Goal: Task Accomplishment & Management: Complete application form

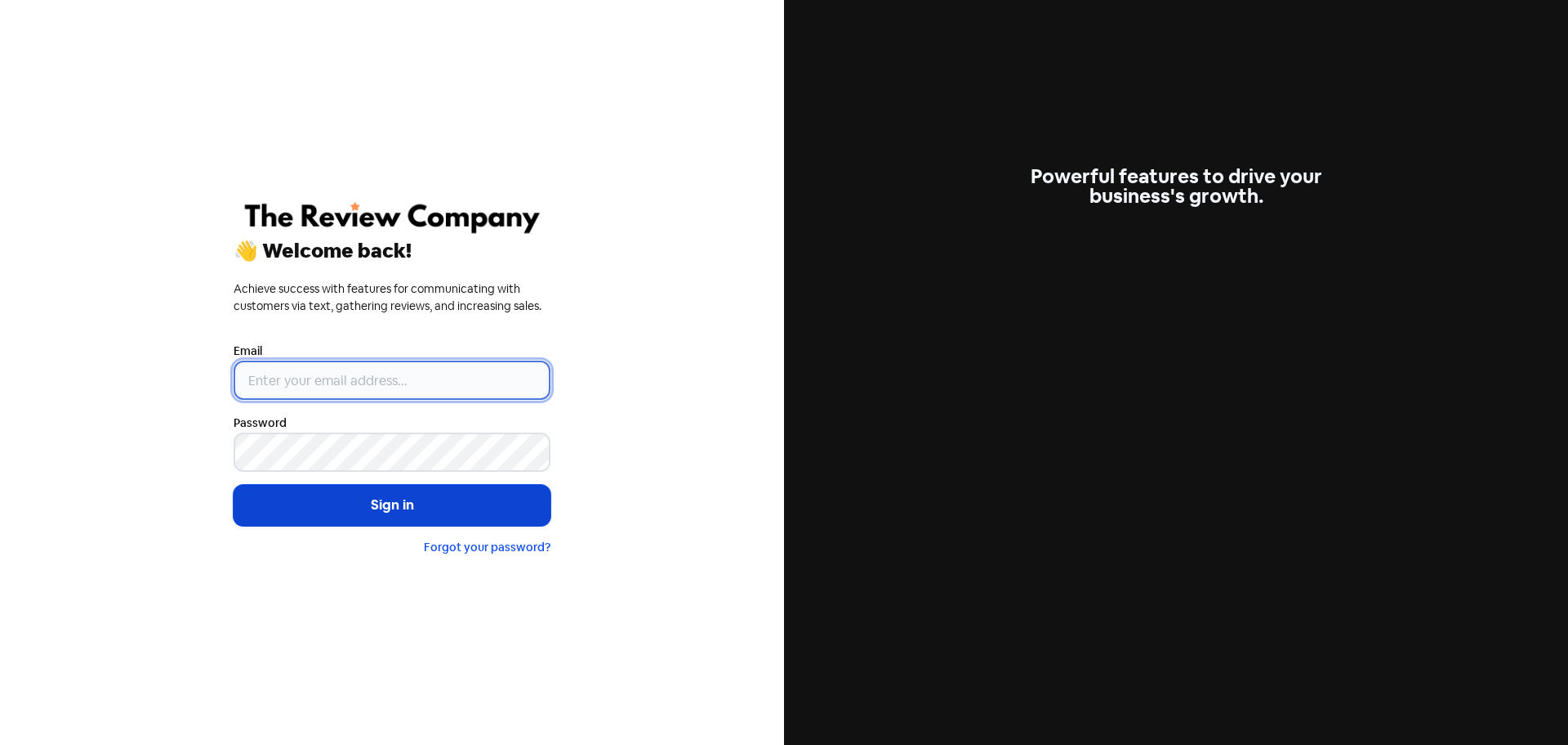
type input "[EMAIL_ADDRESS][DOMAIN_NAME]"
click at [316, 513] on button "Sign in" at bounding box center [392, 505] width 317 height 41
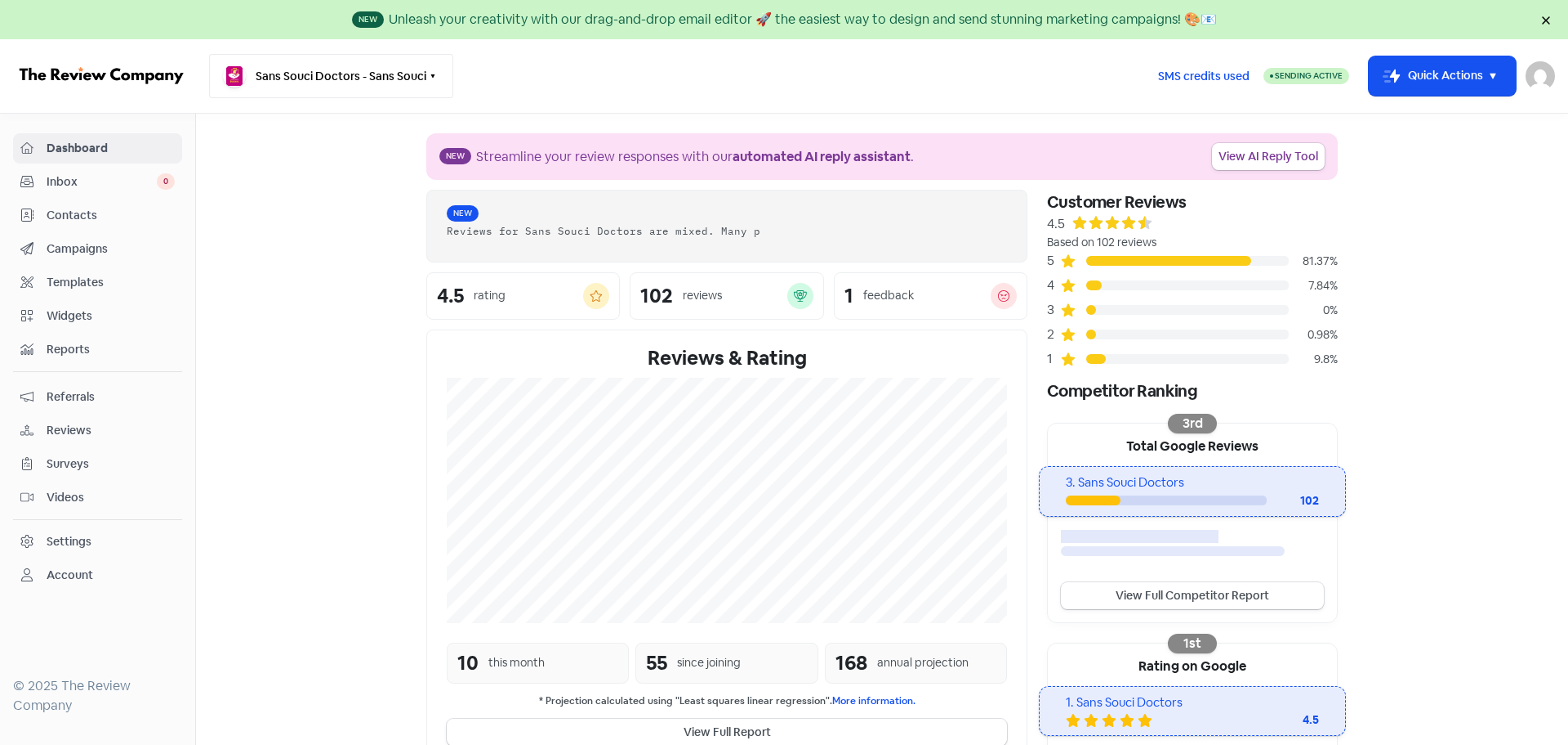
click at [323, 81] on button "Sans Souci Doctors - Sans Souci" at bounding box center [330, 76] width 244 height 45
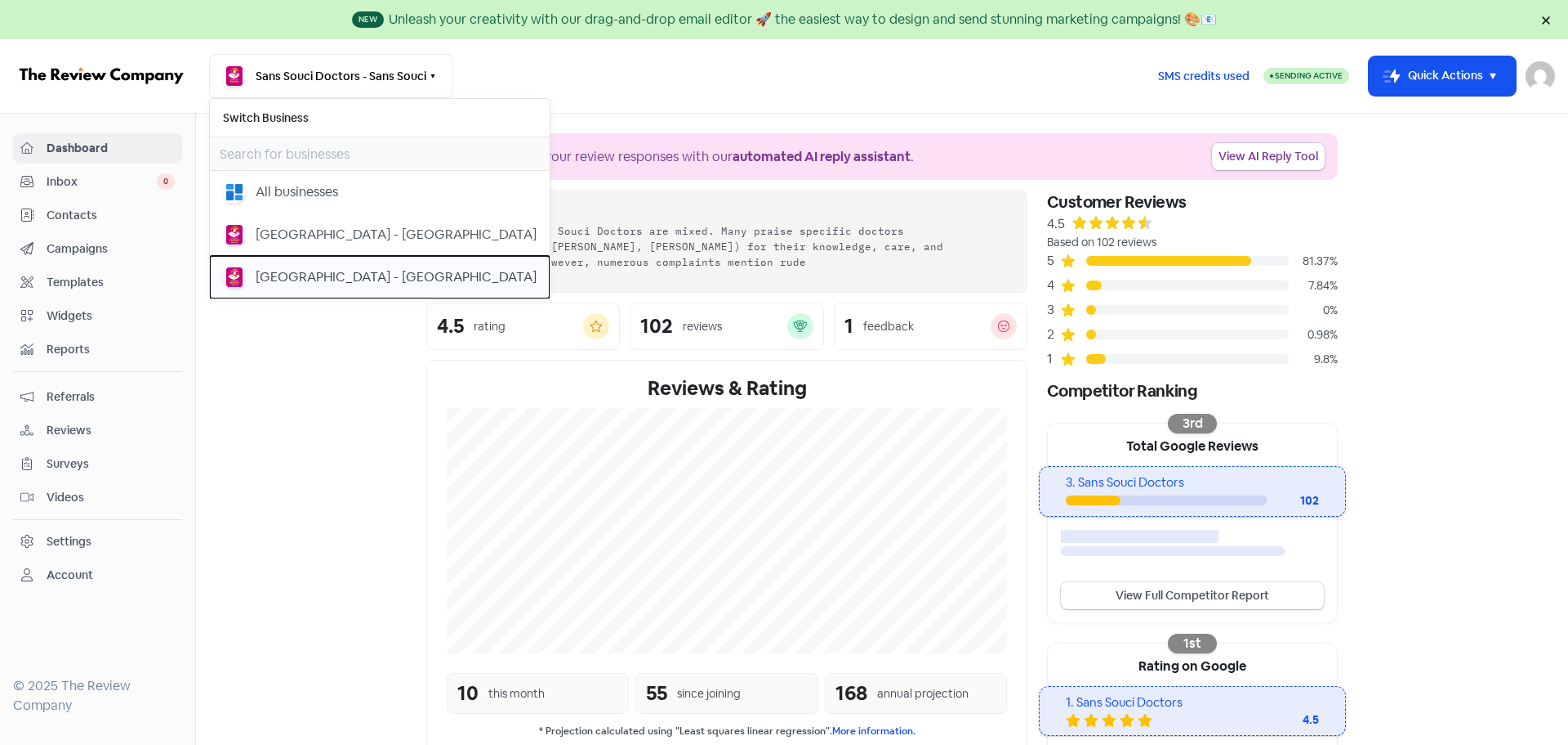
click at [309, 272] on div "[GEOGRAPHIC_DATA] - [GEOGRAPHIC_DATA]" at bounding box center [395, 277] width 281 height 20
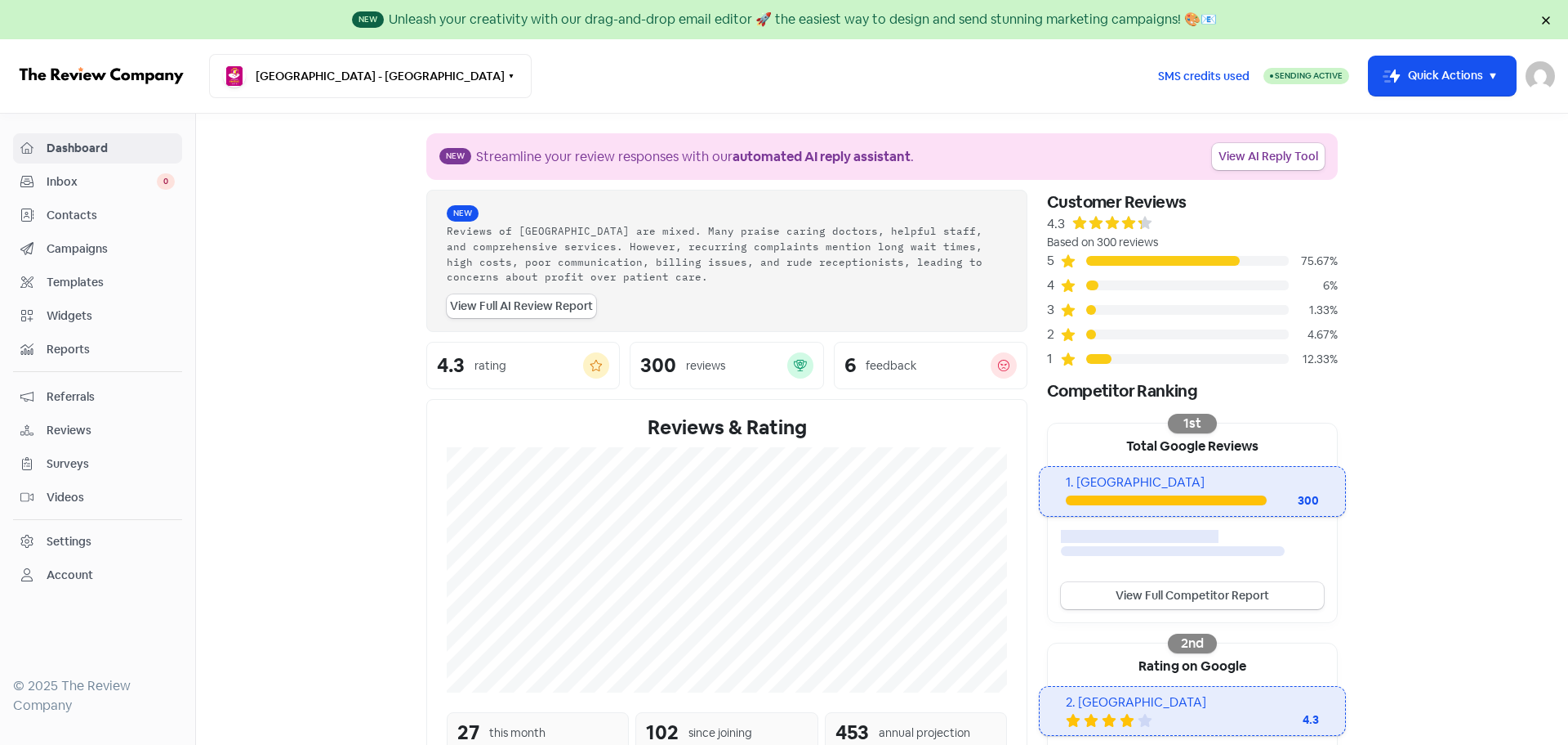
click at [78, 208] on span "Contacts" at bounding box center [110, 216] width 128 height 17
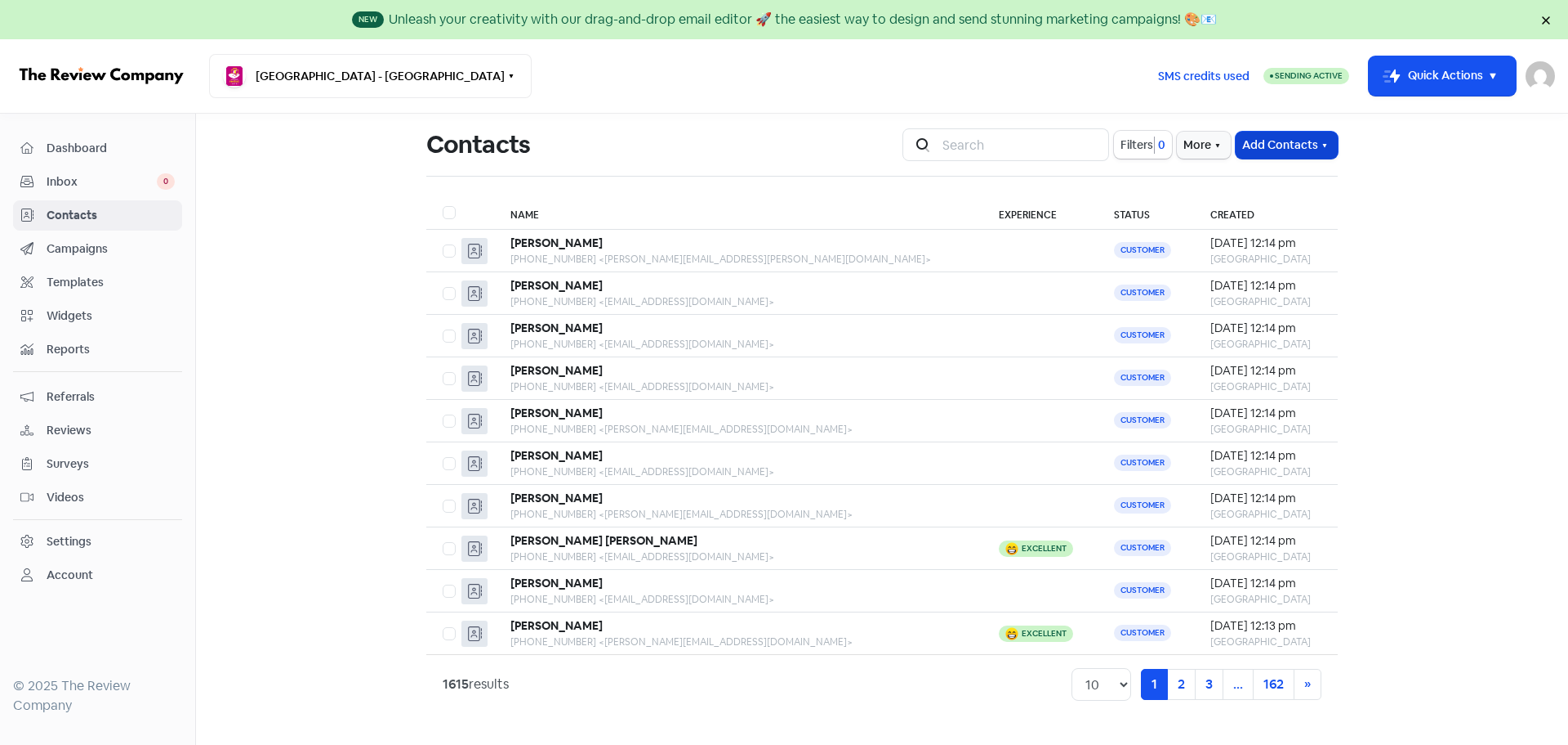
click at [1067, 139] on button "Add Contacts" at bounding box center [1287, 145] width 102 height 27
click at [1067, 240] on button "Import contacts V2" at bounding box center [1268, 245] width 139 height 33
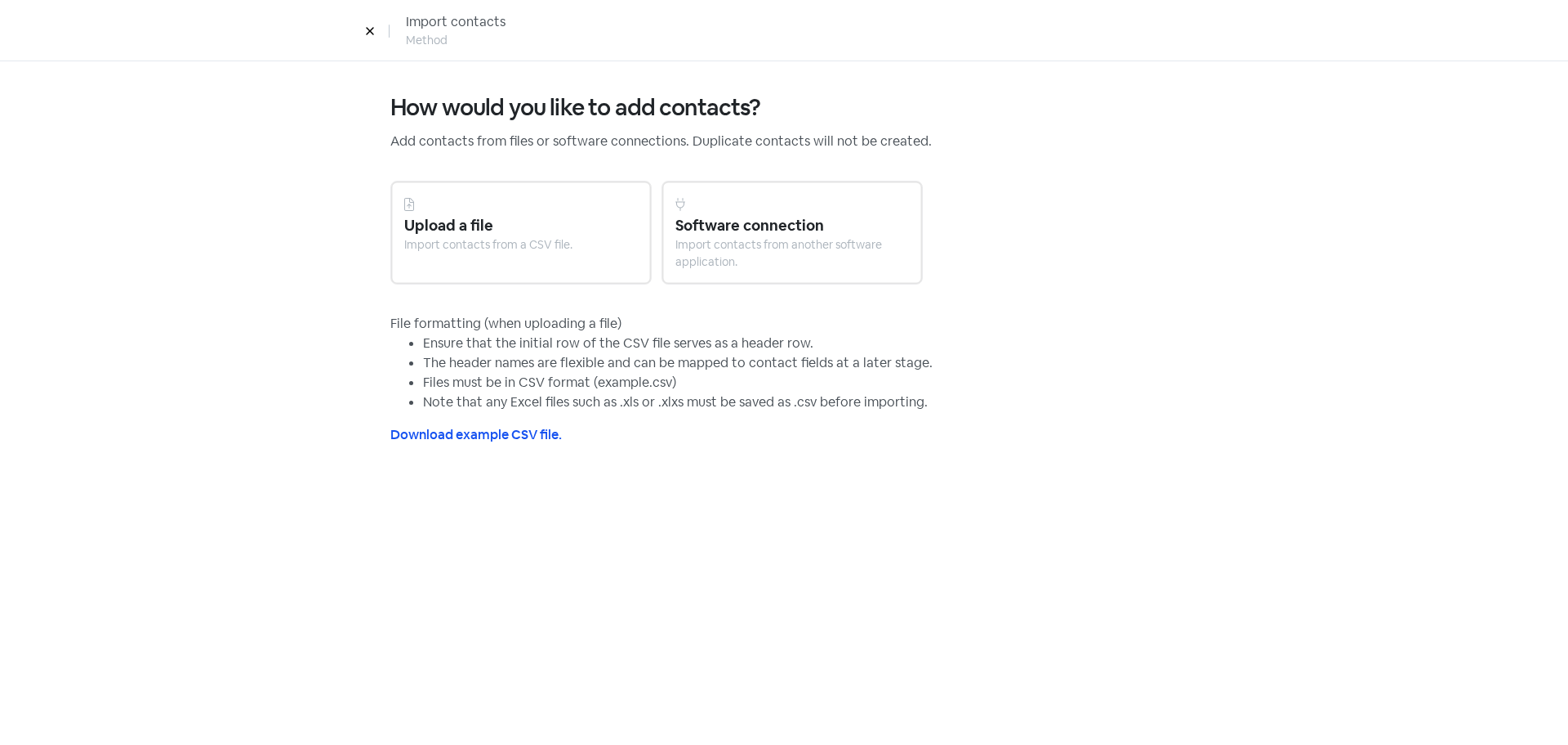
click at [493, 236] on div "Import contacts from a CSV file." at bounding box center [522, 244] width 234 height 17
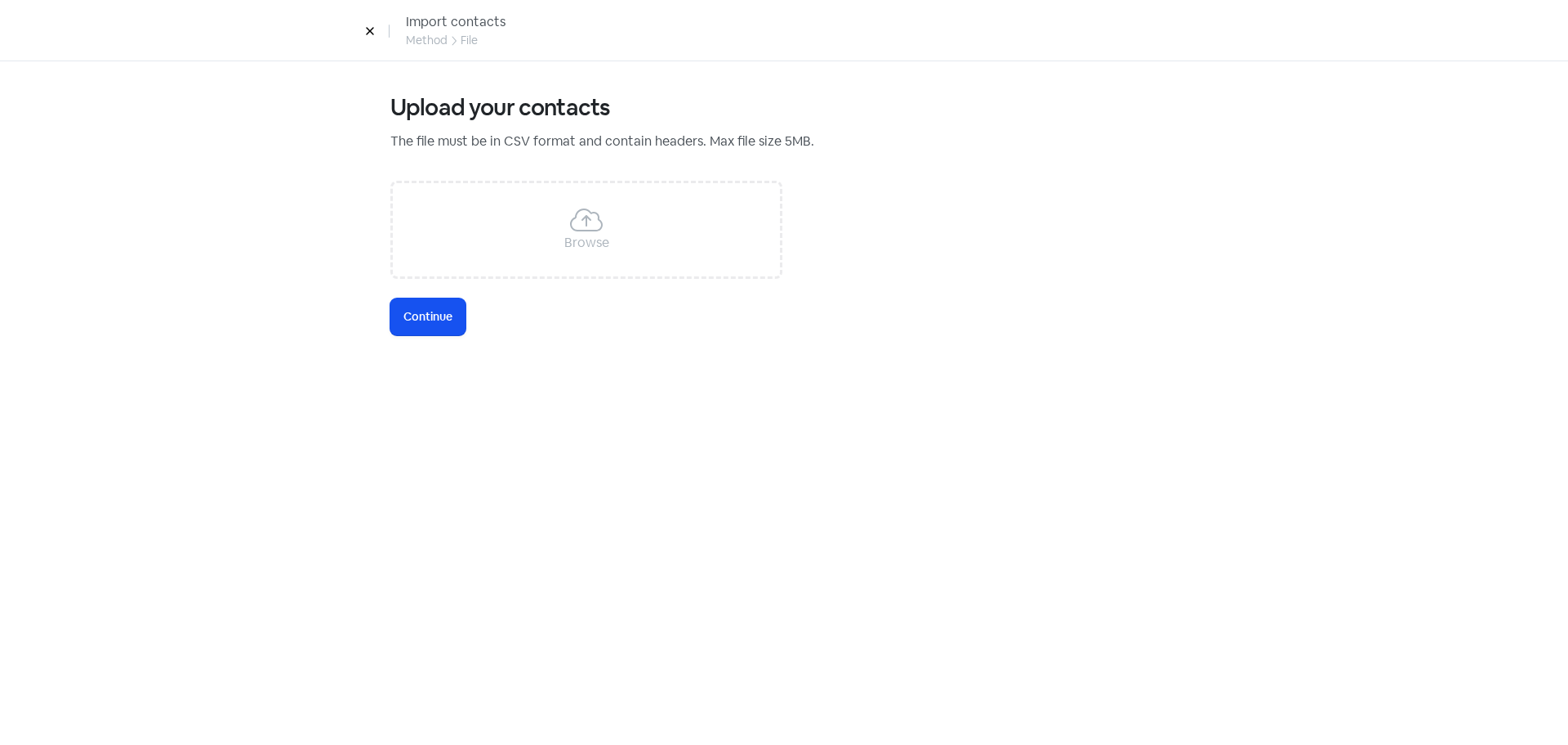
click at [578, 209] on icon at bounding box center [586, 220] width 32 height 26
click at [590, 223] on icon at bounding box center [586, 220] width 32 height 26
click at [433, 323] on span "Continue" at bounding box center [428, 317] width 49 height 17
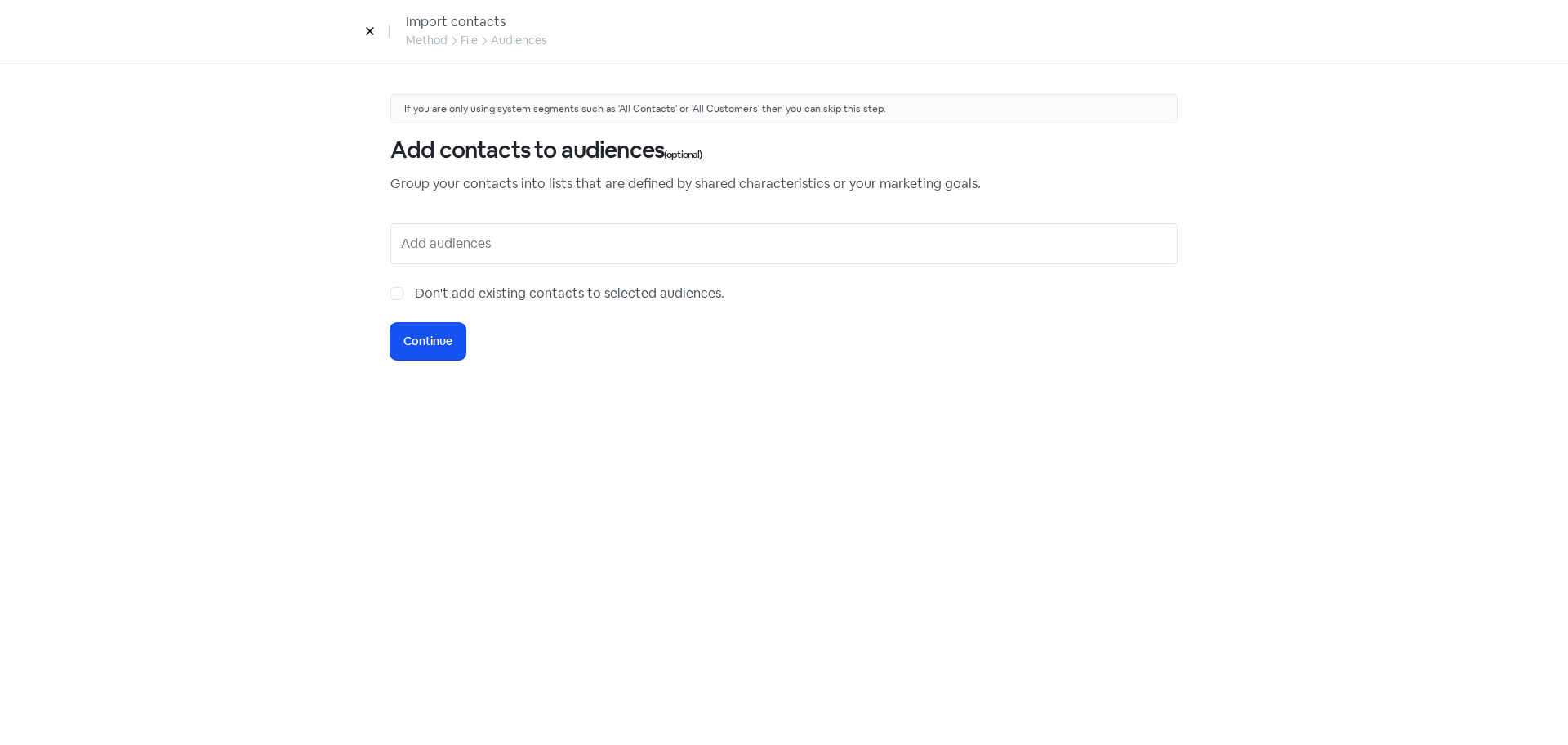
click at [470, 259] on div at bounding box center [784, 243] width 787 height 41
click at [473, 247] on input "text" at bounding box center [785, 243] width 770 height 26
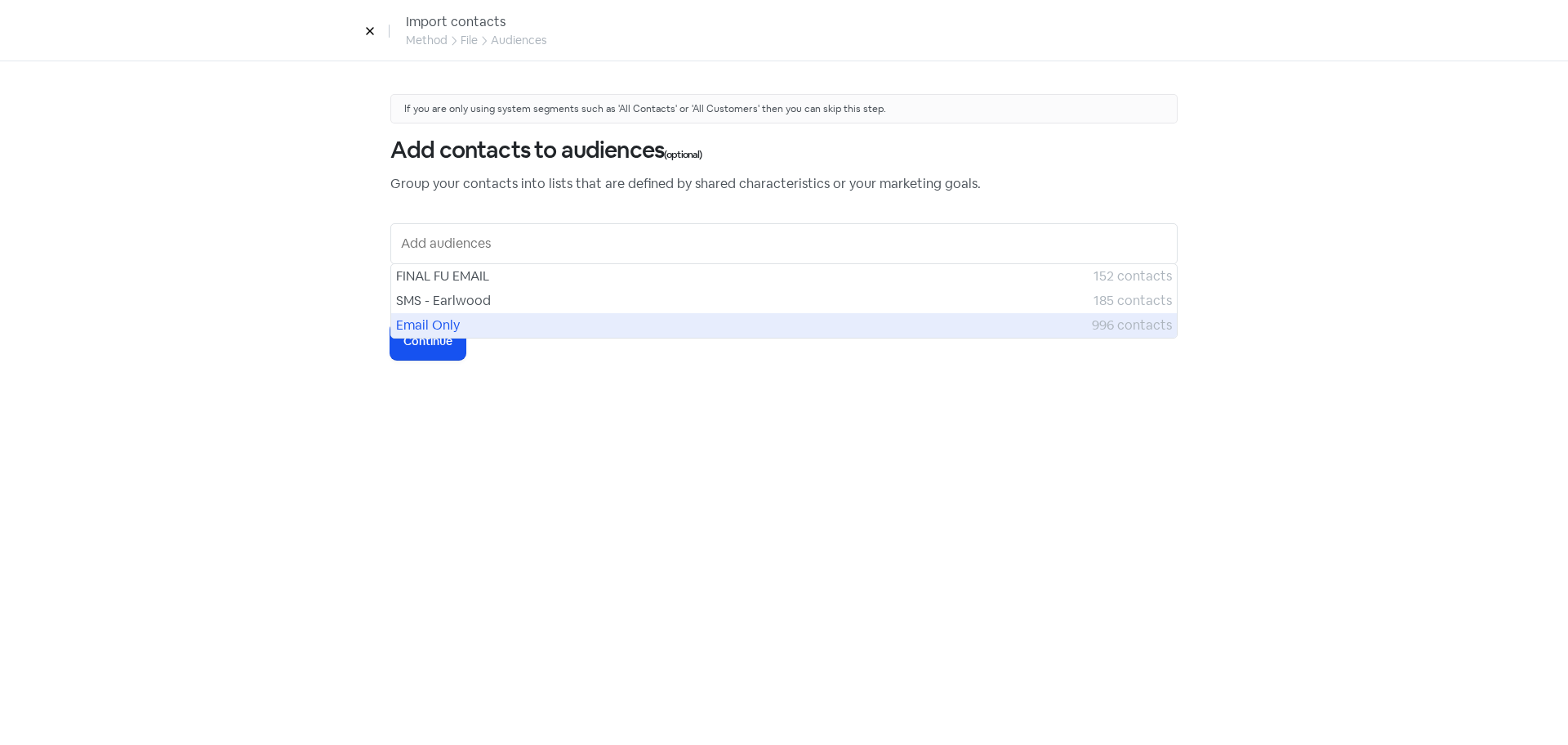
click at [443, 319] on span "Email Only" at bounding box center [745, 325] width 696 height 20
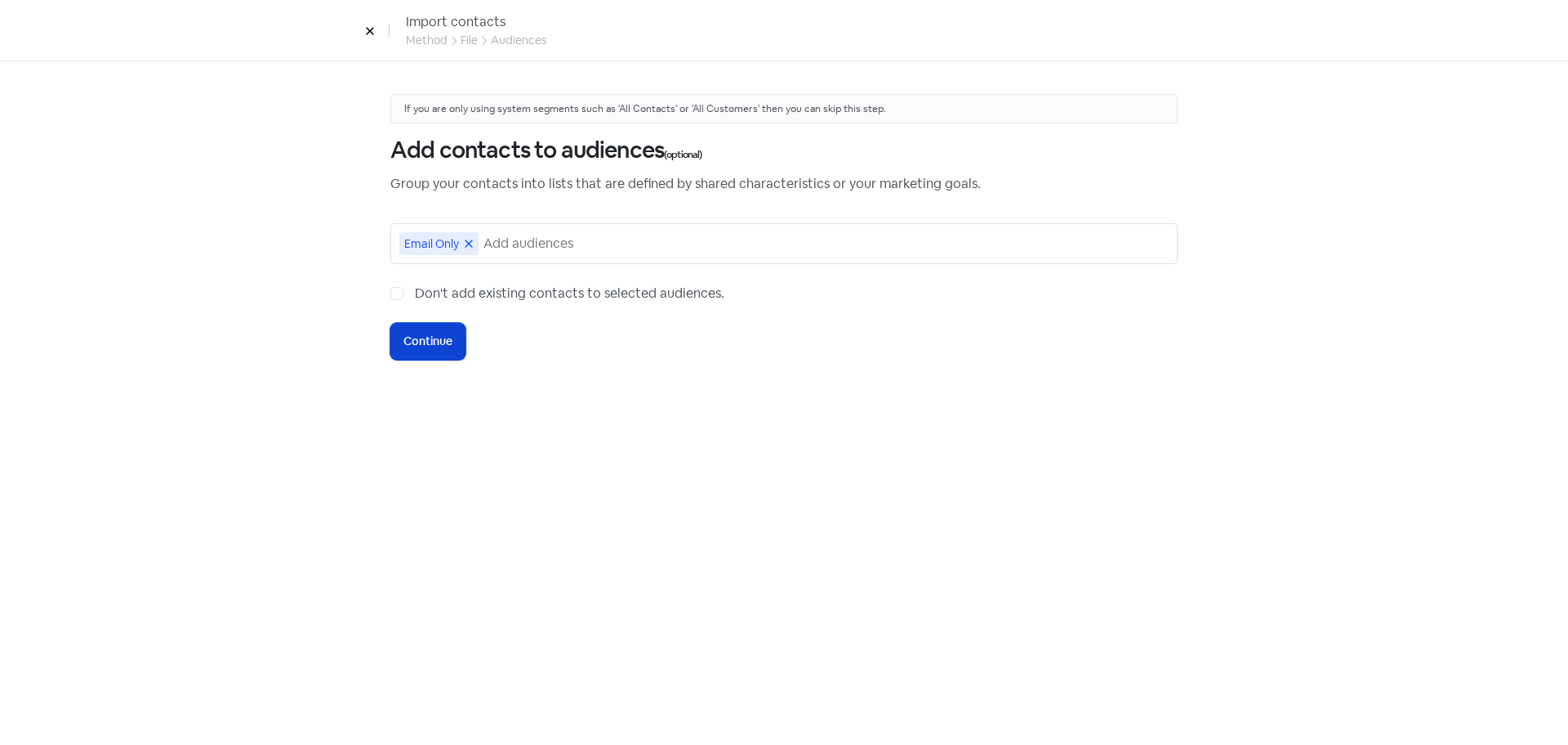
click at [437, 336] on span "Continue" at bounding box center [428, 341] width 49 height 17
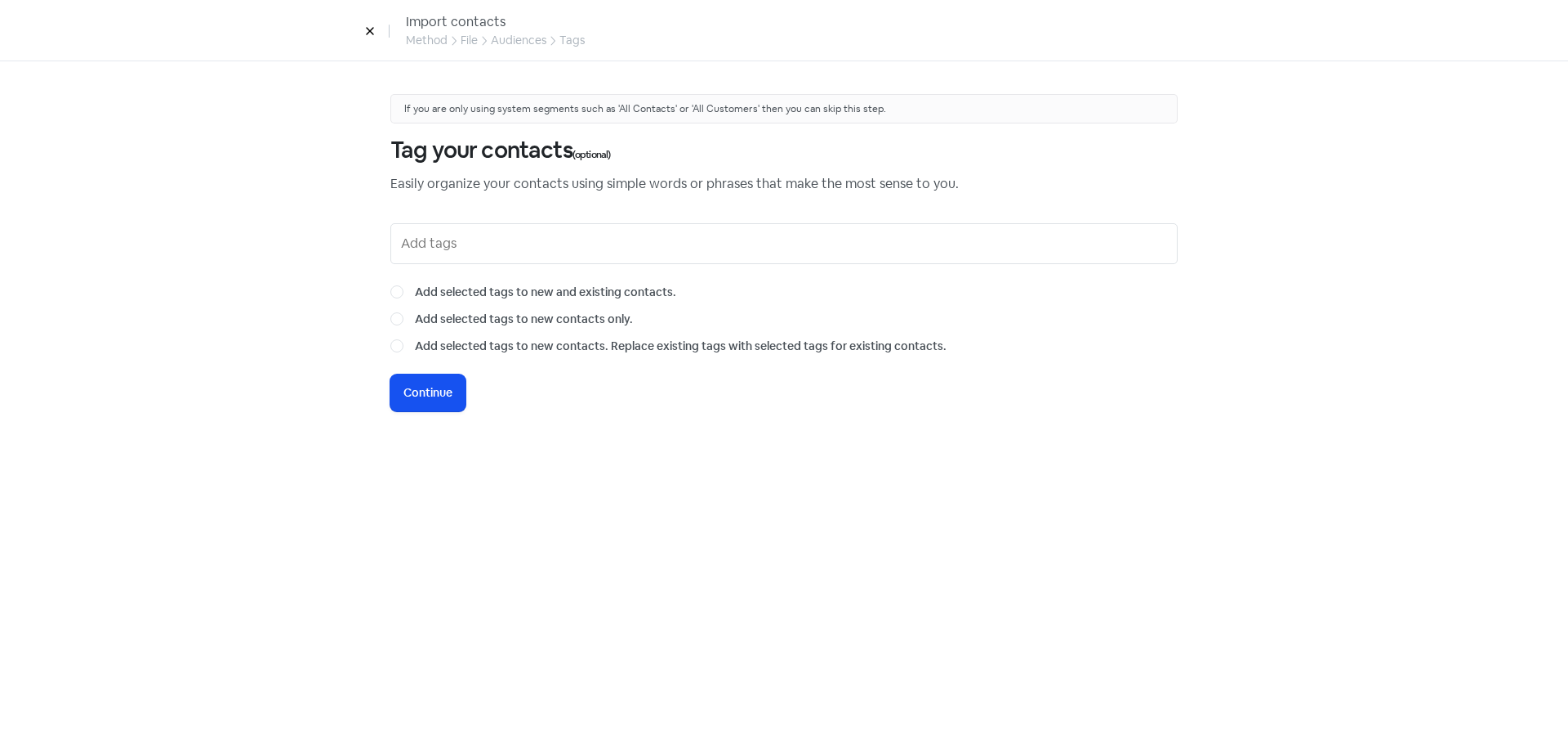
click at [438, 363] on div "If you are only using system segments such as 'All Contacts' or 'All Customers'…" at bounding box center [784, 252] width 787 height 317
click at [443, 386] on span "Continue" at bounding box center [428, 393] width 49 height 17
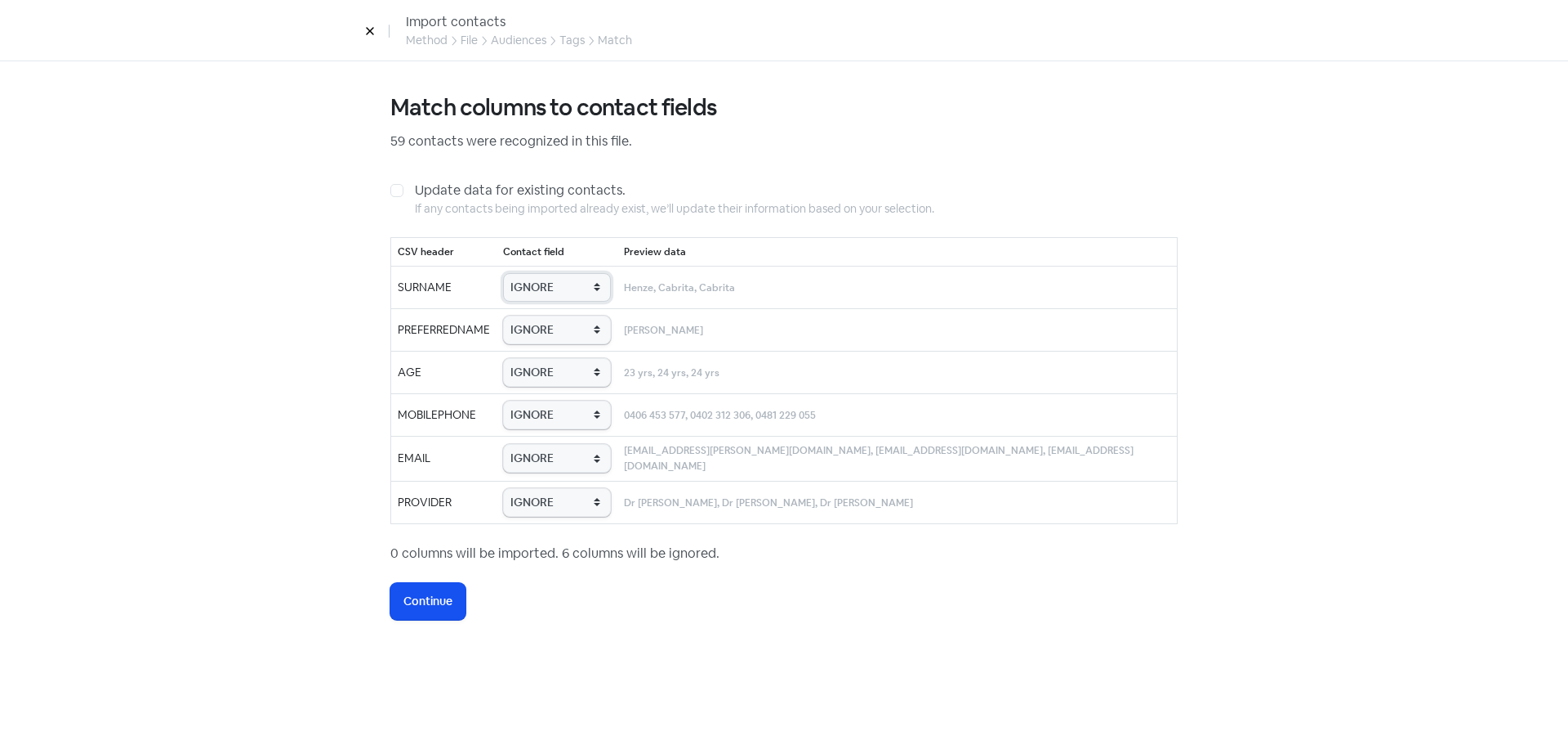
click at [583, 282] on select "IGNORE First name Last name Mobile number Email address Contact status Provider…" at bounding box center [557, 287] width 108 height 29
select select "last_name"
click at [533, 273] on select "IGNORE First name Last name Mobile number Email address Contact status Provider…" at bounding box center [557, 287] width 108 height 29
click at [598, 326] on select "IGNORE First name Last name Mobile number Email address Contact status Provider…" at bounding box center [557, 330] width 108 height 29
select select "first_name"
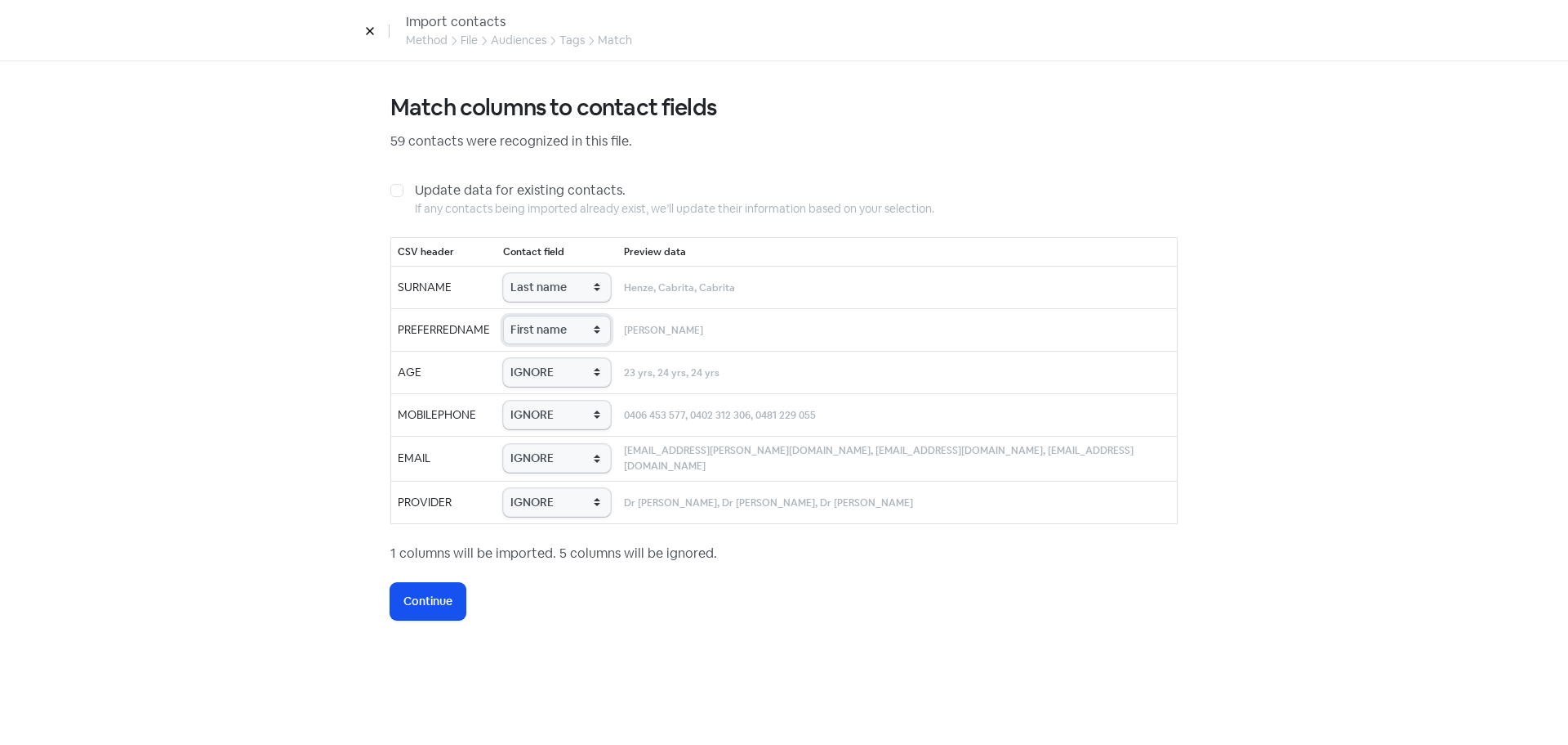
click at [533, 316] on select "IGNORE First name Last name Mobile number Email address Contact status Provider…" at bounding box center [557, 330] width 108 height 29
click at [595, 363] on select "IGNORE First name Last name Mobile number Email address Contact status Provider…" at bounding box center [557, 372] width 108 height 29
select select "age"
click at [533, 358] on select "IGNORE First name Last name Mobile number Email address Contact status Provider…" at bounding box center [557, 372] width 108 height 29
click at [579, 423] on select "IGNORE First name Last name Mobile number Email address Contact status Provider…" at bounding box center [557, 414] width 108 height 29
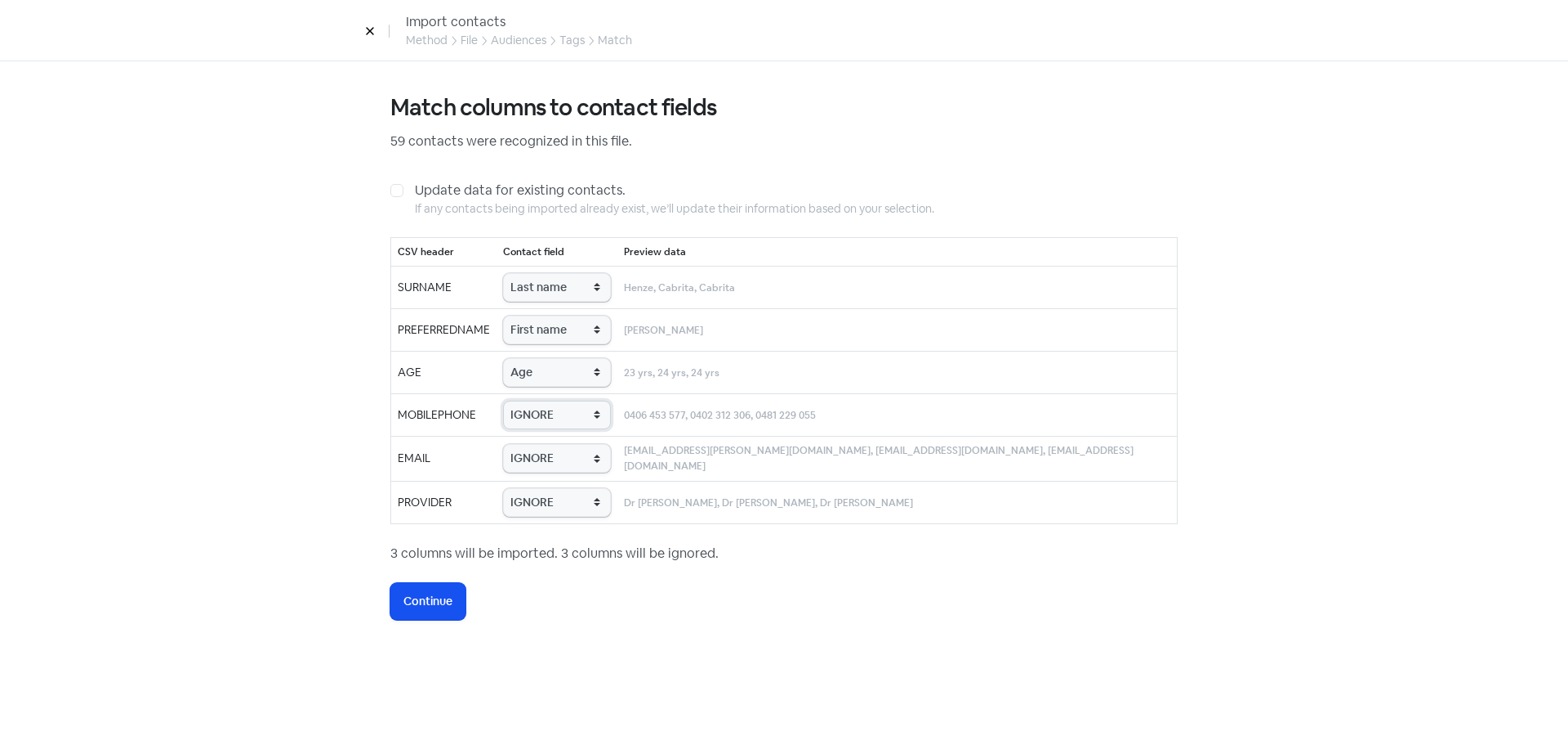
select select "phone"
click at [533, 400] on select "IGNORE First name Last name Mobile number Email address Contact status Provider…" at bounding box center [557, 414] width 108 height 29
click at [581, 459] on select "IGNORE First name Last name Mobile number Email address Contact status Provider…" at bounding box center [557, 458] width 108 height 29
select select "email"
click at [533, 444] on select "IGNORE First name Last name Mobile number Email address Contact status Provider…" at bounding box center [557, 458] width 108 height 29
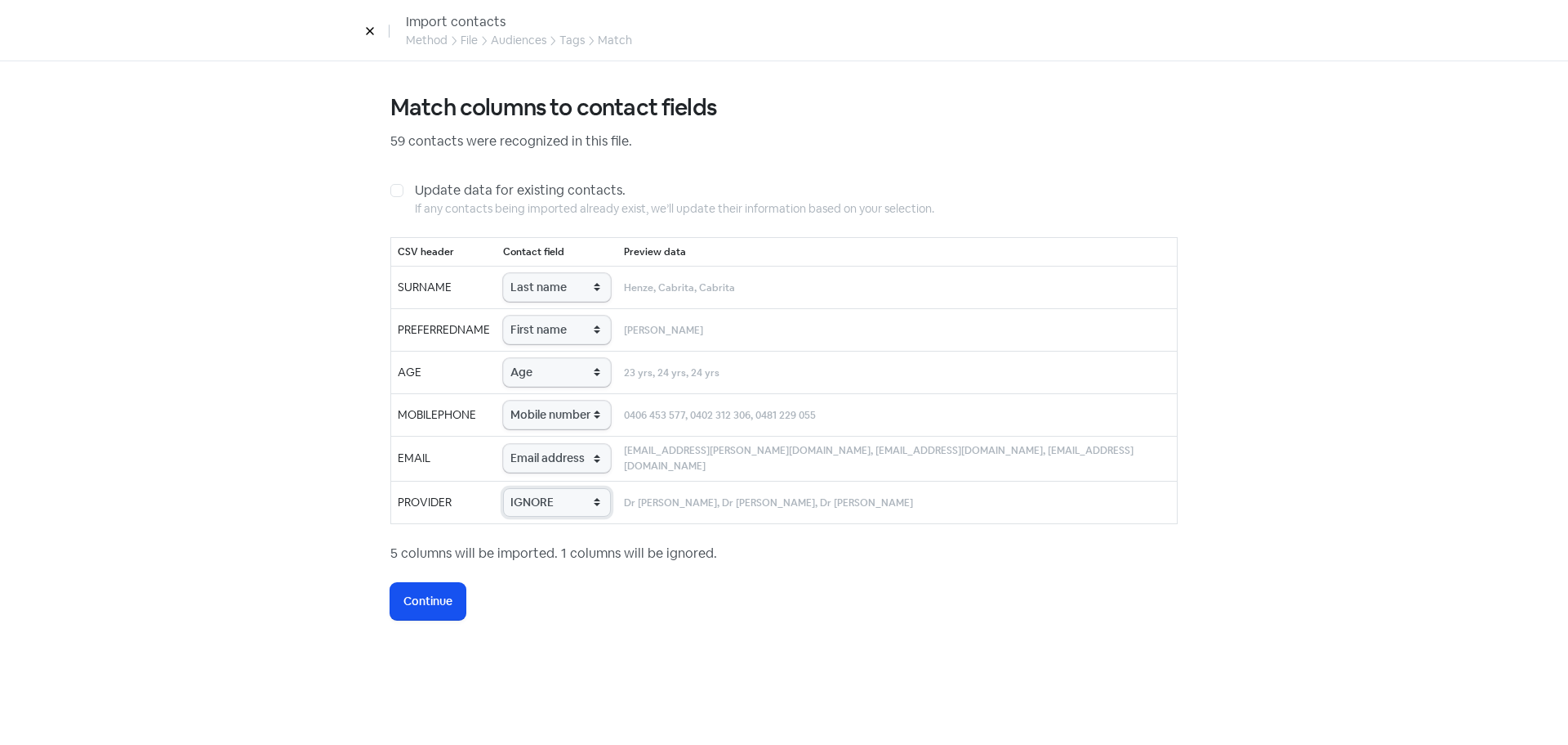
click at [583, 507] on select "IGNORE First name Last name Mobile number Email address Contact status Provider…" at bounding box center [557, 502] width 108 height 29
select select "provider_name"
click at [533, 488] on select "IGNORE First name Last name Mobile number Email address Contact status Provider…" at bounding box center [557, 502] width 108 height 29
click at [449, 588] on button "Icon For Loading Continue" at bounding box center [428, 601] width 75 height 37
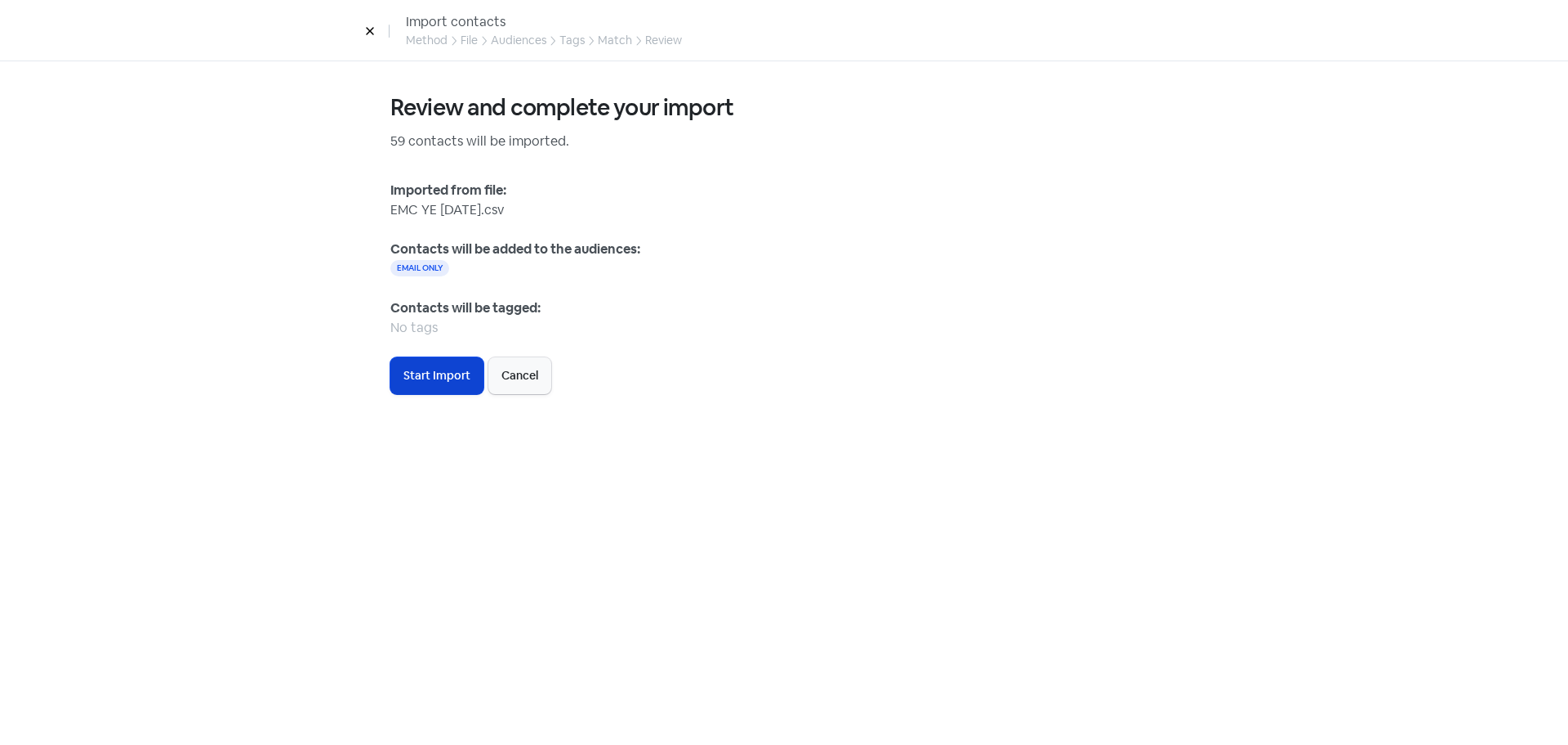
click at [435, 384] on button "Icon For Loading Start Import" at bounding box center [437, 375] width 93 height 37
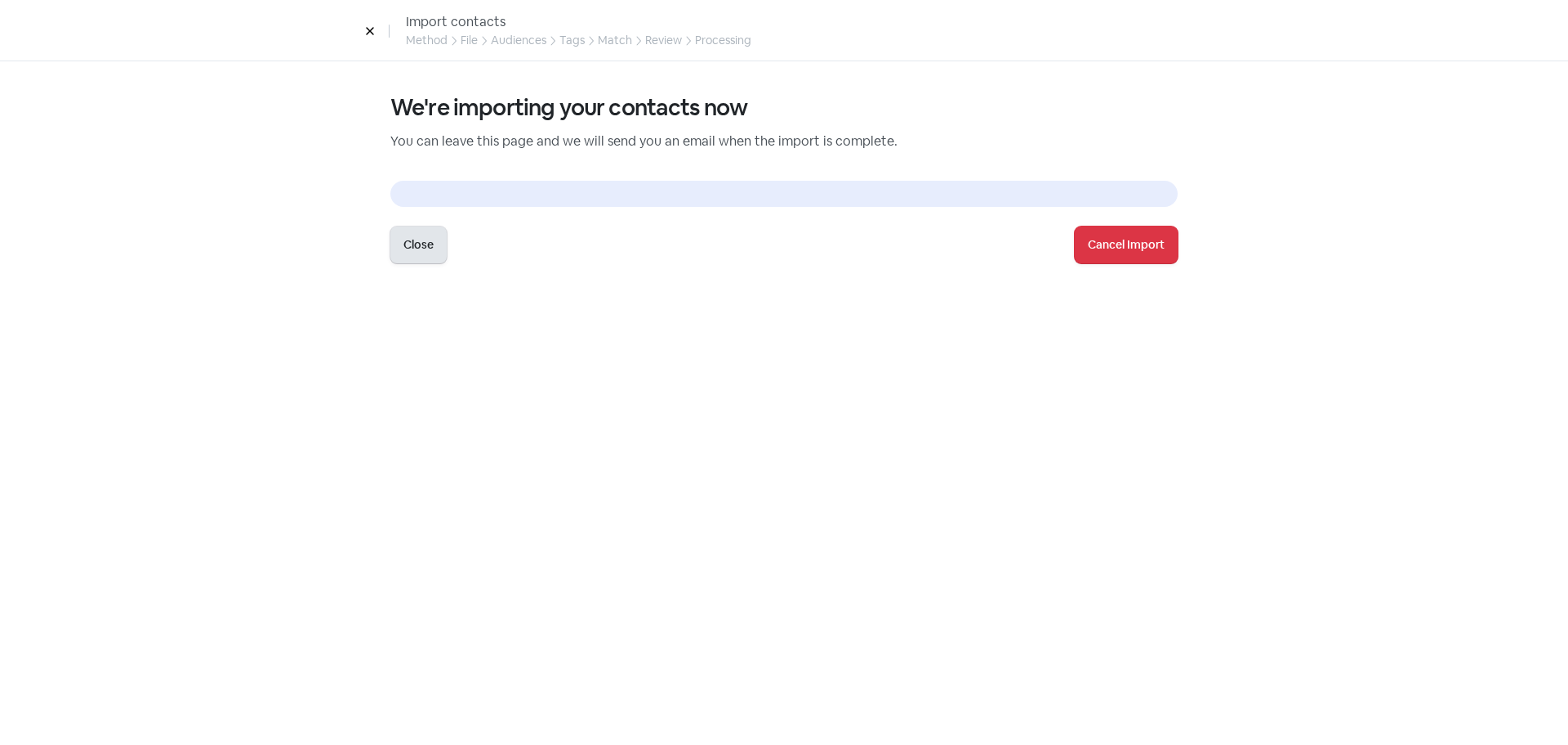
click at [401, 239] on button "Close" at bounding box center [419, 245] width 57 height 37
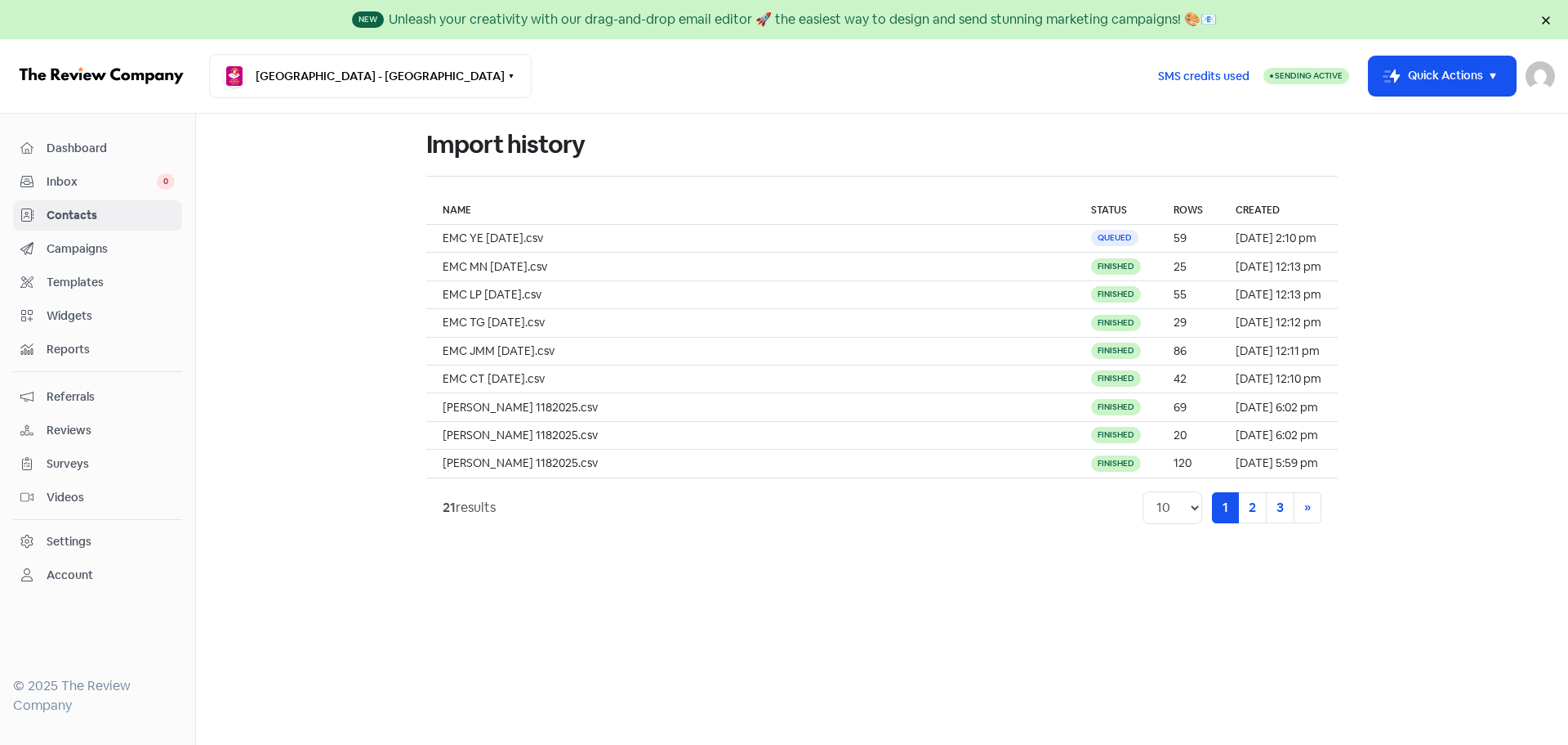
click at [78, 216] on span "Contacts" at bounding box center [110, 216] width 128 height 17
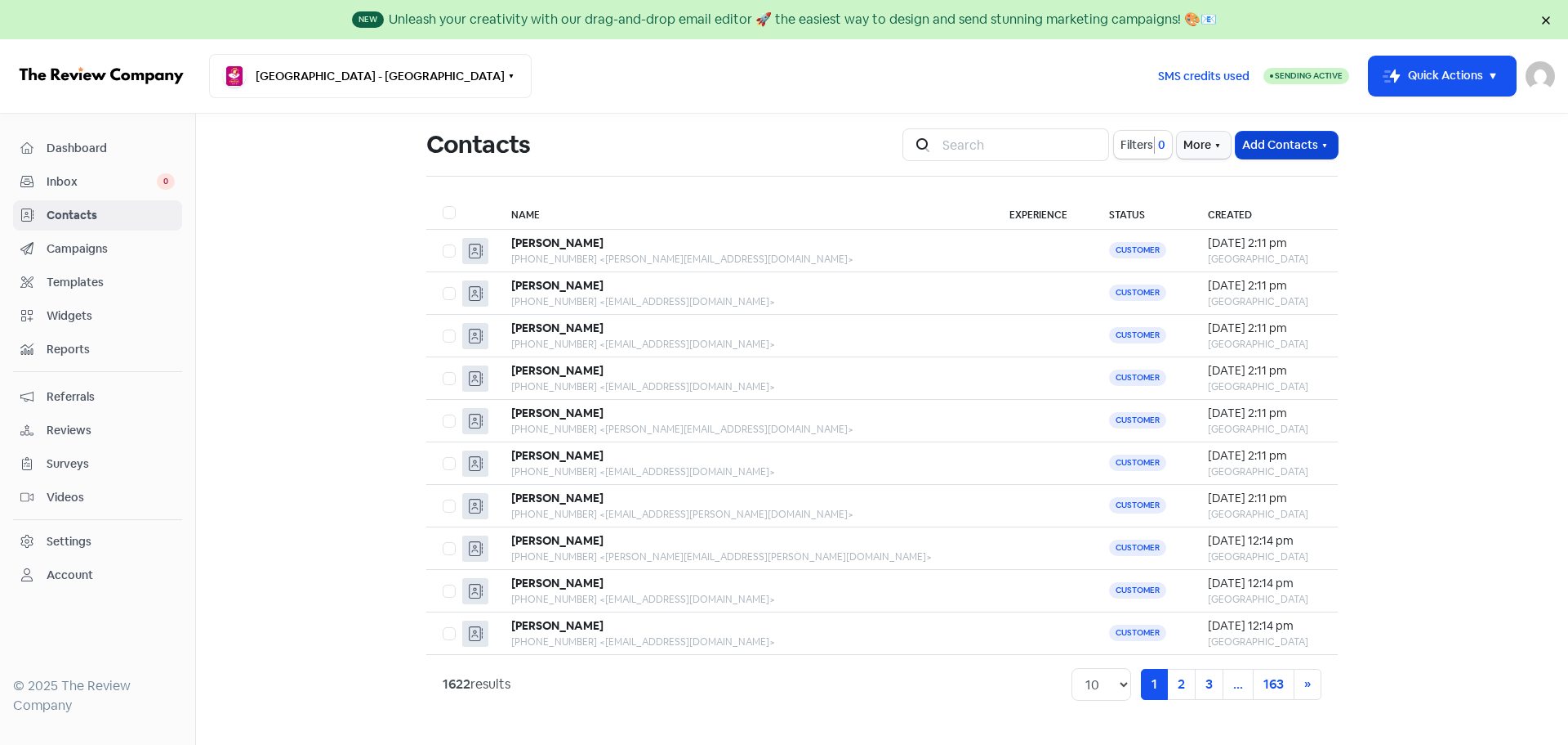
click at [1067, 146] on button "Add Contacts" at bounding box center [1287, 145] width 102 height 27
click at [1067, 247] on button "Import contacts V2" at bounding box center [1268, 245] width 139 height 33
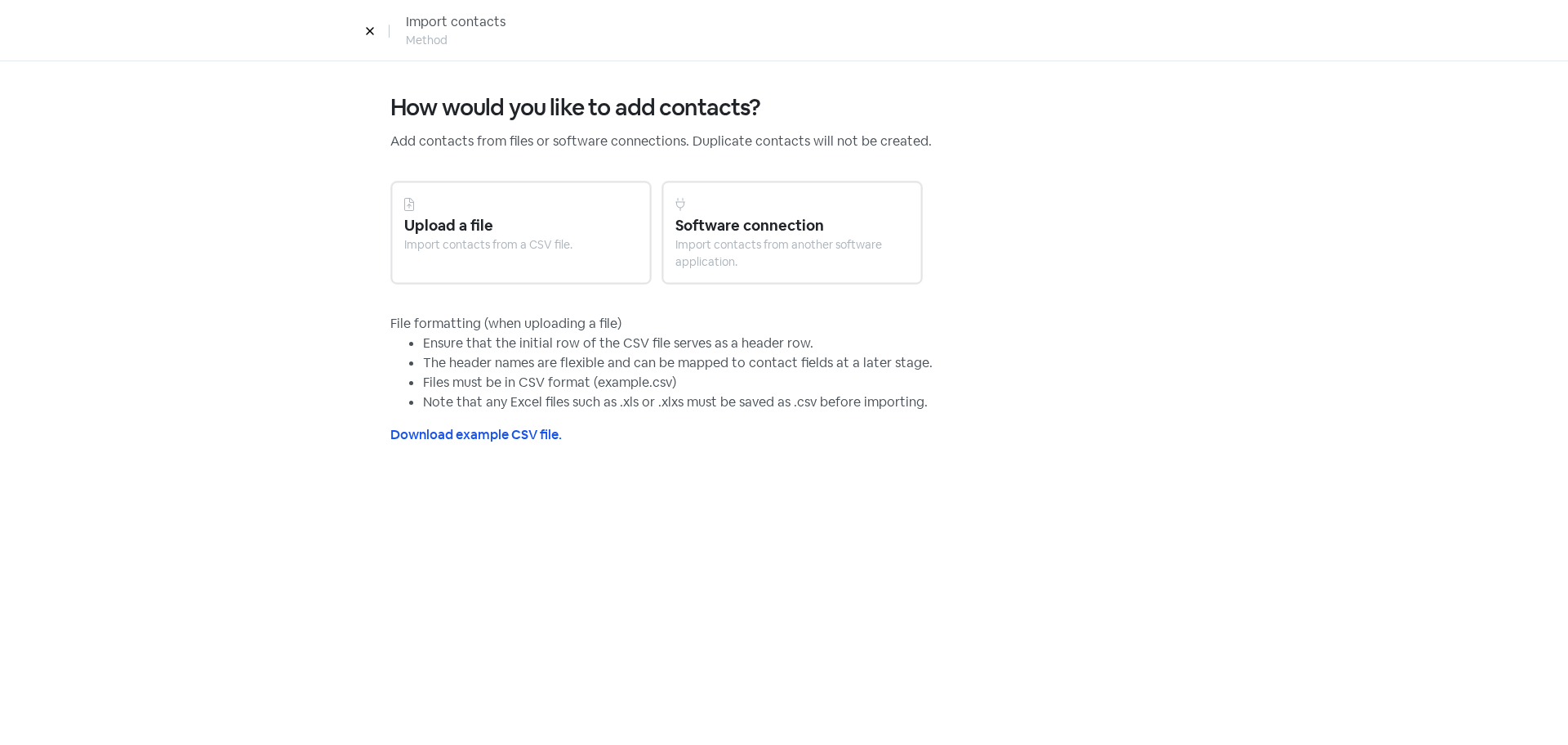
click at [459, 229] on div "Upload a file" at bounding box center [522, 226] width 234 height 22
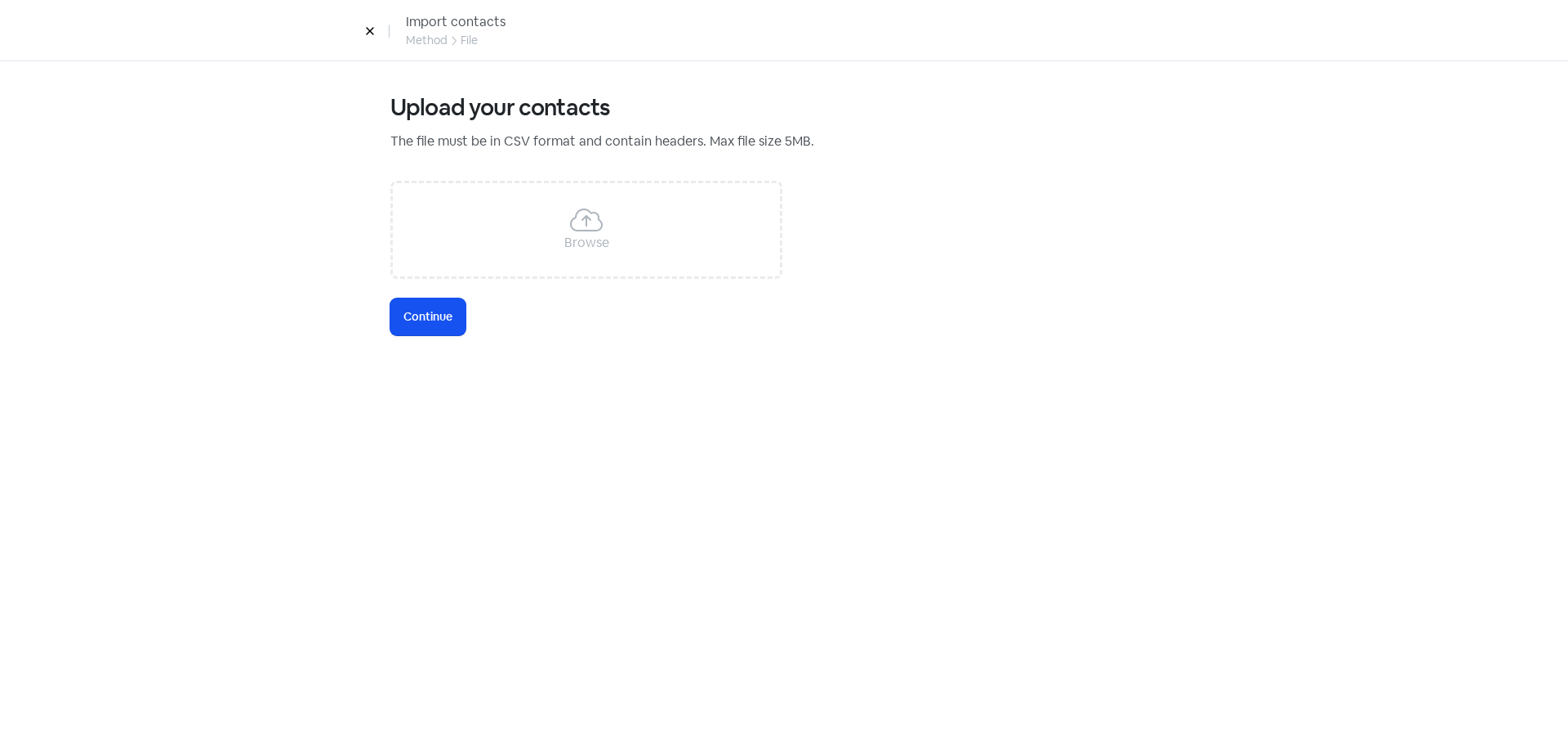
click at [587, 216] on icon at bounding box center [586, 219] width 32 height 23
click at [412, 308] on span "Continue" at bounding box center [428, 317] width 49 height 17
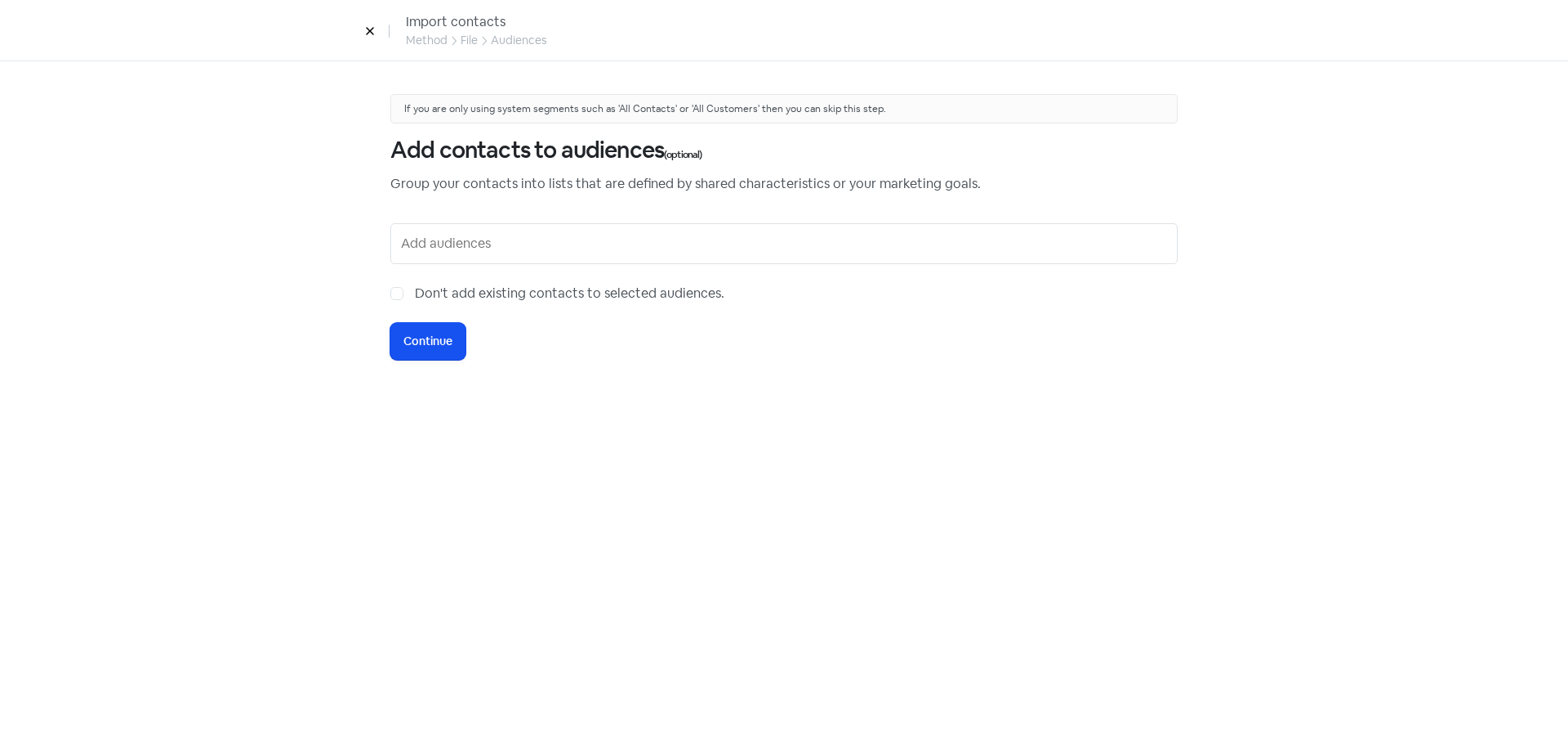
click at [443, 255] on input "text" at bounding box center [785, 243] width 770 height 26
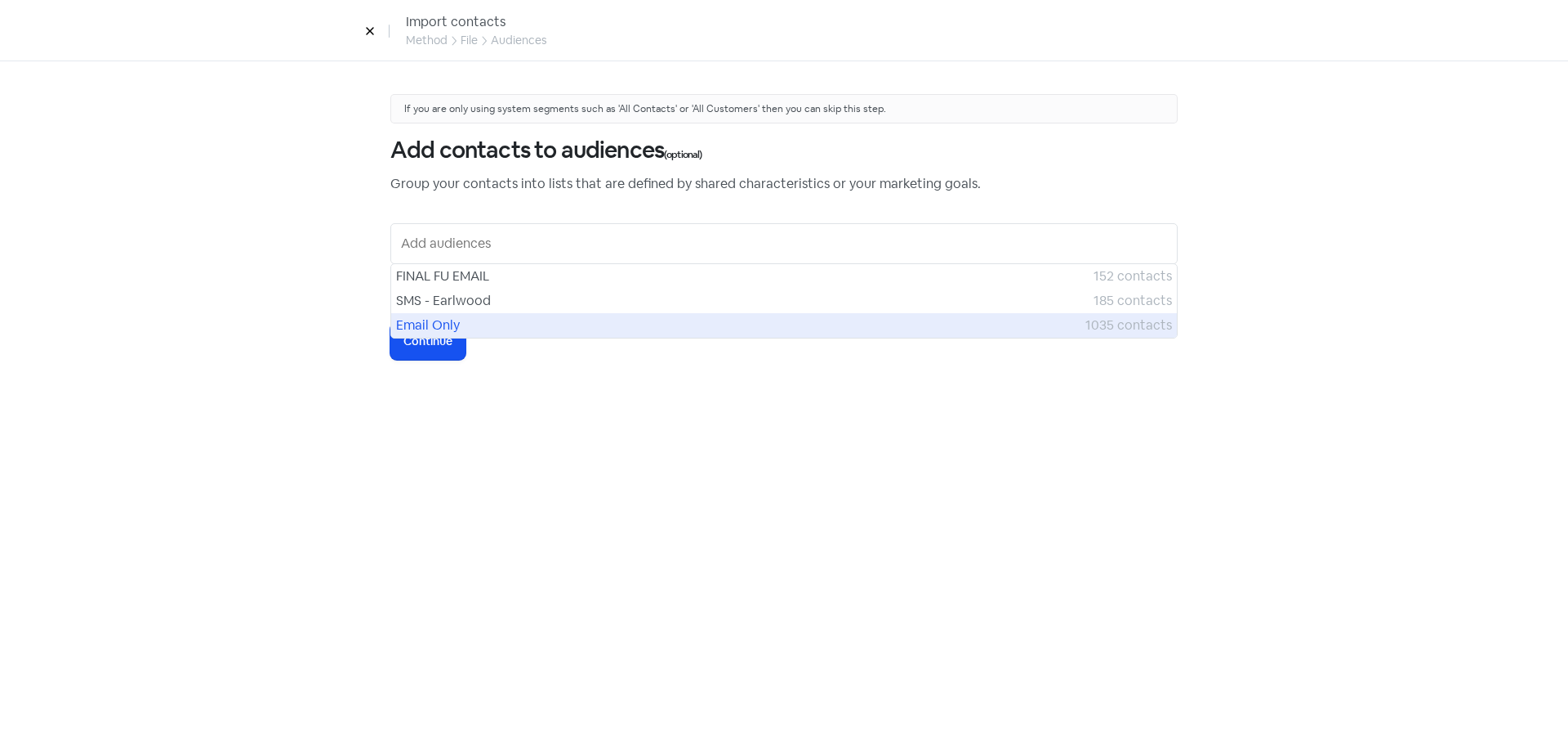
click at [432, 320] on span "Email Only" at bounding box center [741, 325] width 690 height 20
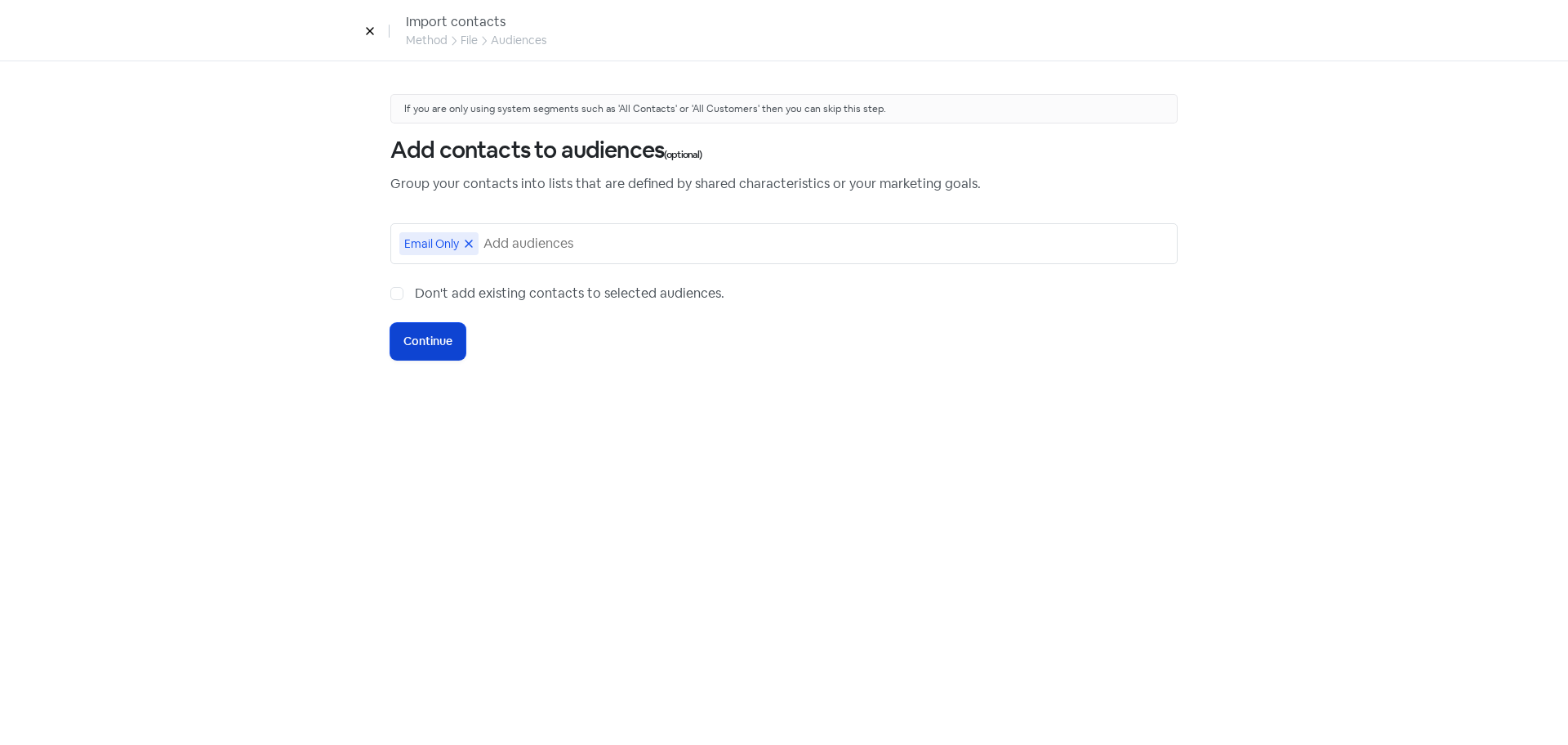
click at [454, 353] on button "Icon For Loading Continue" at bounding box center [428, 342] width 75 height 37
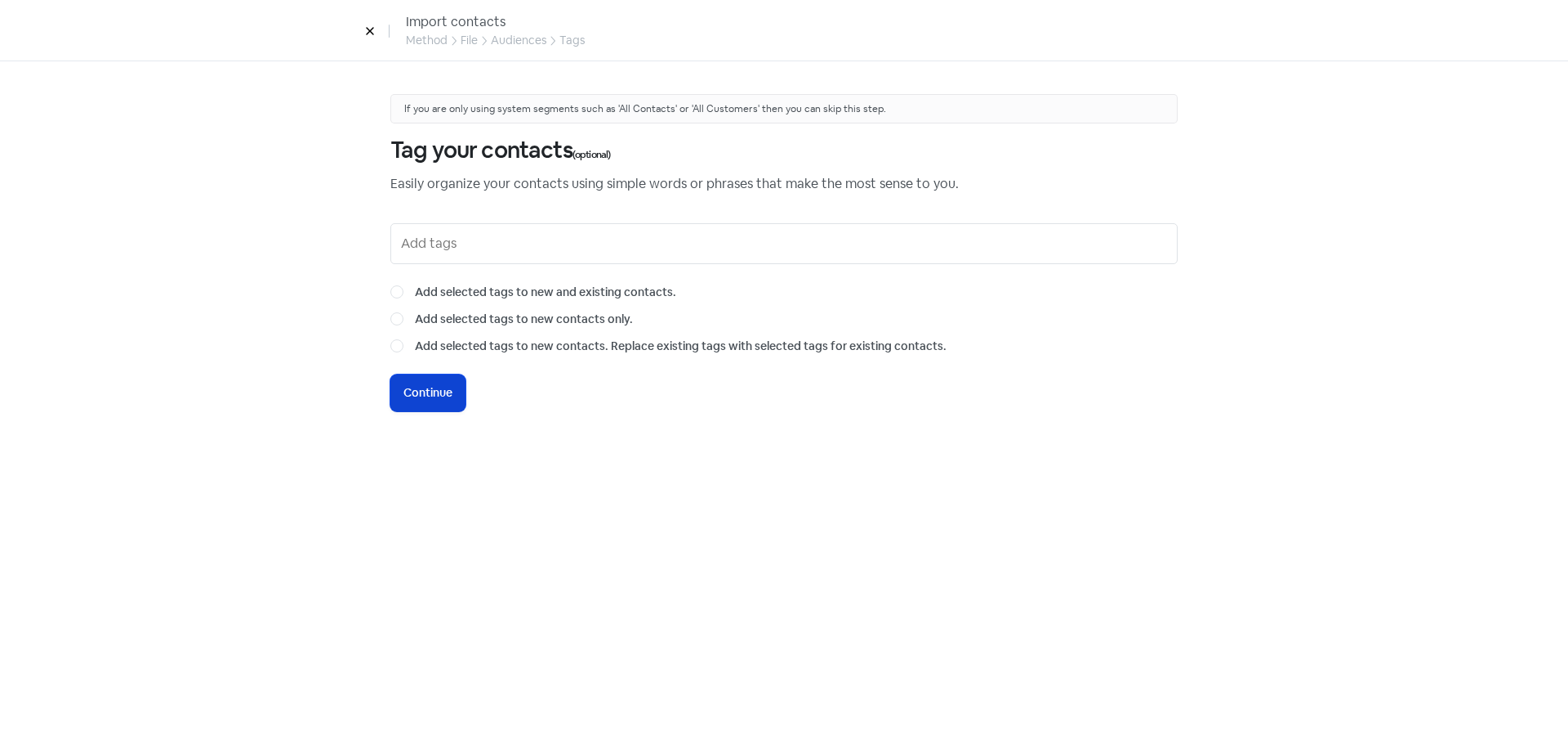
click at [463, 395] on button "Icon For Loading Continue" at bounding box center [428, 393] width 75 height 37
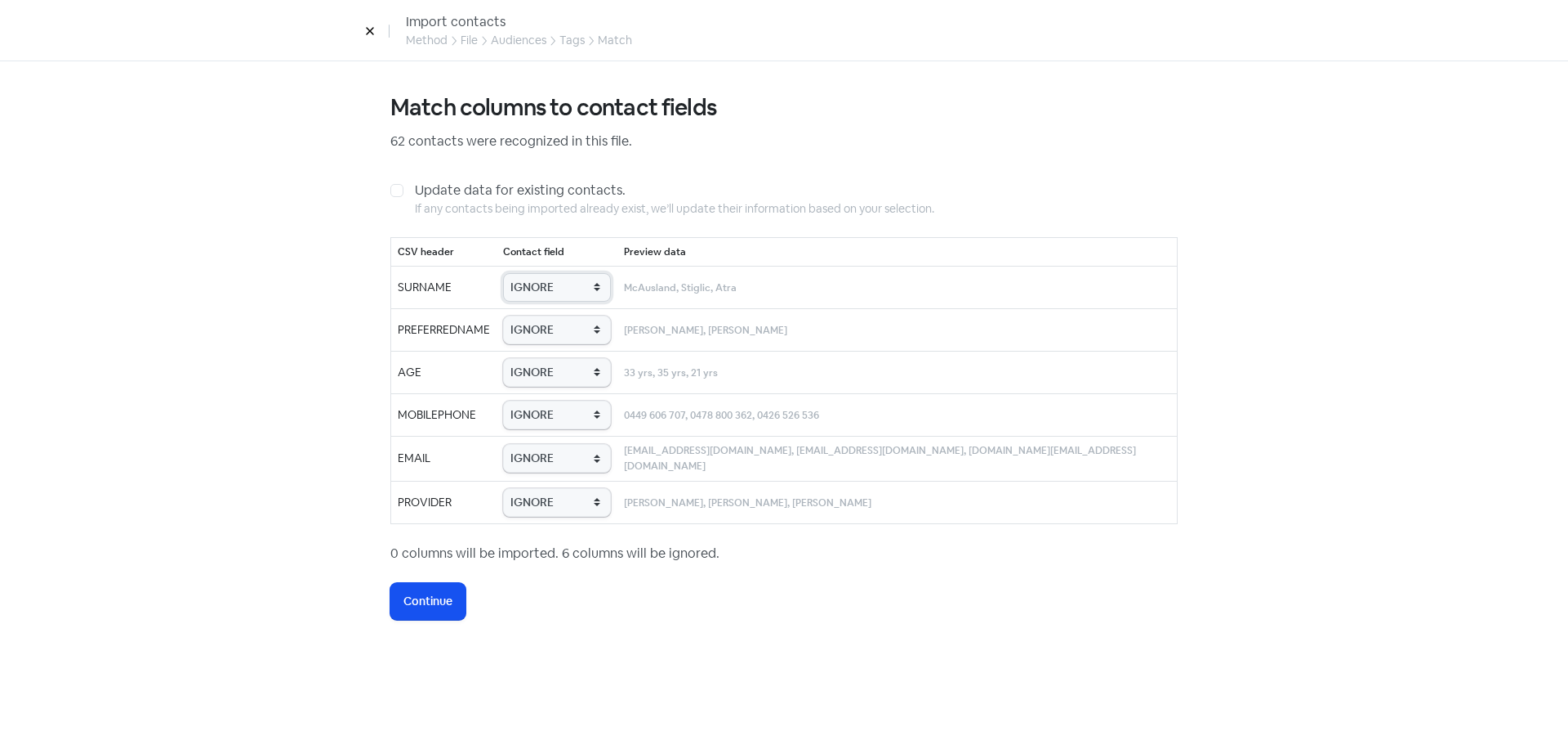
click at [569, 283] on select "IGNORE First name Last name Mobile number Email address Contact status Provider…" at bounding box center [557, 287] width 108 height 29
select select "last_name"
click at [536, 273] on select "IGNORE First name Last name Mobile number Email address Contact status Provider…" at bounding box center [557, 287] width 108 height 29
click at [583, 316] on select "IGNORE First name Last name Mobile number Email address Contact status Provider…" at bounding box center [557, 330] width 108 height 29
select select "first_name"
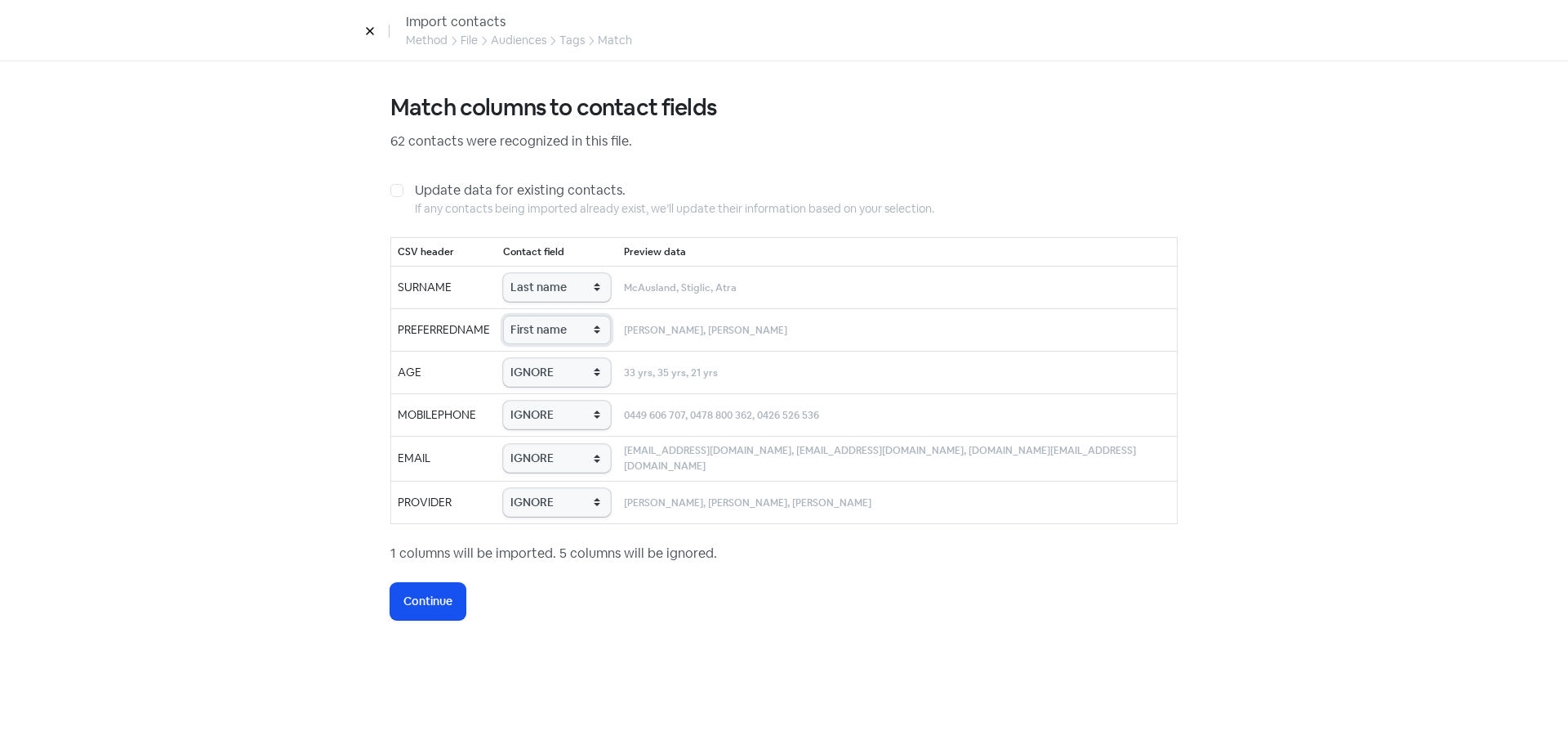
click at [536, 316] on select "IGNORE First name Last name Mobile number Email address Contact status Provider…" at bounding box center [557, 330] width 108 height 29
click at [581, 359] on select "IGNORE First name Last name Mobile number Email address Contact status Provider…" at bounding box center [557, 372] width 108 height 29
select select "age"
click at [536, 358] on select "IGNORE First name Last name Mobile number Email address Contact status Provider…" at bounding box center [557, 372] width 108 height 29
click at [582, 420] on select "IGNORE First name Last name Mobile number Email address Contact status Provider…" at bounding box center [557, 414] width 108 height 29
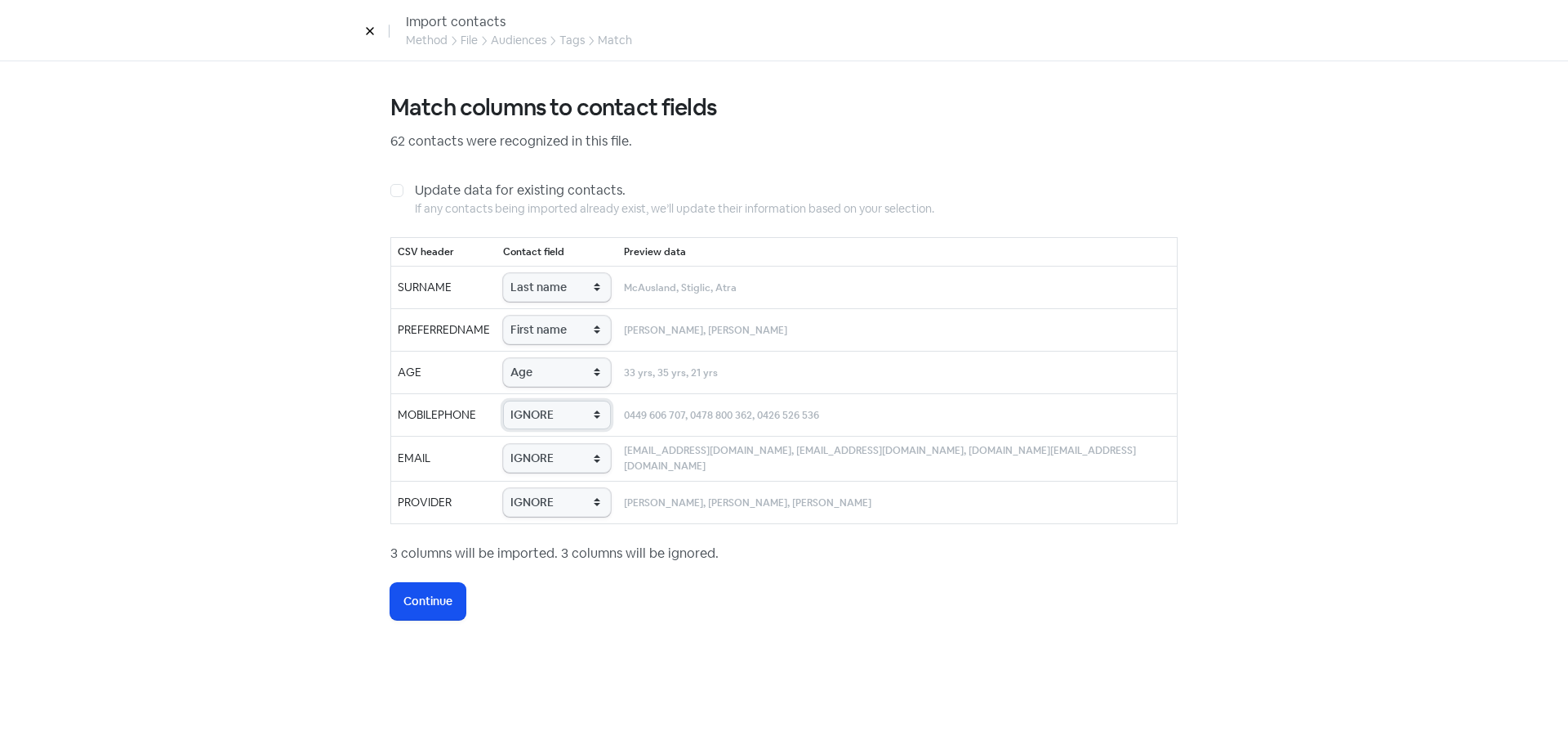
select select "phone"
click at [536, 400] on select "IGNORE First name Last name Mobile number Email address Contact status Provider…" at bounding box center [557, 414] width 108 height 29
click at [600, 464] on select "IGNORE First name Last name Mobile number Email address Contact status Provider…" at bounding box center [557, 458] width 108 height 29
select select "email"
click at [536, 444] on select "IGNORE First name Last name Mobile number Email address Contact status Provider…" at bounding box center [557, 458] width 108 height 29
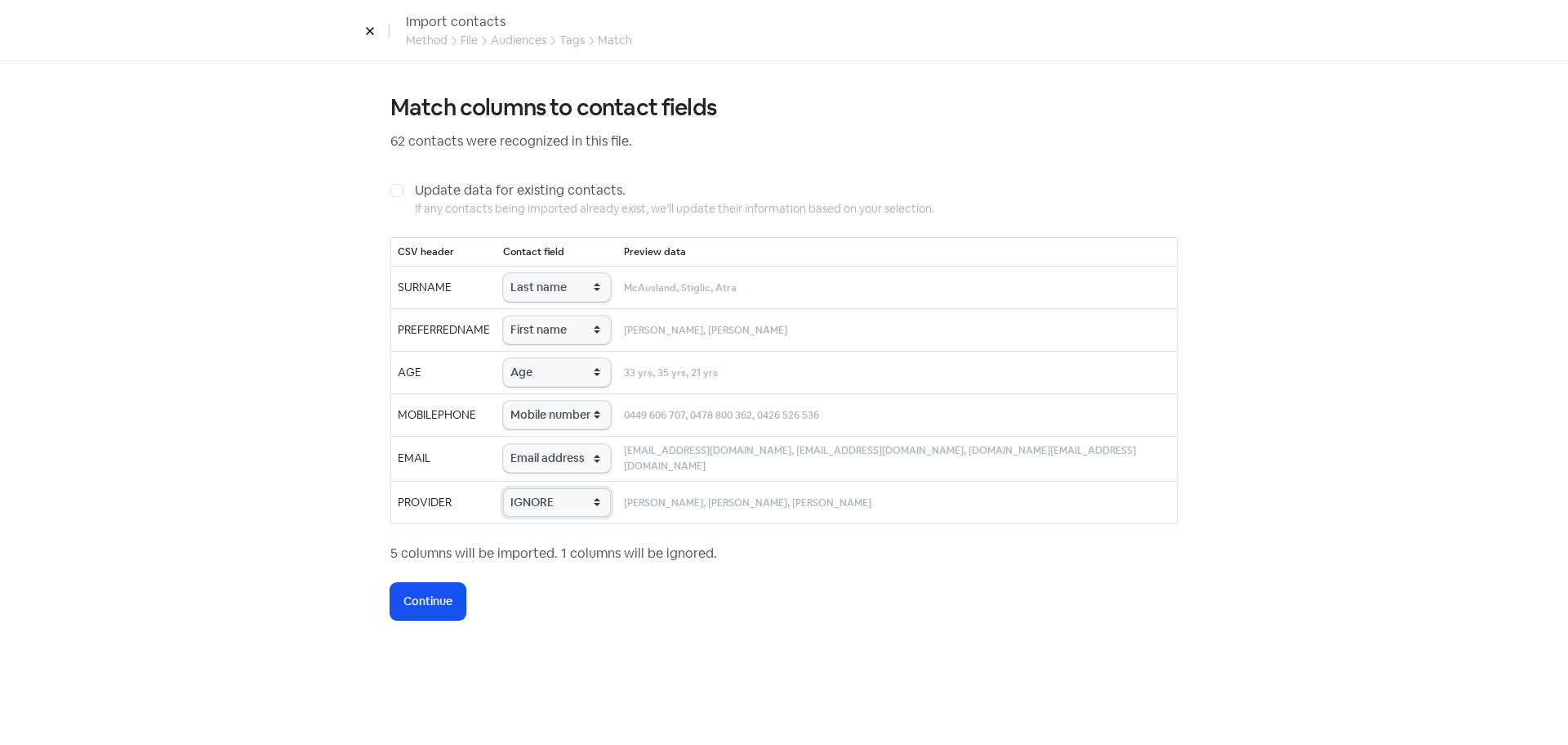
drag, startPoint x: 602, startPoint y: 503, endPoint x: 602, endPoint y: 514, distance: 11.0
click at [602, 503] on select "IGNORE First name Last name Mobile number Email address Contact status Provider…" at bounding box center [557, 502] width 108 height 29
select select "provider_name"
click at [536, 488] on select "IGNORE First name Last name Mobile number Email address Contact status Provider…" at bounding box center [557, 502] width 108 height 29
click at [419, 602] on span "Continue" at bounding box center [428, 601] width 49 height 17
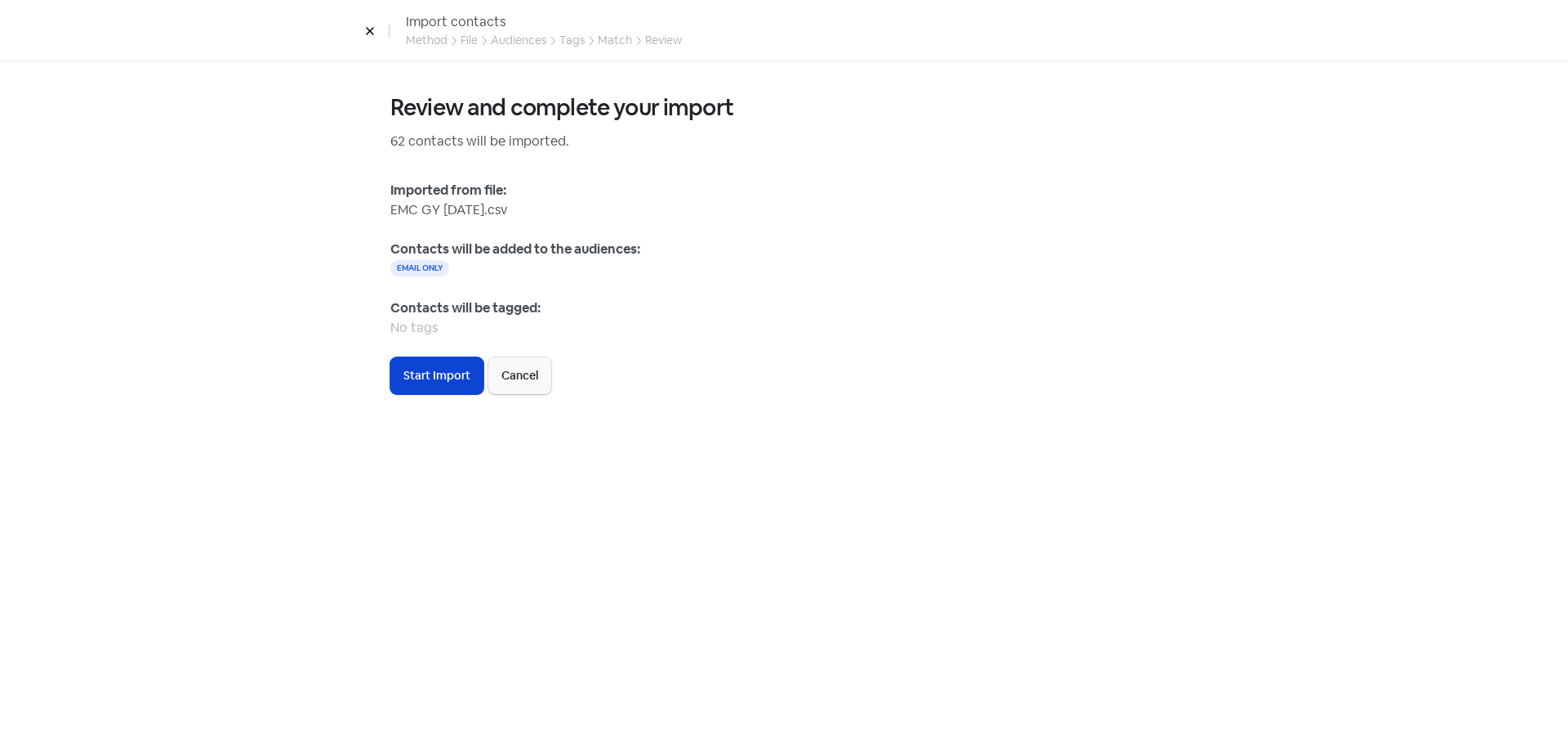
click at [440, 378] on span "Start Import" at bounding box center [437, 375] width 67 height 17
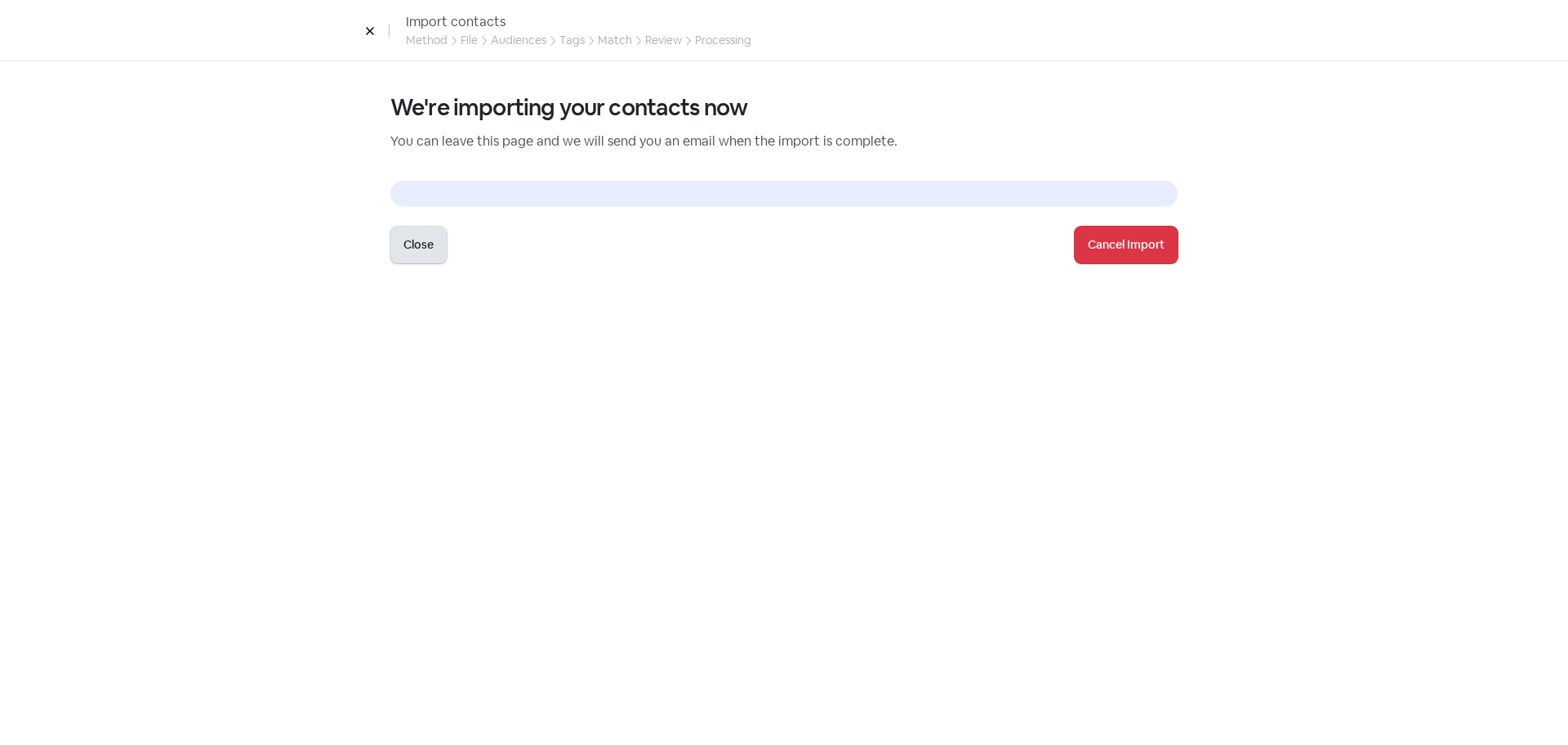
click at [402, 235] on button "Close" at bounding box center [419, 245] width 57 height 37
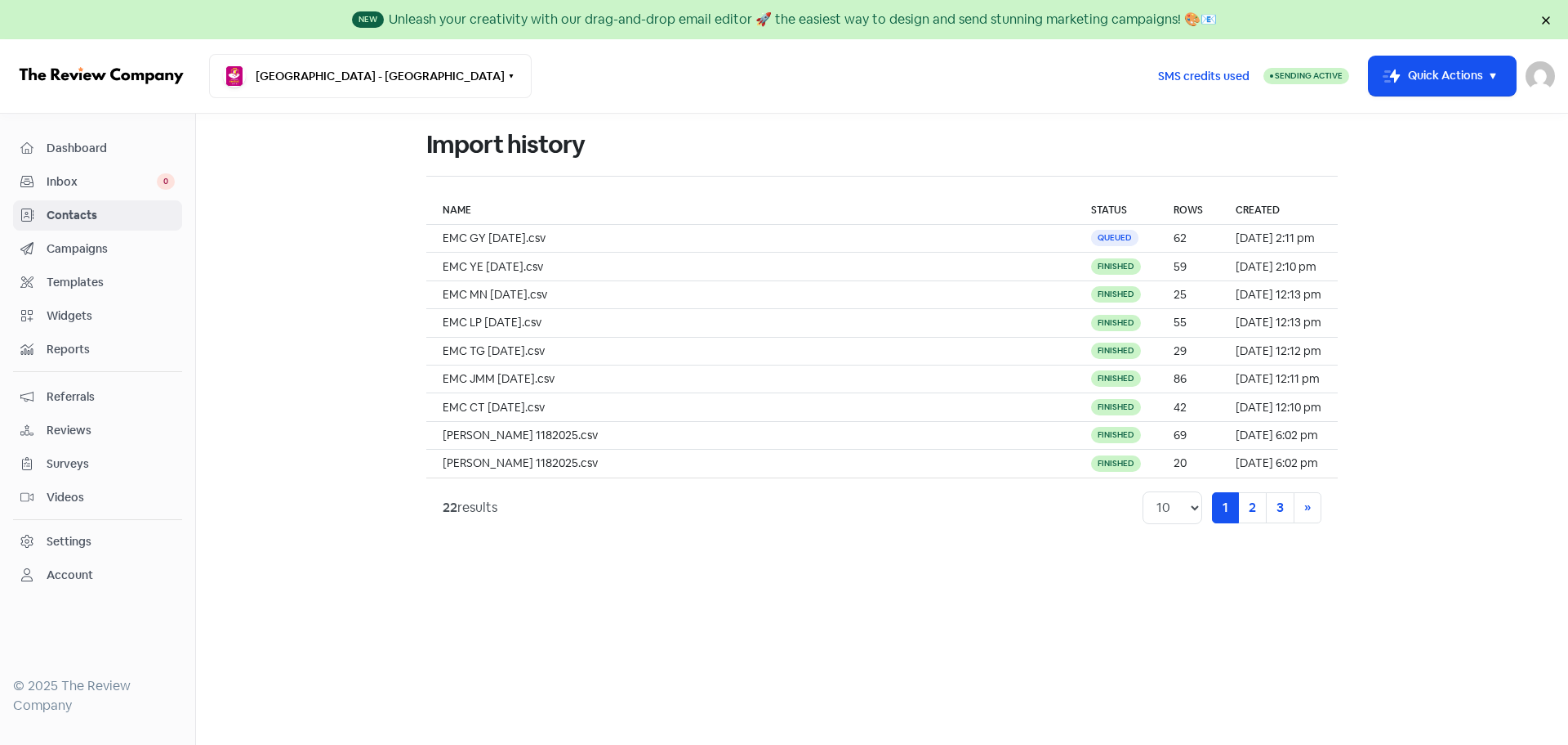
click at [102, 204] on link "Contacts" at bounding box center [97, 216] width 169 height 31
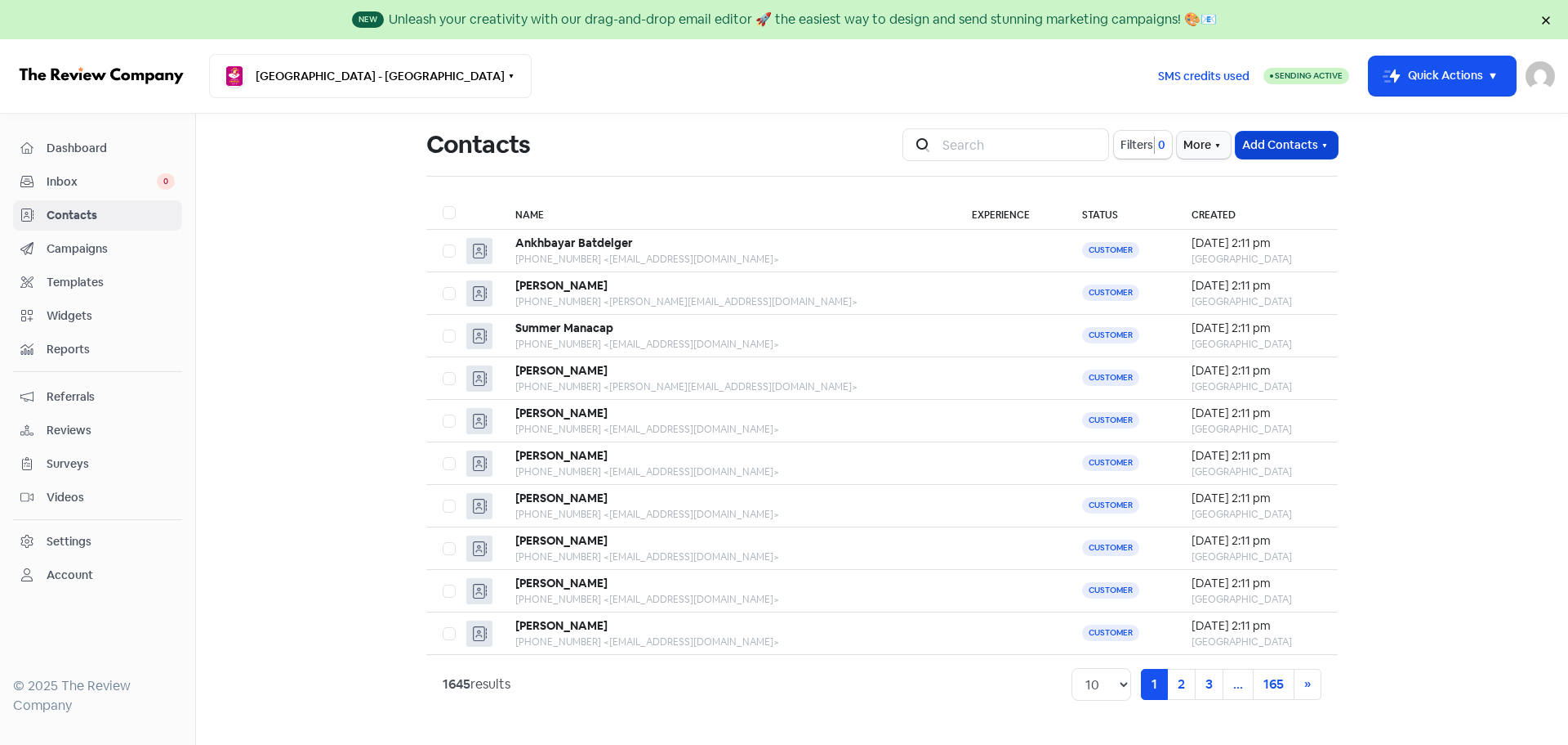
click at [1067, 146] on button "Add Contacts" at bounding box center [1287, 145] width 102 height 27
click at [1067, 240] on button "Import contacts V2" at bounding box center [1268, 245] width 139 height 33
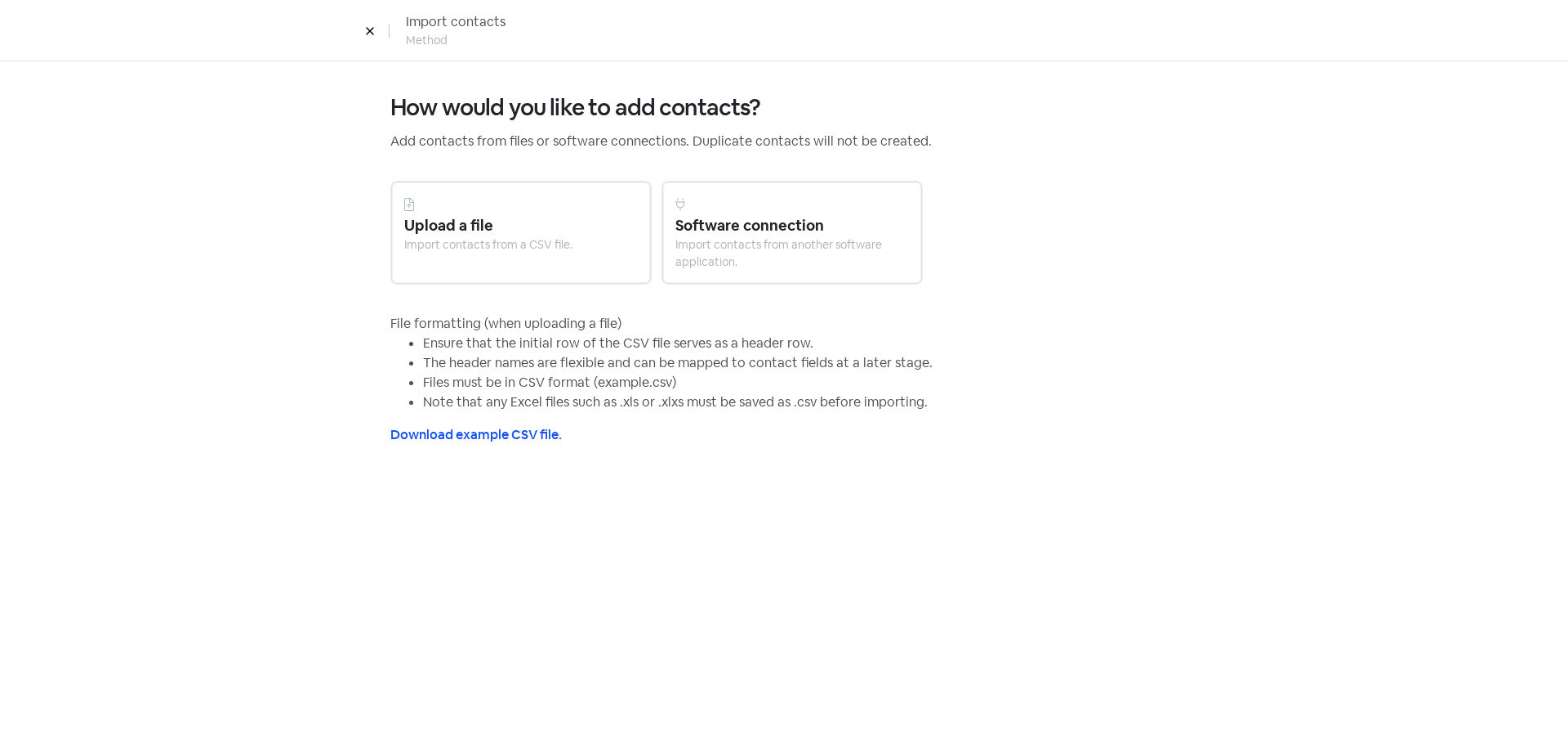
click at [584, 228] on div "Upload a file" at bounding box center [522, 226] width 234 height 22
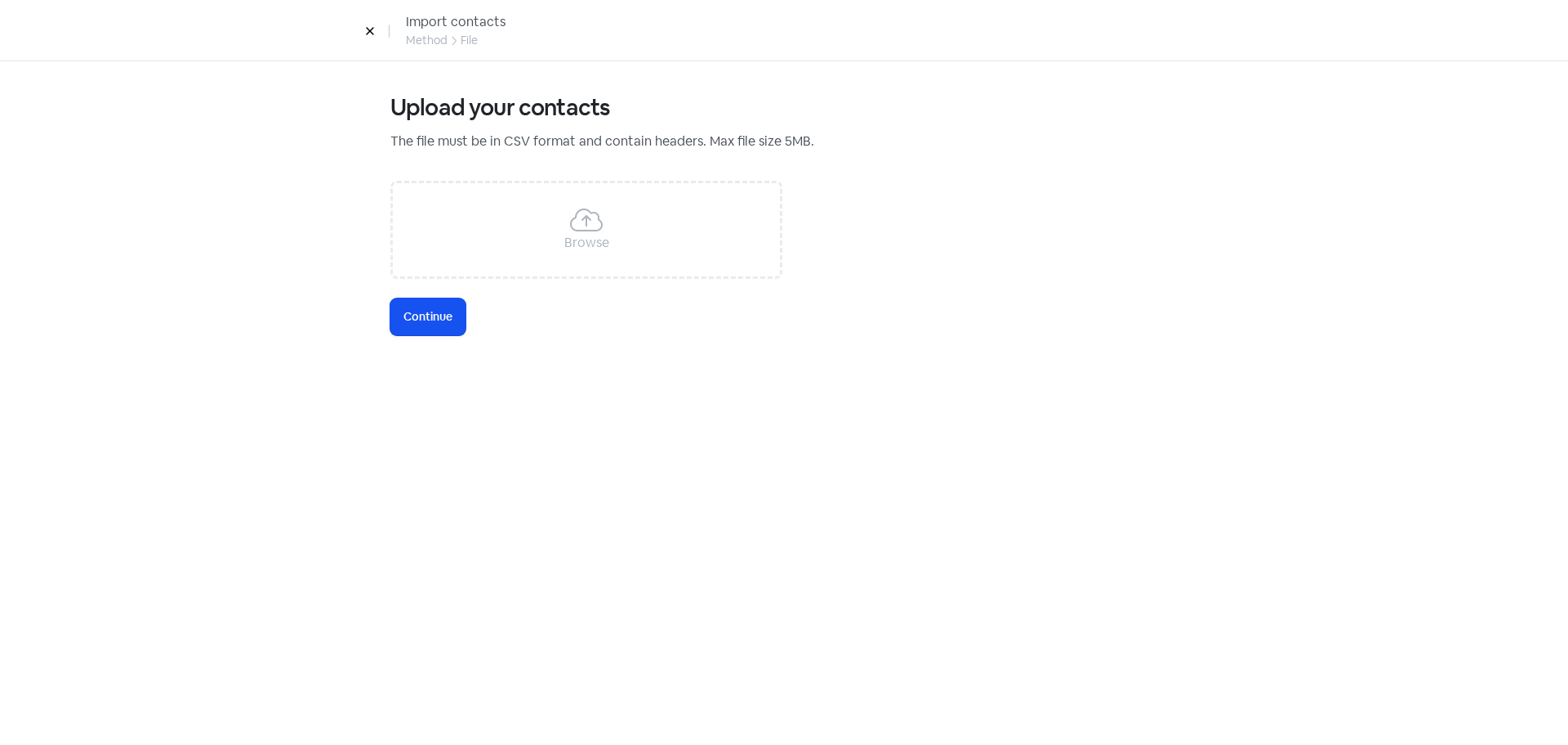
click at [565, 242] on div "Browse" at bounding box center [587, 242] width 45 height 20
click at [451, 337] on div "Upload your contacts The file must be in CSV format and contain headers. Max fi…" at bounding box center [784, 403] width 853 height 684
click at [446, 323] on span "Continue" at bounding box center [428, 317] width 49 height 17
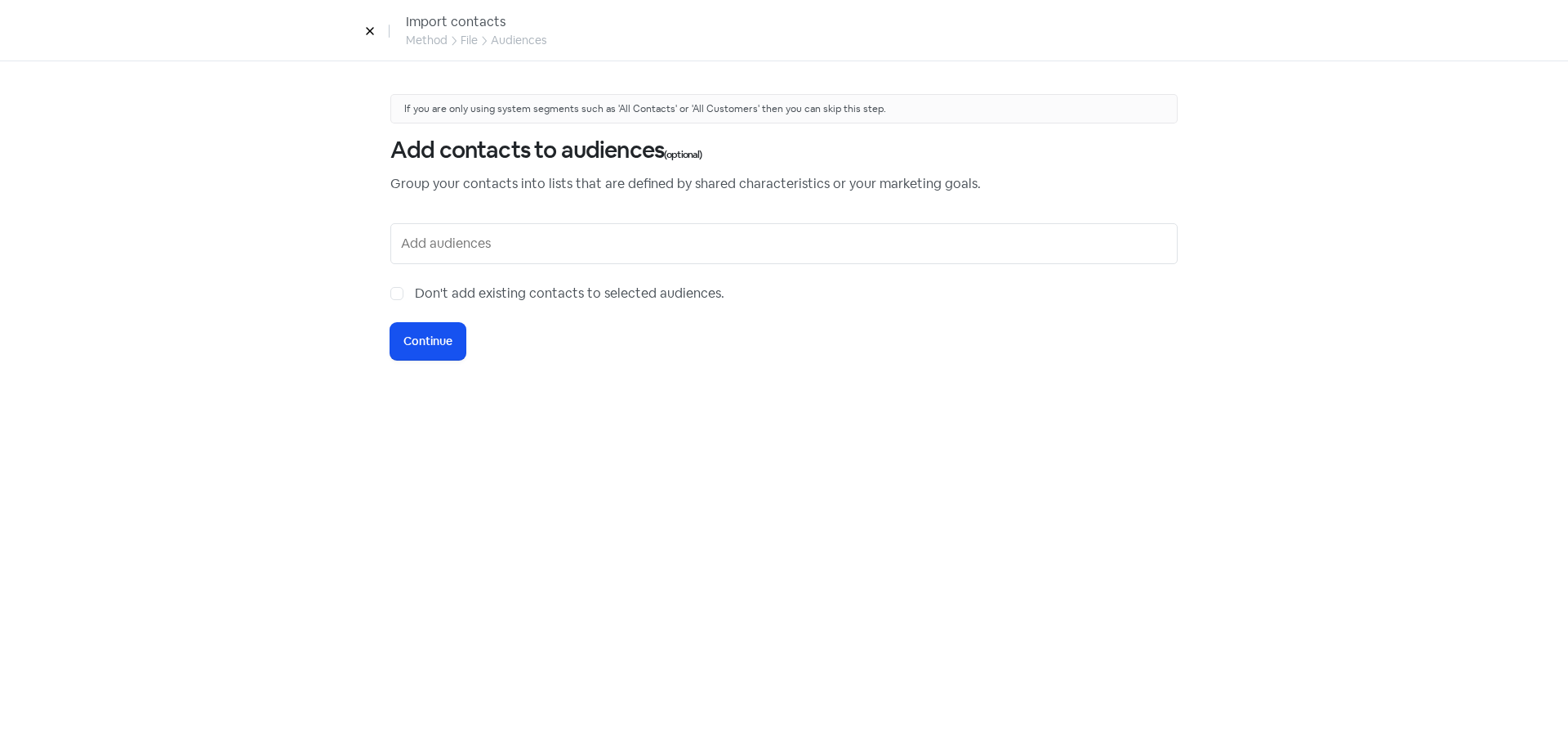
click at [441, 241] on input "text" at bounding box center [785, 243] width 770 height 26
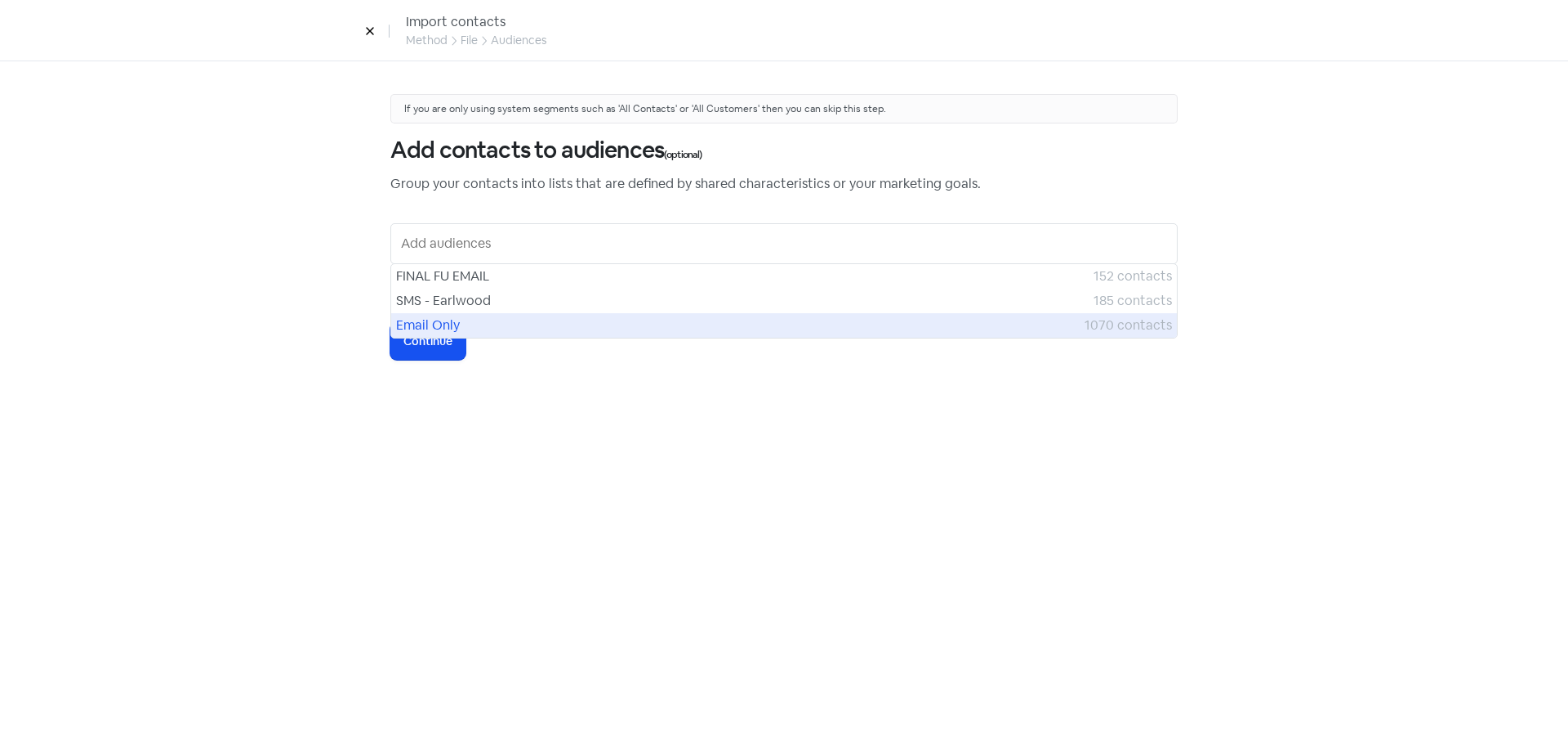
click at [448, 318] on span "Email Only" at bounding box center [741, 325] width 689 height 20
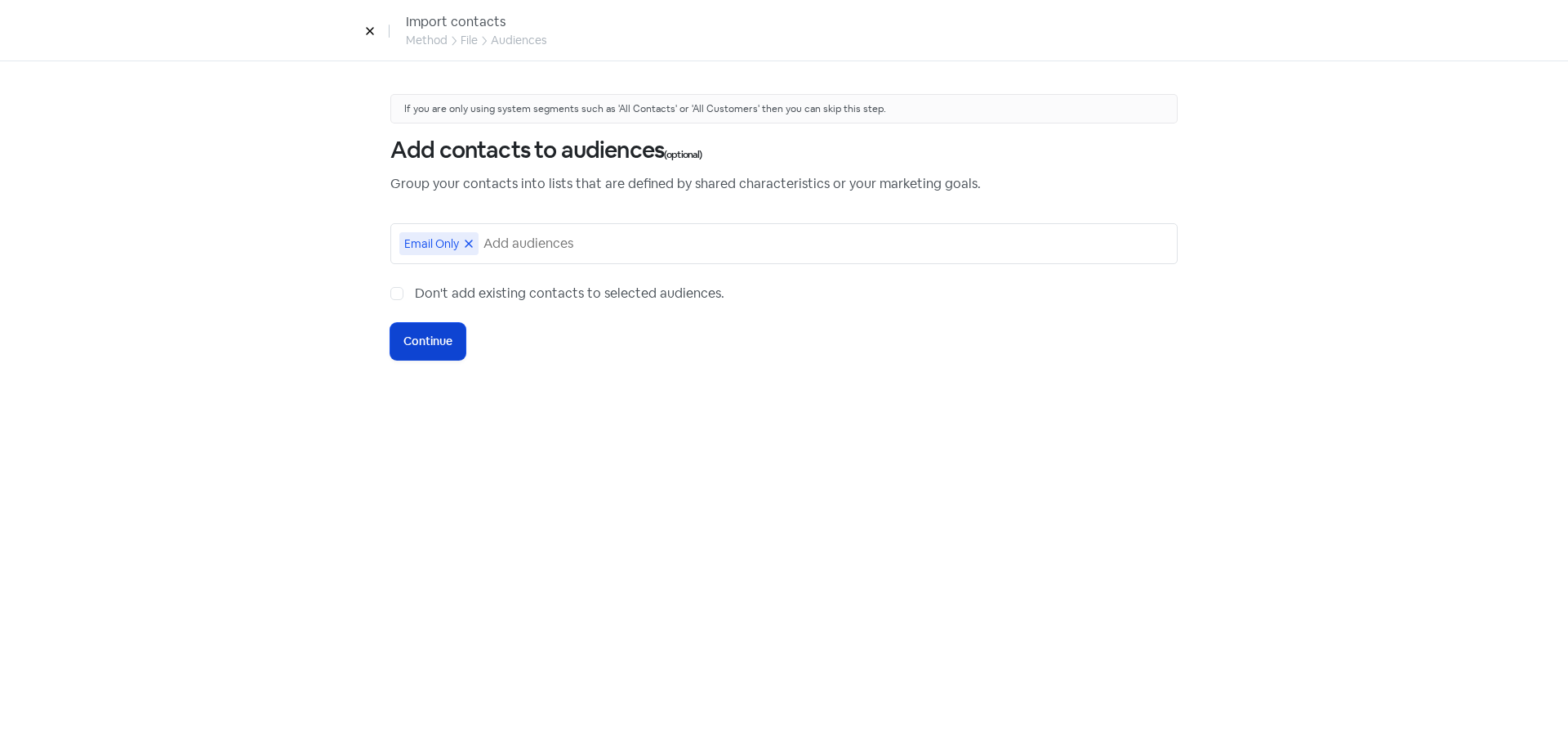
click at [448, 344] on span "Continue" at bounding box center [428, 341] width 49 height 17
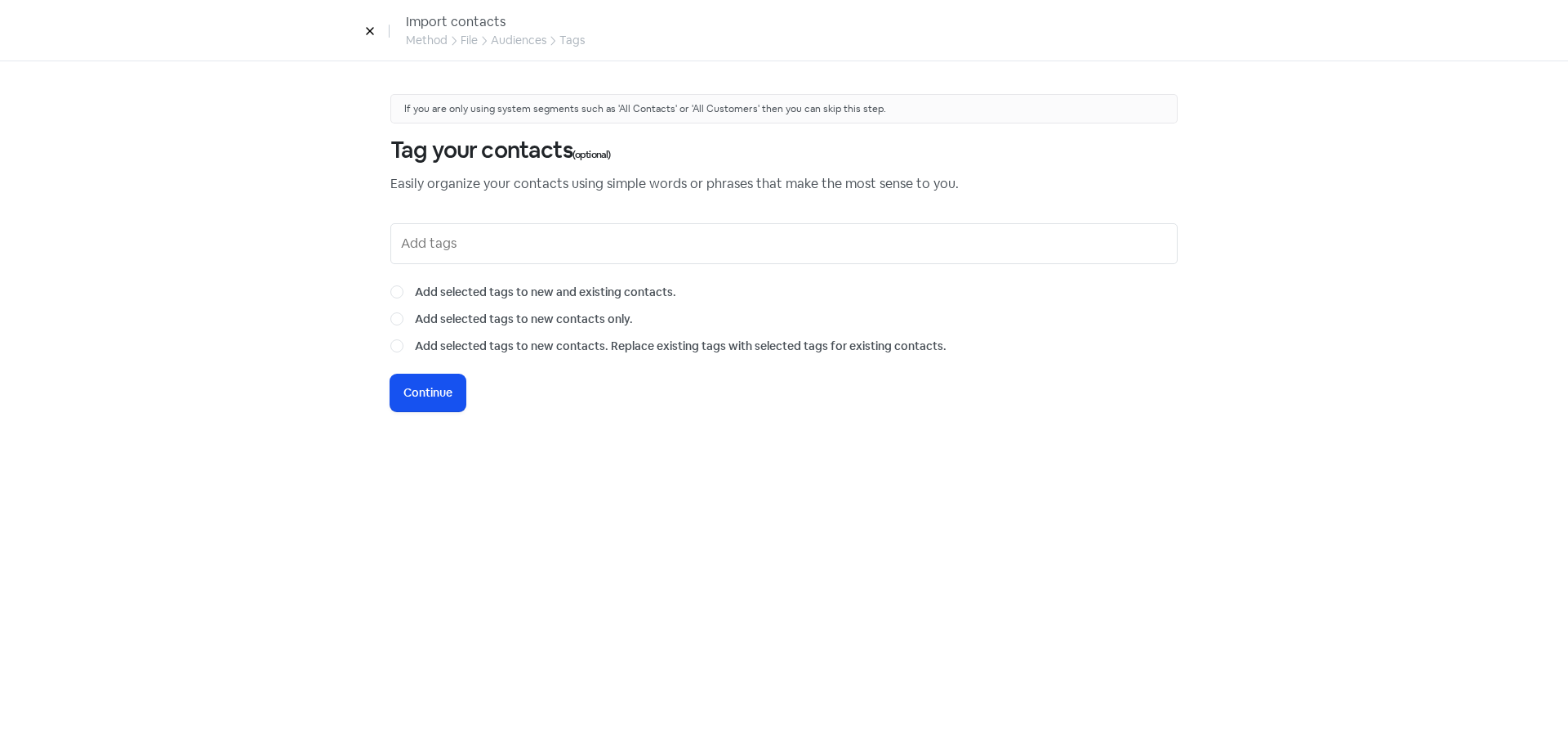
click at [473, 255] on input "text" at bounding box center [785, 243] width 770 height 26
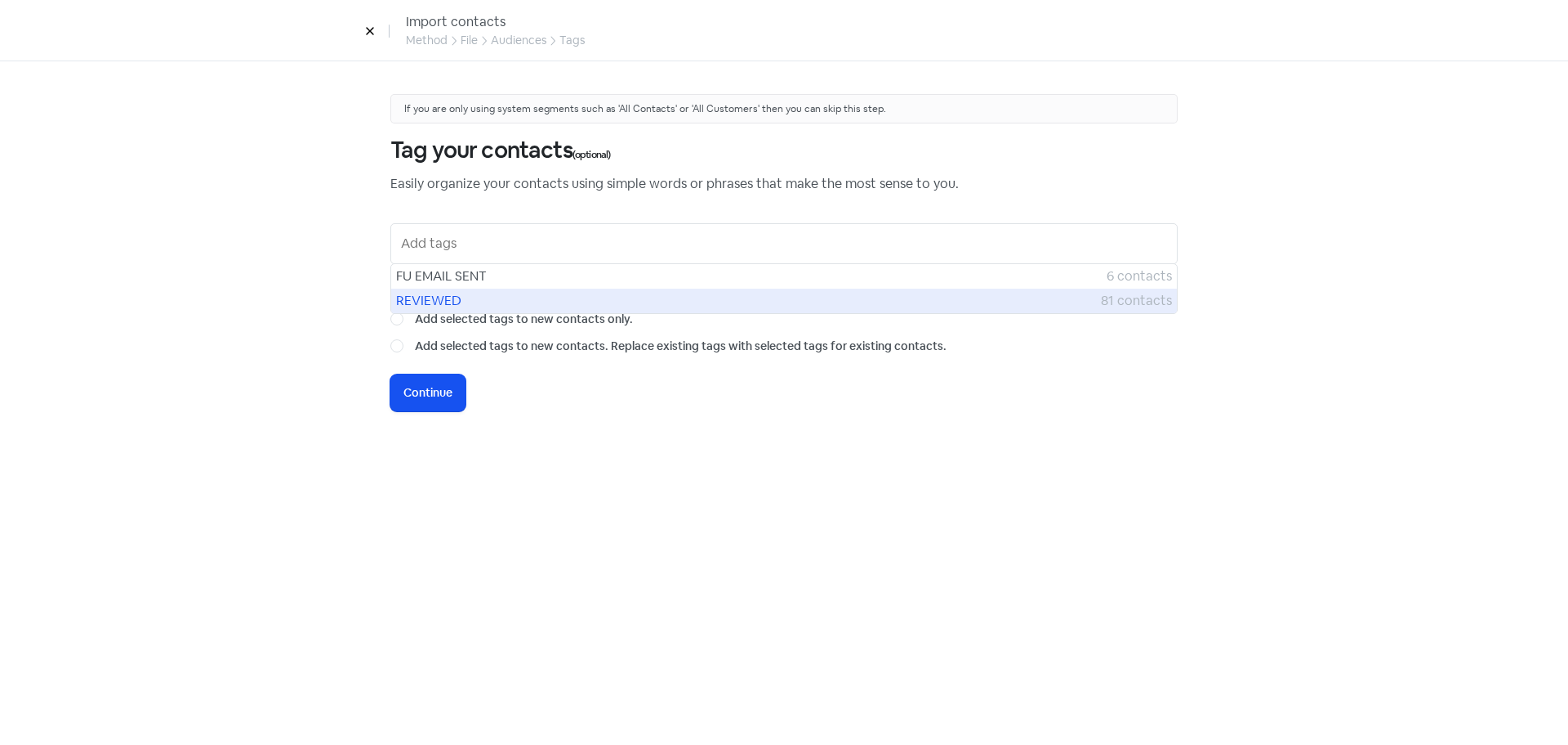
click at [469, 302] on span "REVIEWED" at bounding box center [748, 300] width 705 height 20
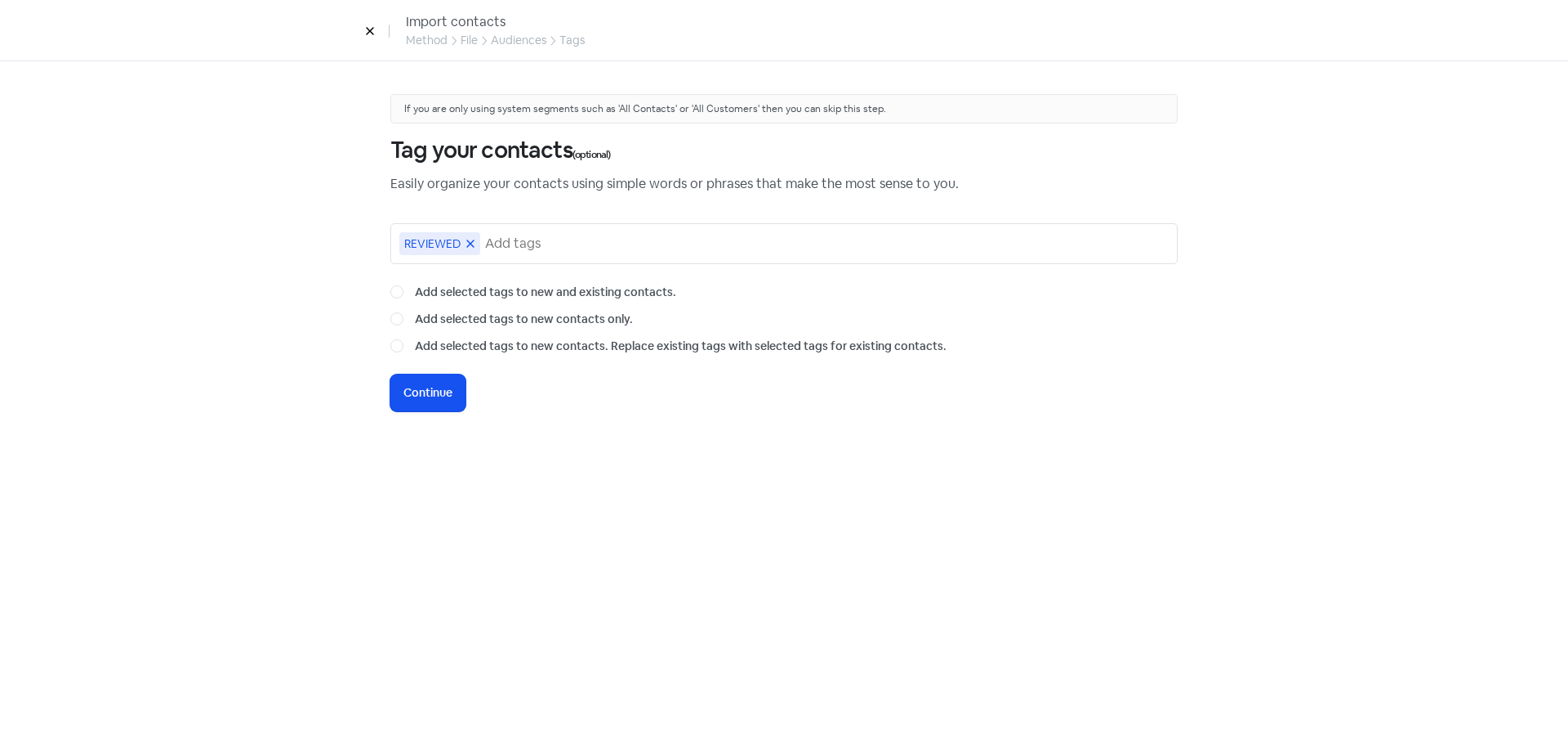
click at [470, 242] on icon at bounding box center [471, 243] width 10 height 10
click at [434, 405] on button "Icon For Loading Continue" at bounding box center [428, 393] width 75 height 37
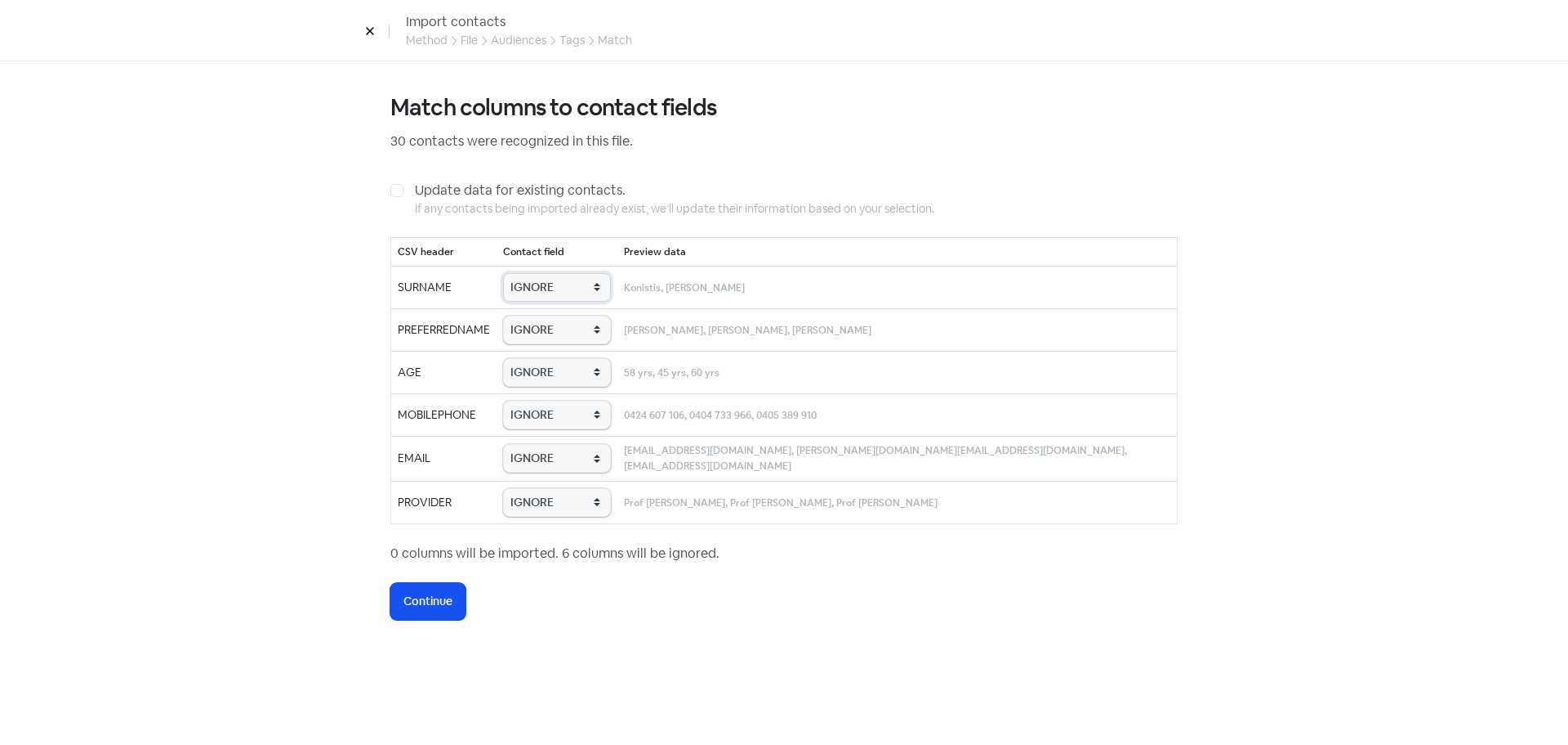
click at [564, 296] on select "IGNORE First name Last name Mobile number Email address Contact status Provider…" at bounding box center [557, 287] width 108 height 29
select select "last_name"
click at [531, 273] on select "IGNORE First name Last name Mobile number Email address Contact status Provider…" at bounding box center [557, 287] width 108 height 29
click at [564, 330] on select "IGNORE First name Last name Mobile number Email address Contact status Provider…" at bounding box center [557, 330] width 108 height 29
select select "first_name"
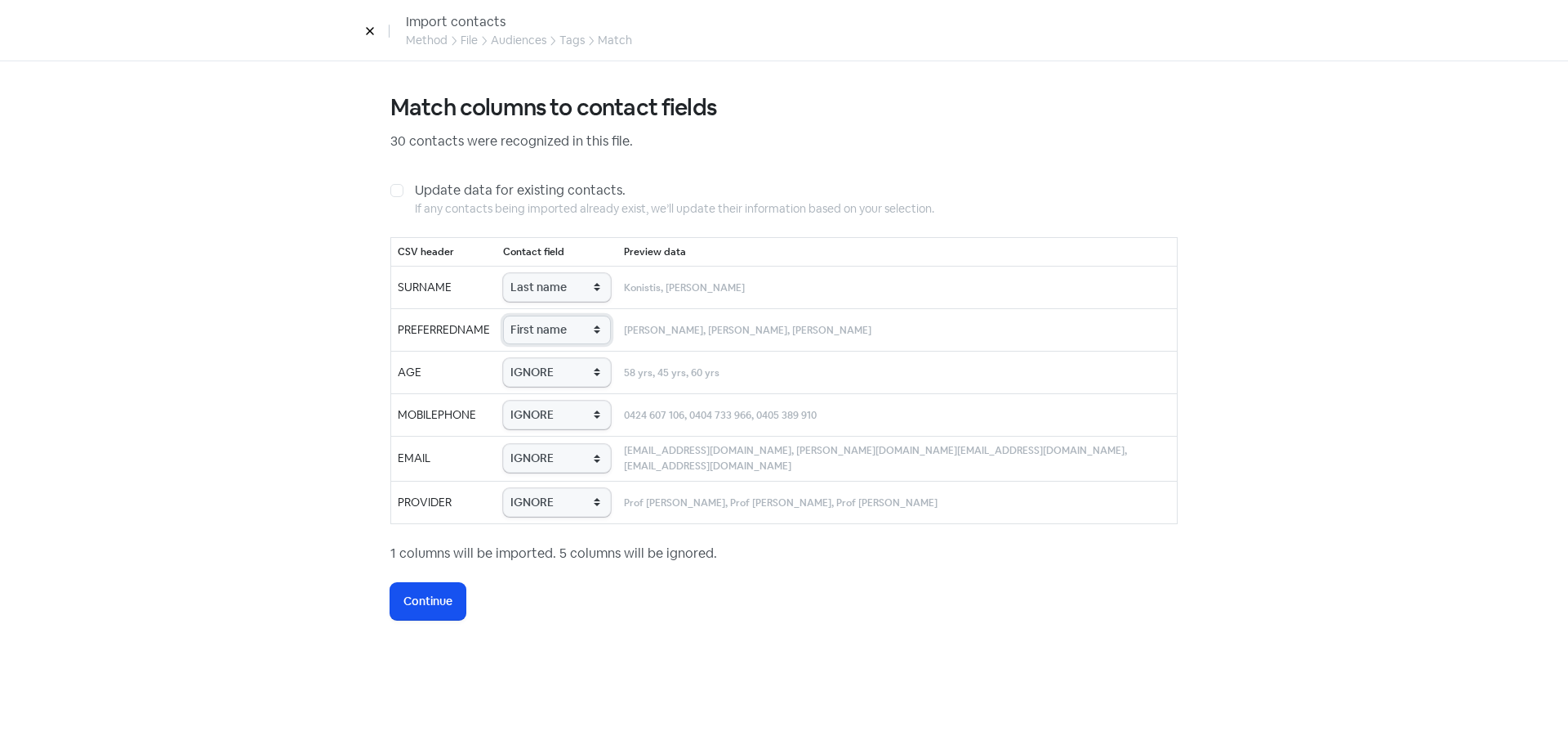
click at [531, 316] on select "IGNORE First name Last name Mobile number Email address Contact status Provider…" at bounding box center [557, 330] width 108 height 29
click at [565, 375] on select "IGNORE First name Last name Mobile number Email address Contact status Provider…" at bounding box center [557, 372] width 108 height 29
select select "age"
click at [531, 358] on select "IGNORE First name Last name Mobile number Email address Contact status Provider…" at bounding box center [557, 372] width 108 height 29
click at [551, 398] on td "IGNORE First name Last name Mobile number Email address Contact status Provider…" at bounding box center [557, 414] width 121 height 43
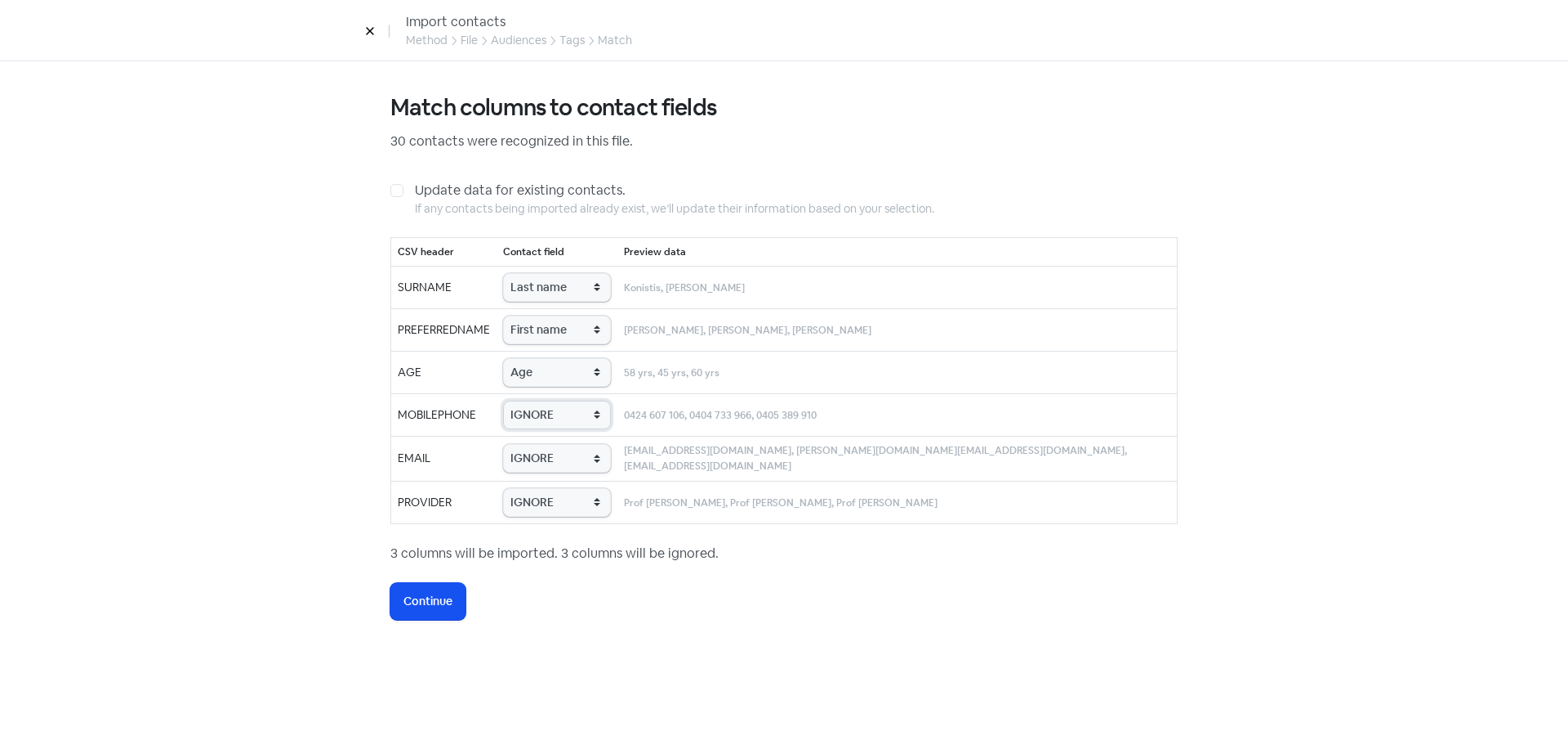
click at [555, 405] on select "IGNORE First name Last name Mobile number Email address Contact status Provider…" at bounding box center [557, 414] width 108 height 29
select select "phone"
click at [531, 400] on select "IGNORE First name Last name Mobile number Email address Contact status Provider…" at bounding box center [557, 414] width 108 height 29
click at [559, 464] on select "IGNORE First name Last name Mobile number Email address Contact status Provider…" at bounding box center [557, 458] width 108 height 29
select select "email"
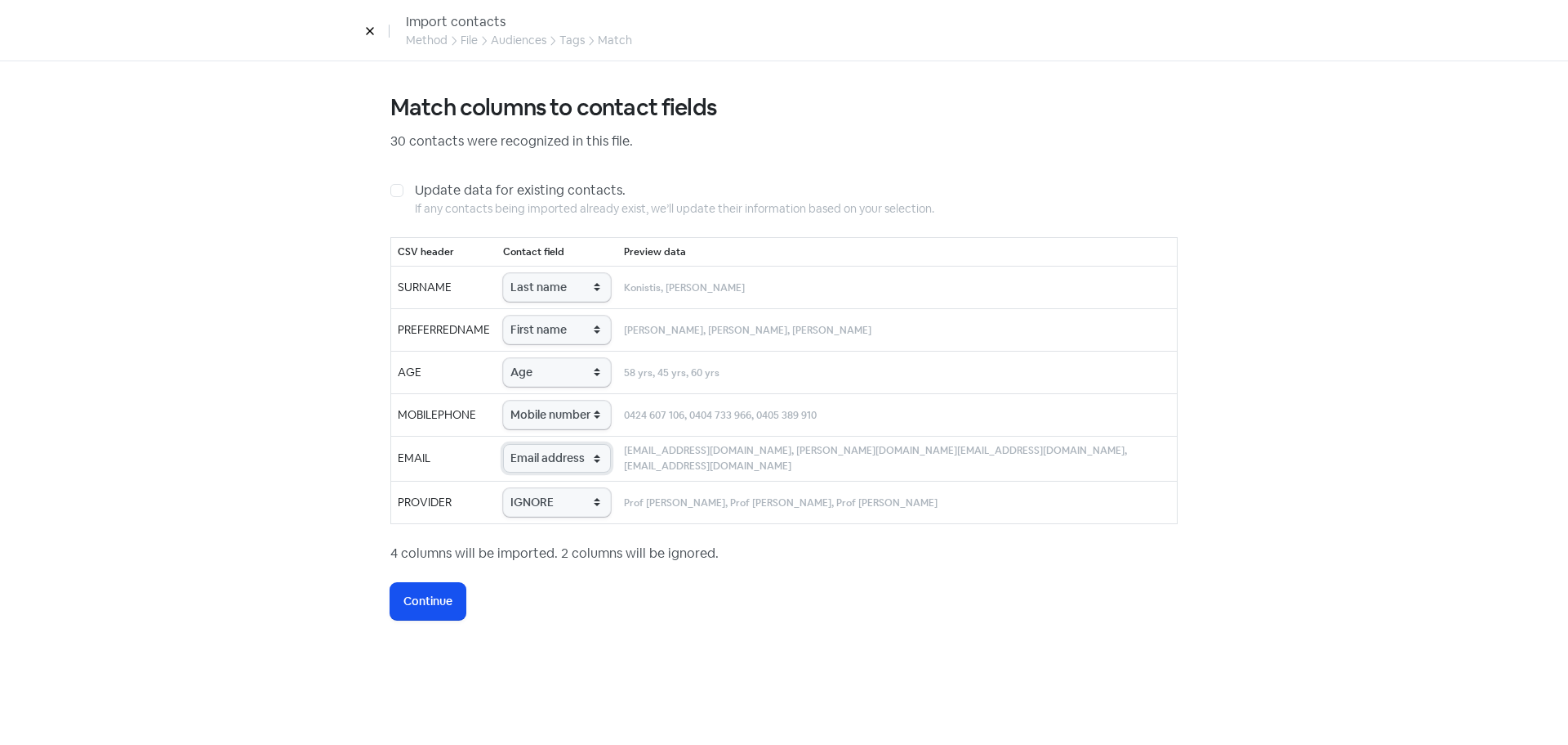
click at [531, 444] on select "IGNORE First name Last name Mobile number Email address Contact status Provider…" at bounding box center [557, 458] width 108 height 29
click at [575, 504] on select "IGNORE First name Last name Mobile number Email address Contact status Provider…" at bounding box center [557, 502] width 108 height 29
select select "provider_name"
click at [531, 488] on select "IGNORE First name Last name Mobile number Email address Contact status Provider…" at bounding box center [557, 502] width 108 height 29
click at [441, 597] on span "Continue" at bounding box center [428, 601] width 49 height 17
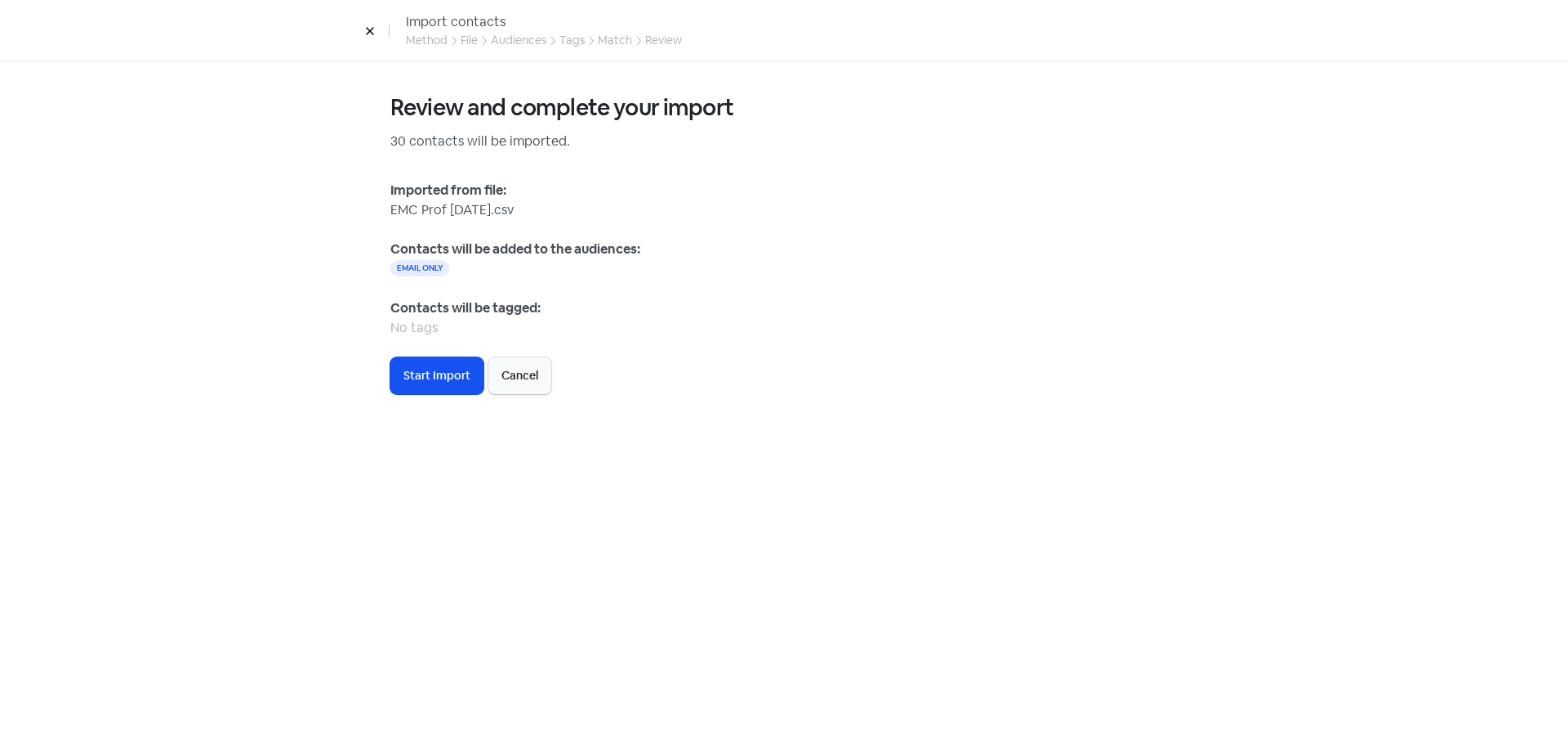
click at [410, 375] on span "Start Import" at bounding box center [437, 375] width 67 height 17
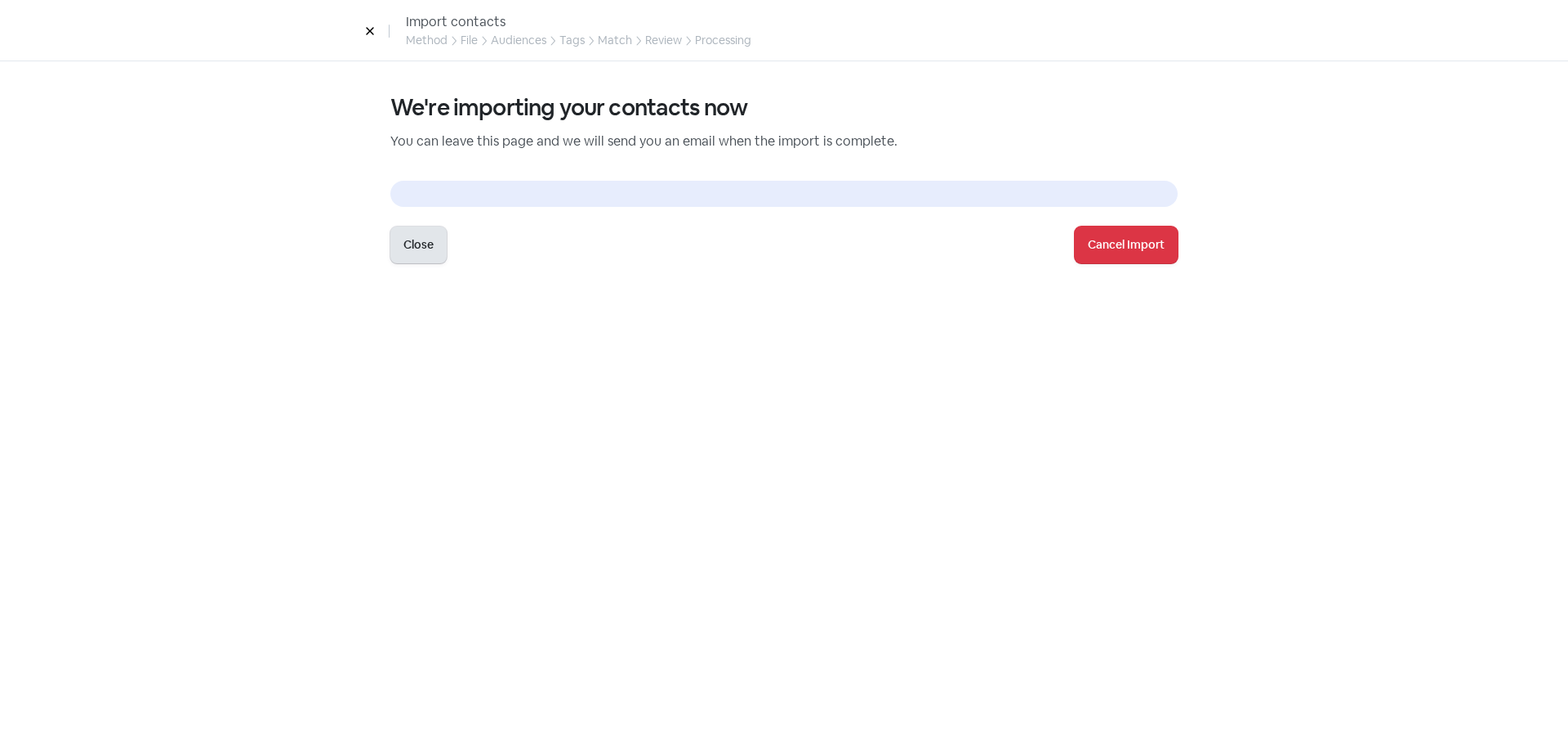
click at [395, 229] on button "Close" at bounding box center [419, 245] width 57 height 37
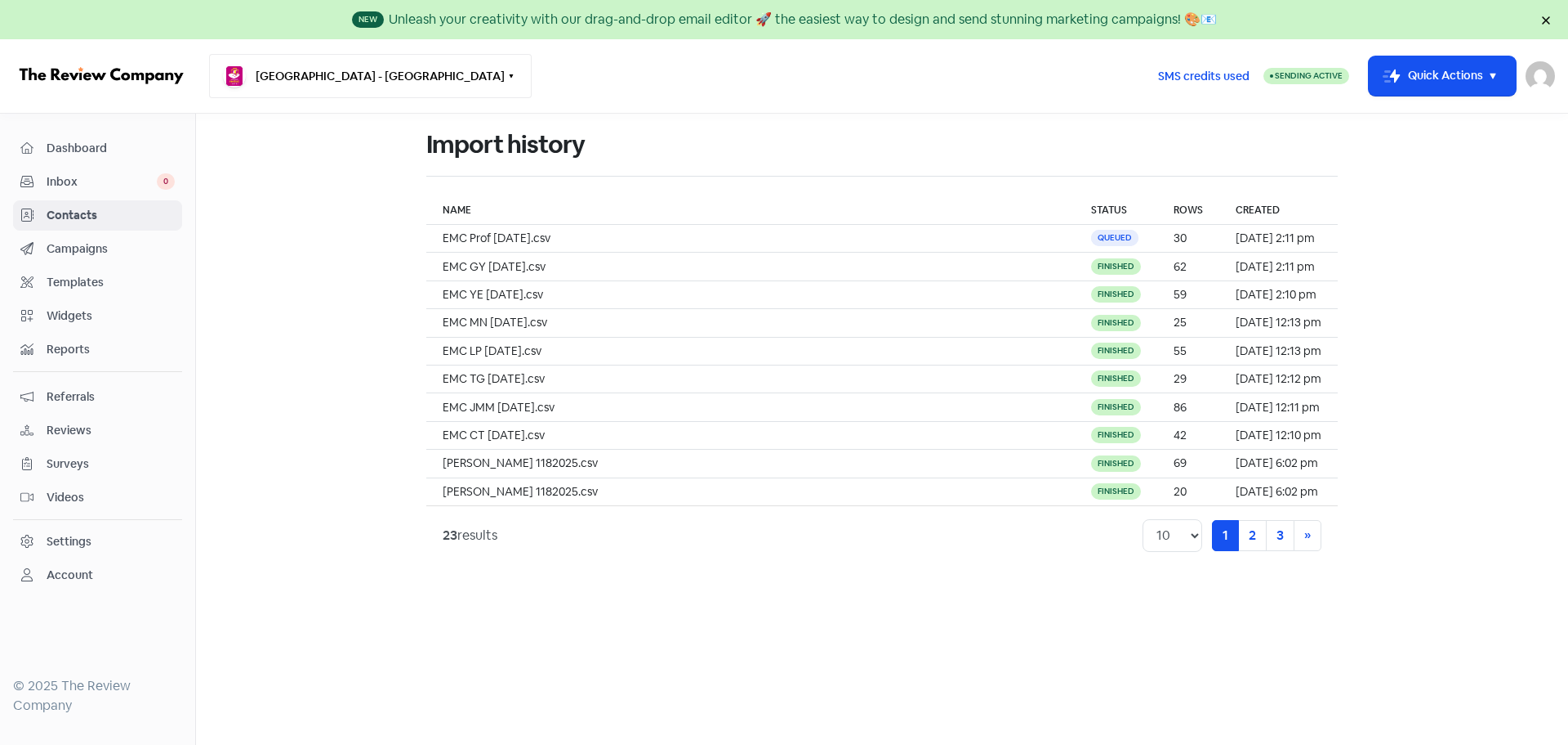
click at [275, 77] on button "[GEOGRAPHIC_DATA] - [GEOGRAPHIC_DATA]" at bounding box center [370, 76] width 323 height 45
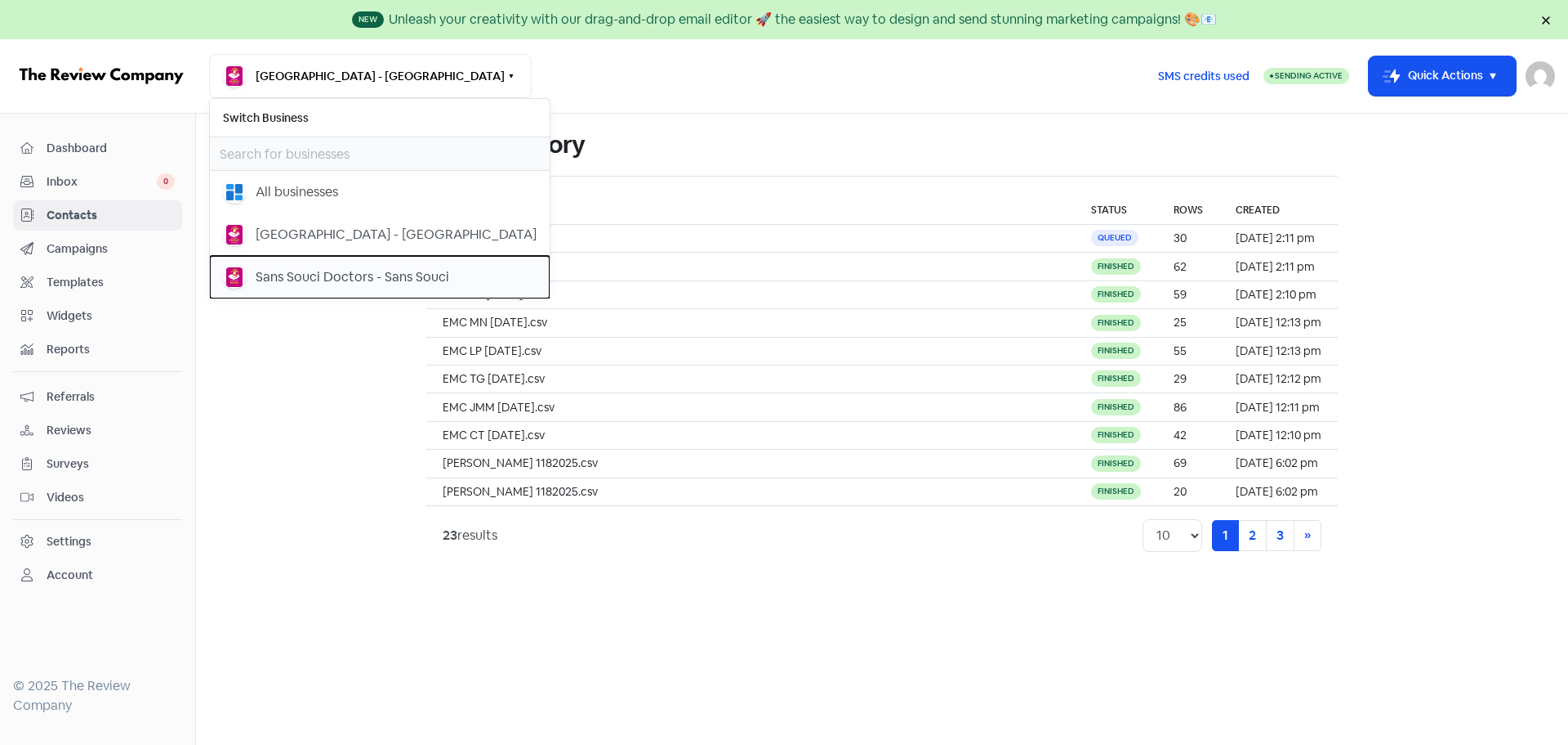
click at [273, 271] on div "Sans Souci Doctors - Sans Souci" at bounding box center [352, 277] width 194 height 20
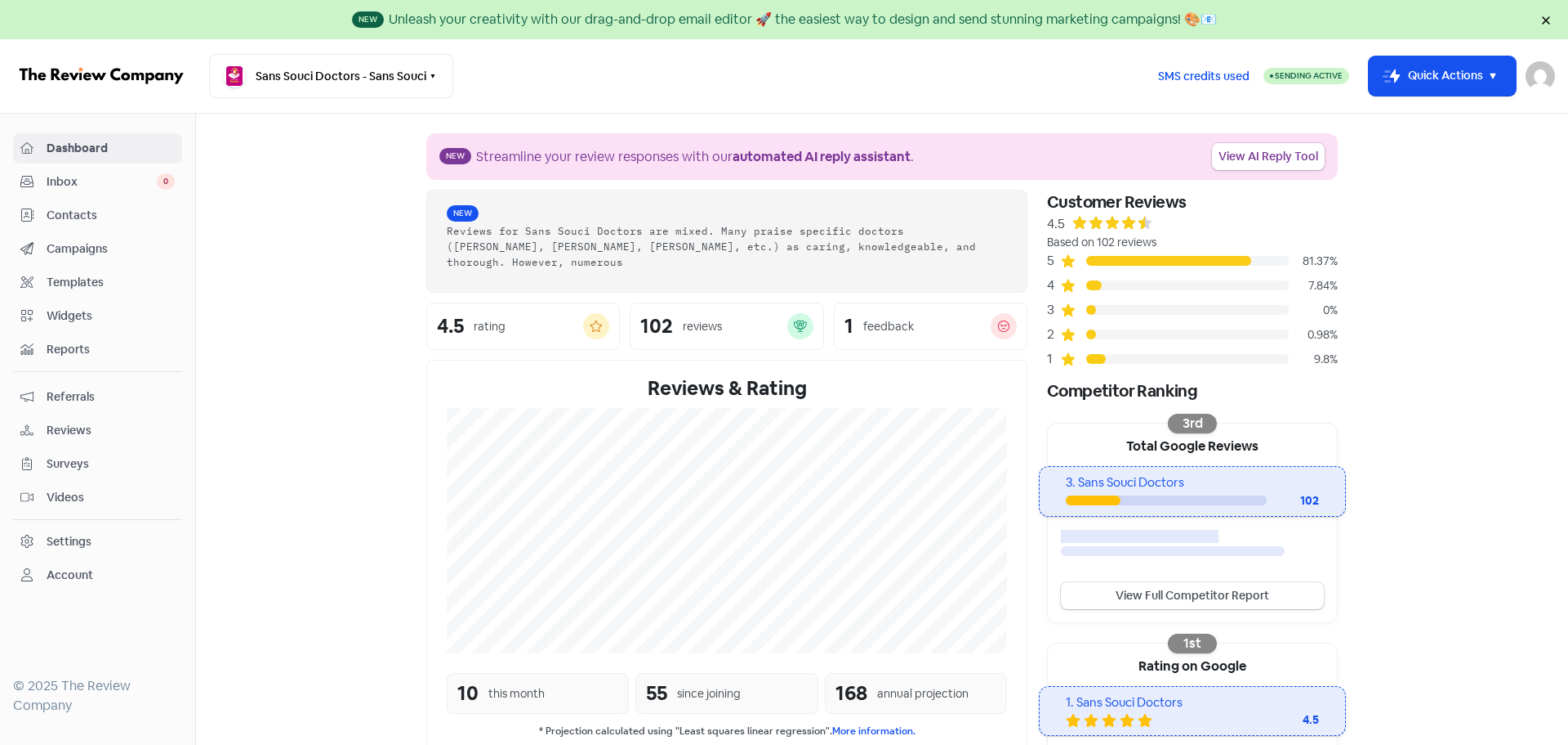
click at [81, 244] on span "Campaigns" at bounding box center [110, 249] width 128 height 17
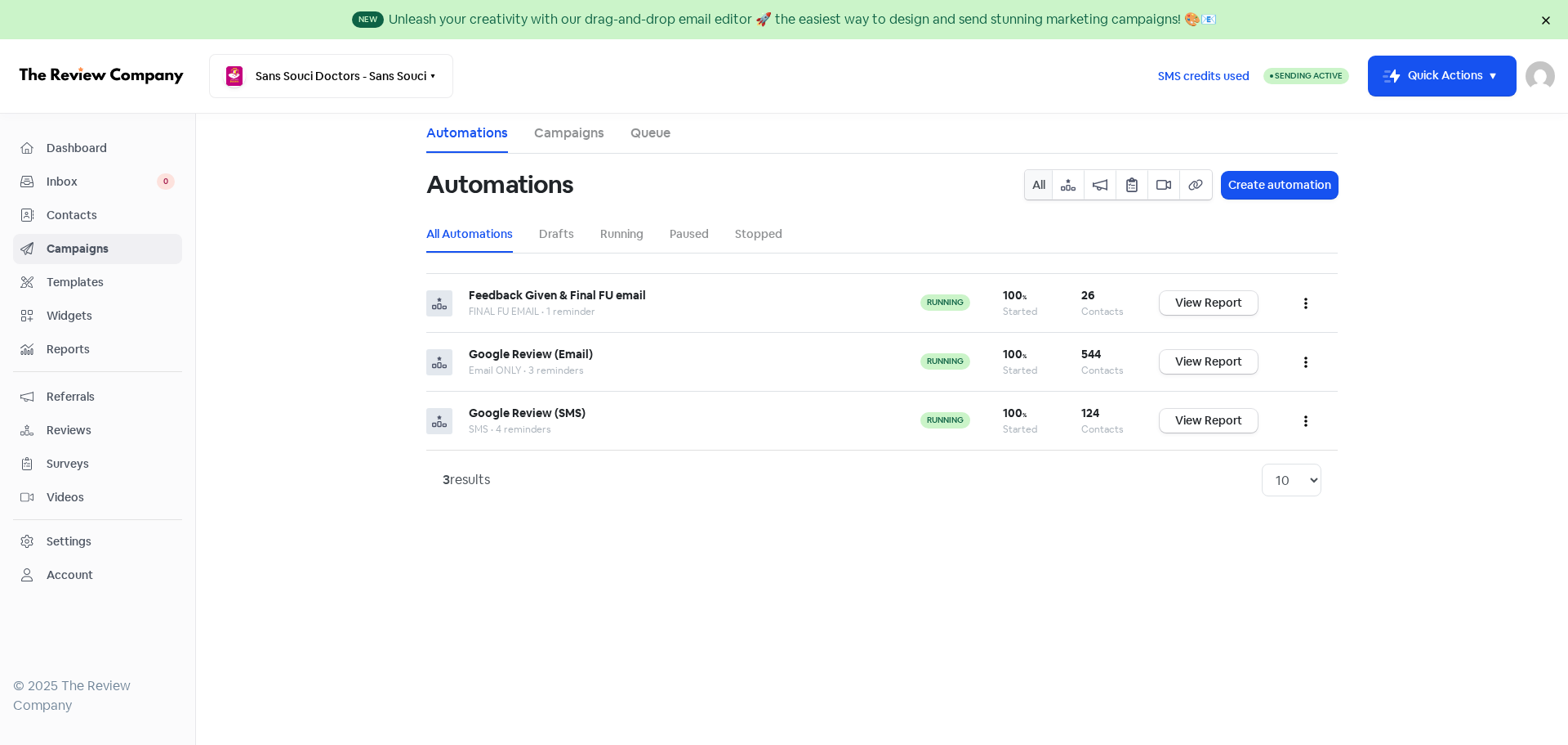
click at [86, 216] on span "Contacts" at bounding box center [110, 216] width 128 height 17
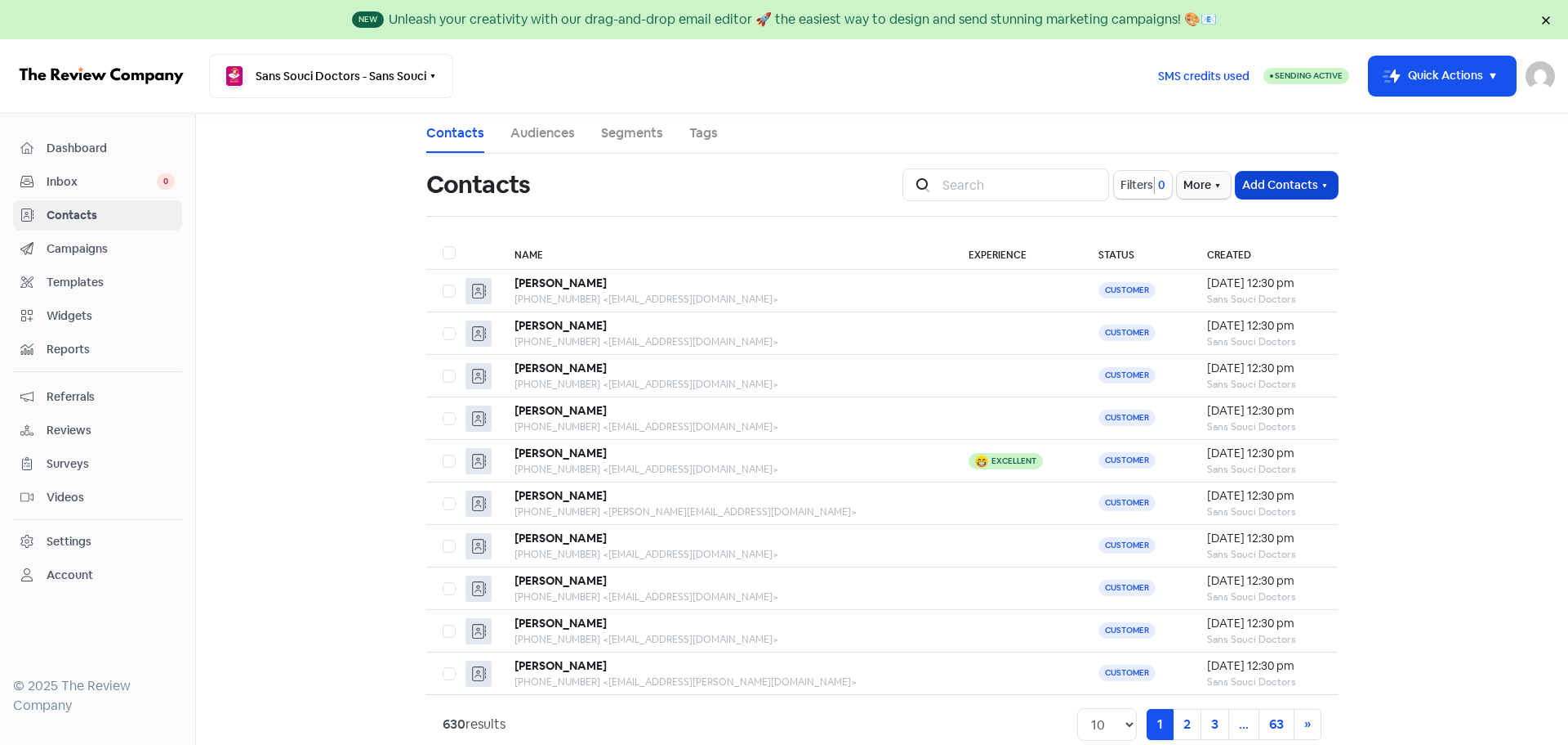
click at [1302, 190] on button "Add Contacts" at bounding box center [1287, 185] width 102 height 27
click at [1302, 282] on button "Import contacts V2" at bounding box center [1268, 285] width 139 height 33
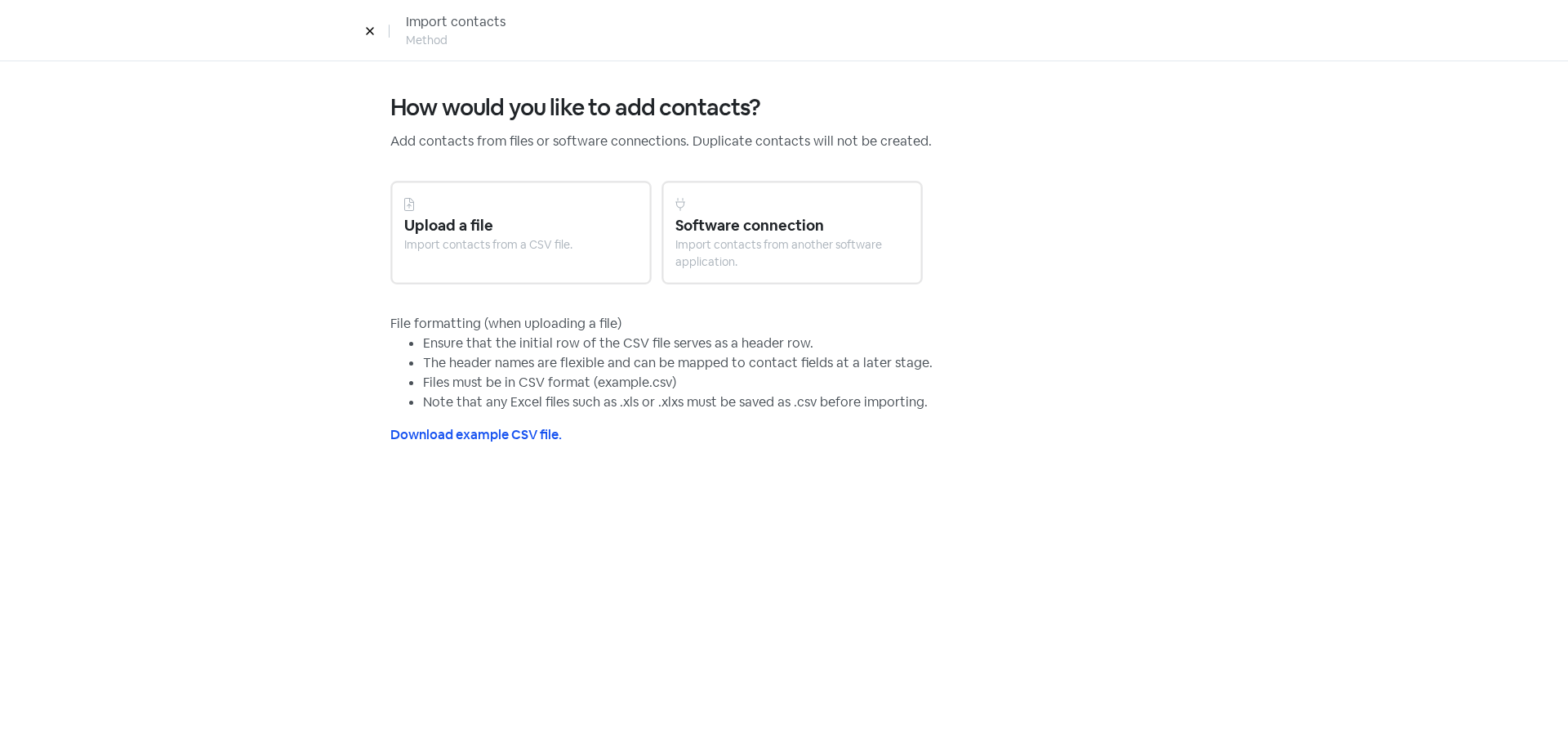
click at [570, 208] on div at bounding box center [522, 203] width 234 height 20
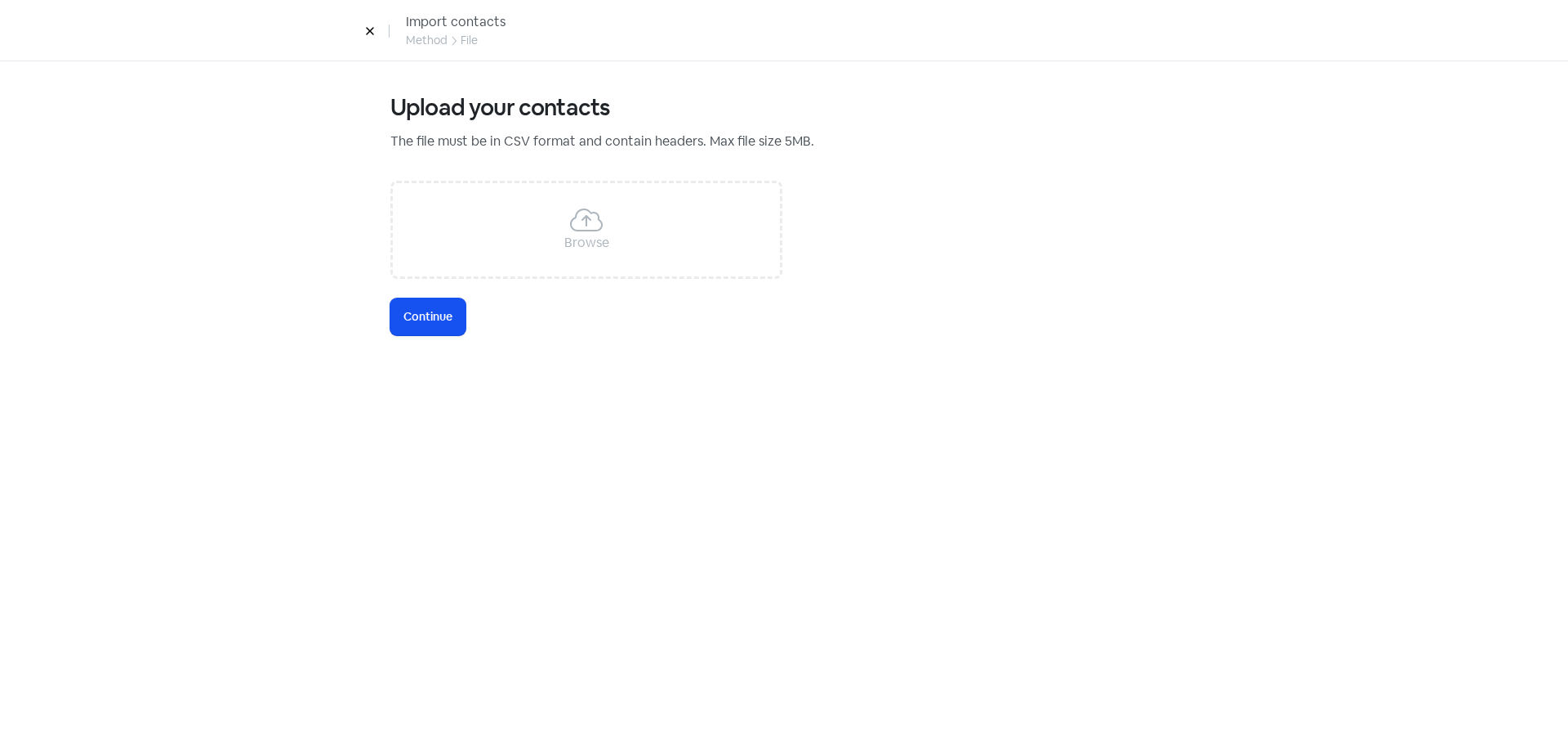
click at [603, 214] on div "Browse" at bounding box center [587, 229] width 392 height 98
click at [450, 317] on span "Continue" at bounding box center [428, 317] width 49 height 17
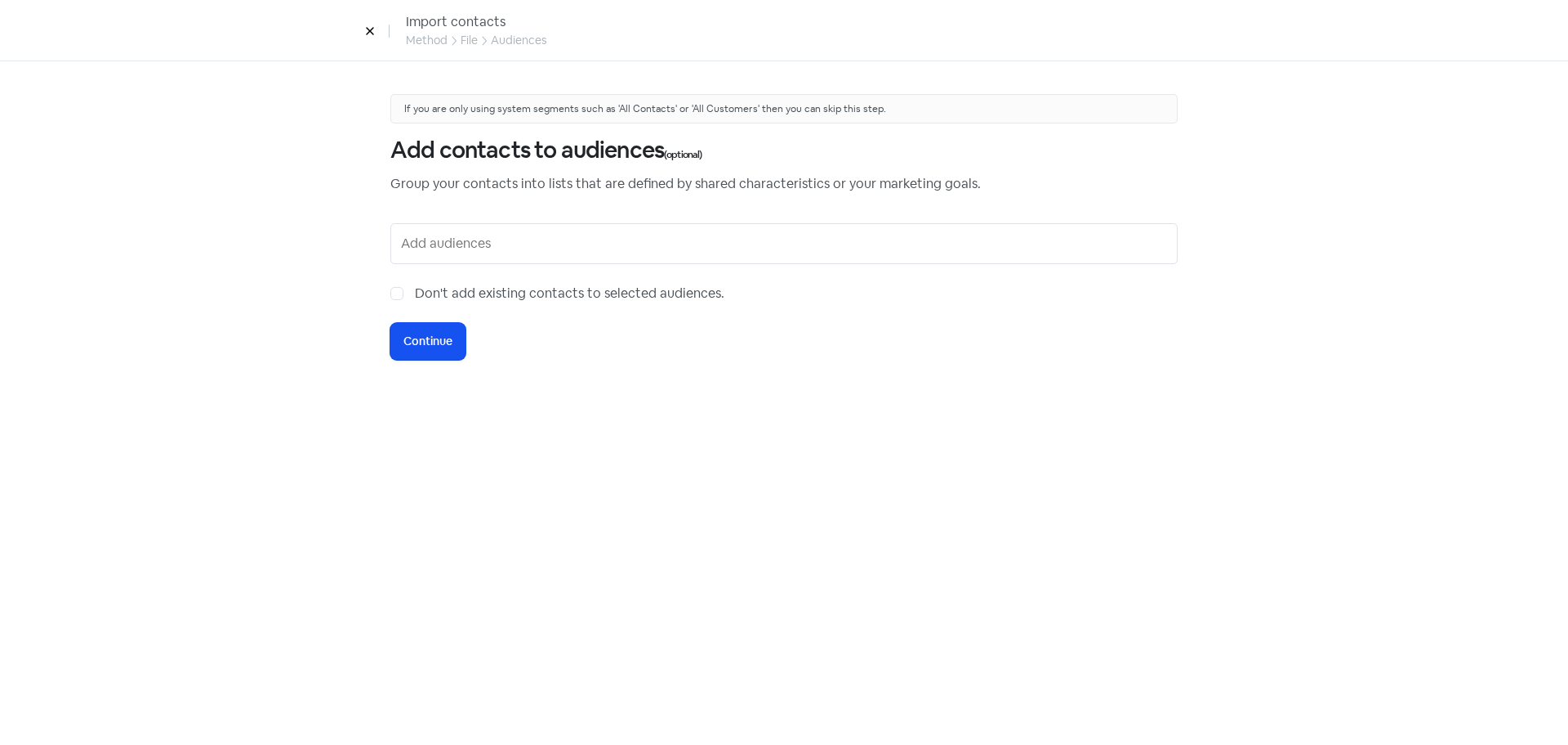
click at [441, 260] on div at bounding box center [784, 243] width 787 height 41
click at [452, 233] on input "text" at bounding box center [785, 243] width 770 height 26
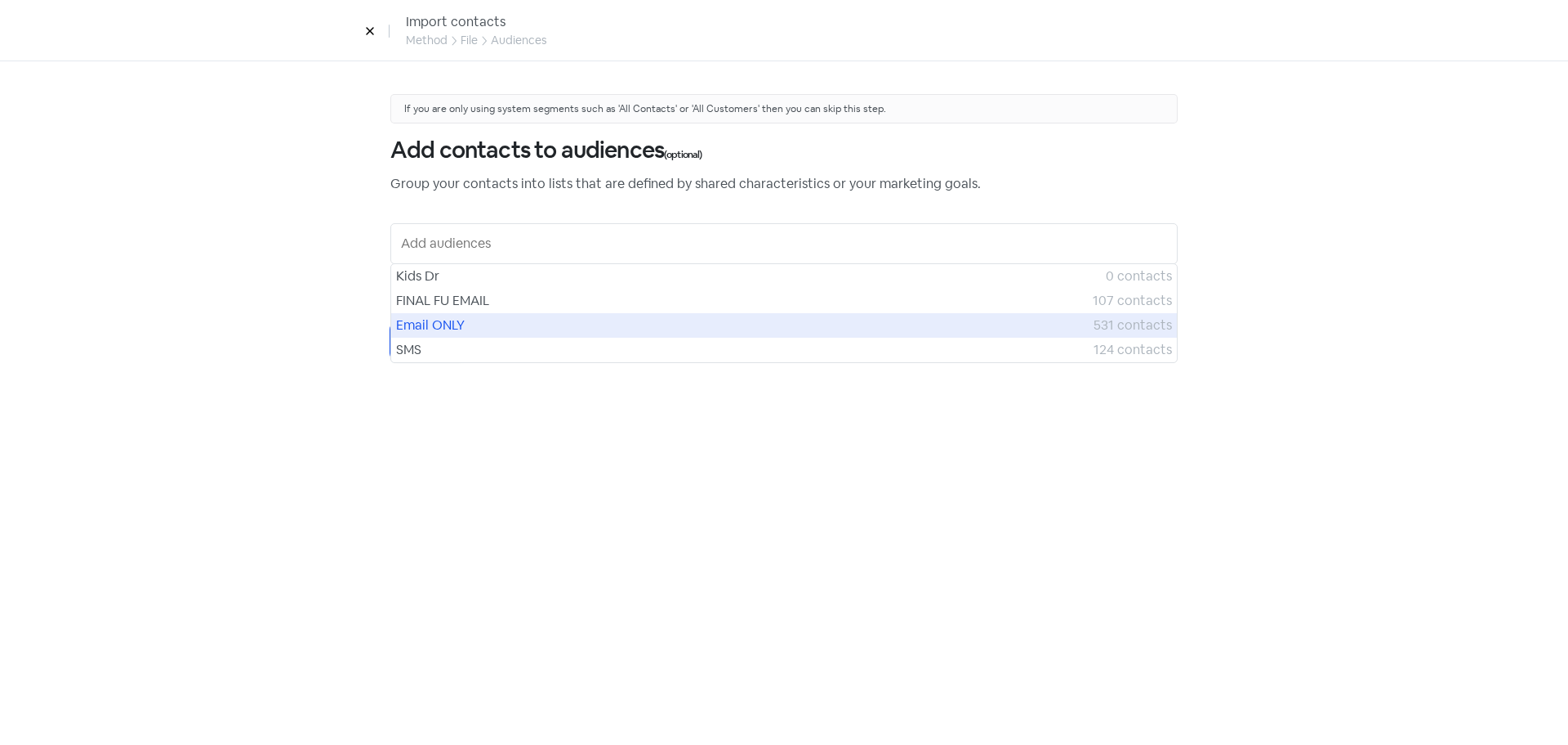
click at [471, 329] on span "Email ONLY" at bounding box center [745, 325] width 697 height 20
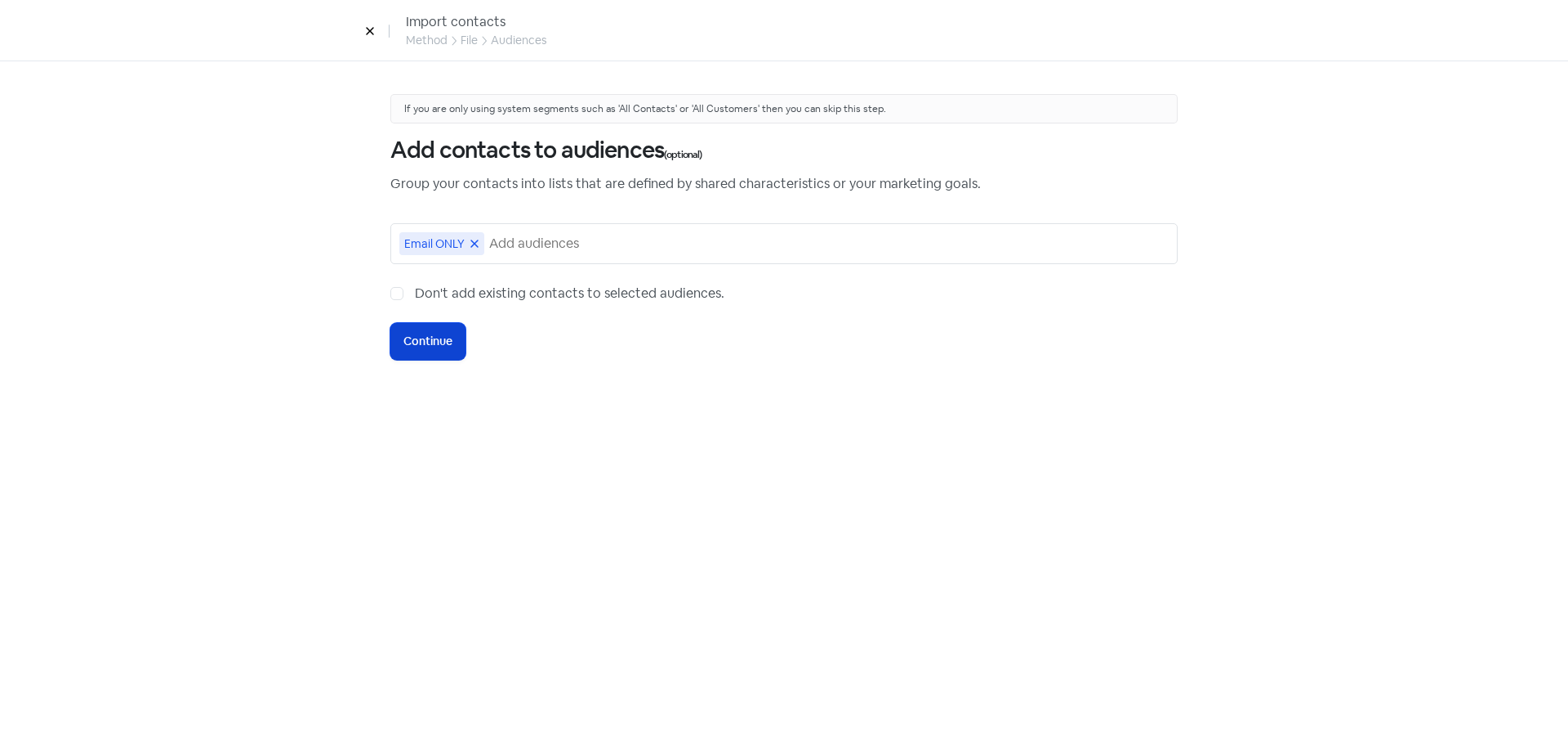
click at [441, 334] on span "Continue" at bounding box center [428, 341] width 49 height 17
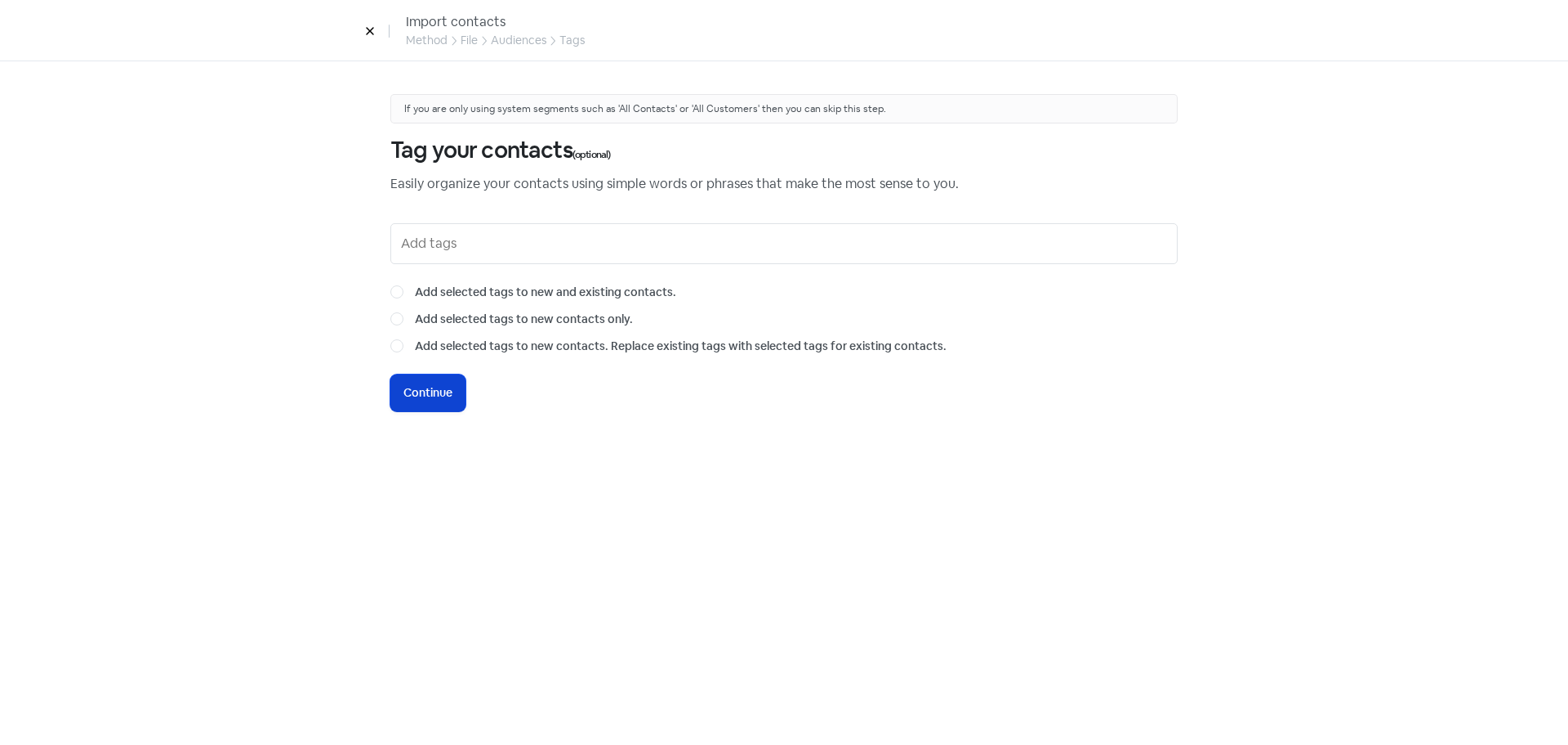
click at [446, 386] on span "Continue" at bounding box center [428, 393] width 49 height 17
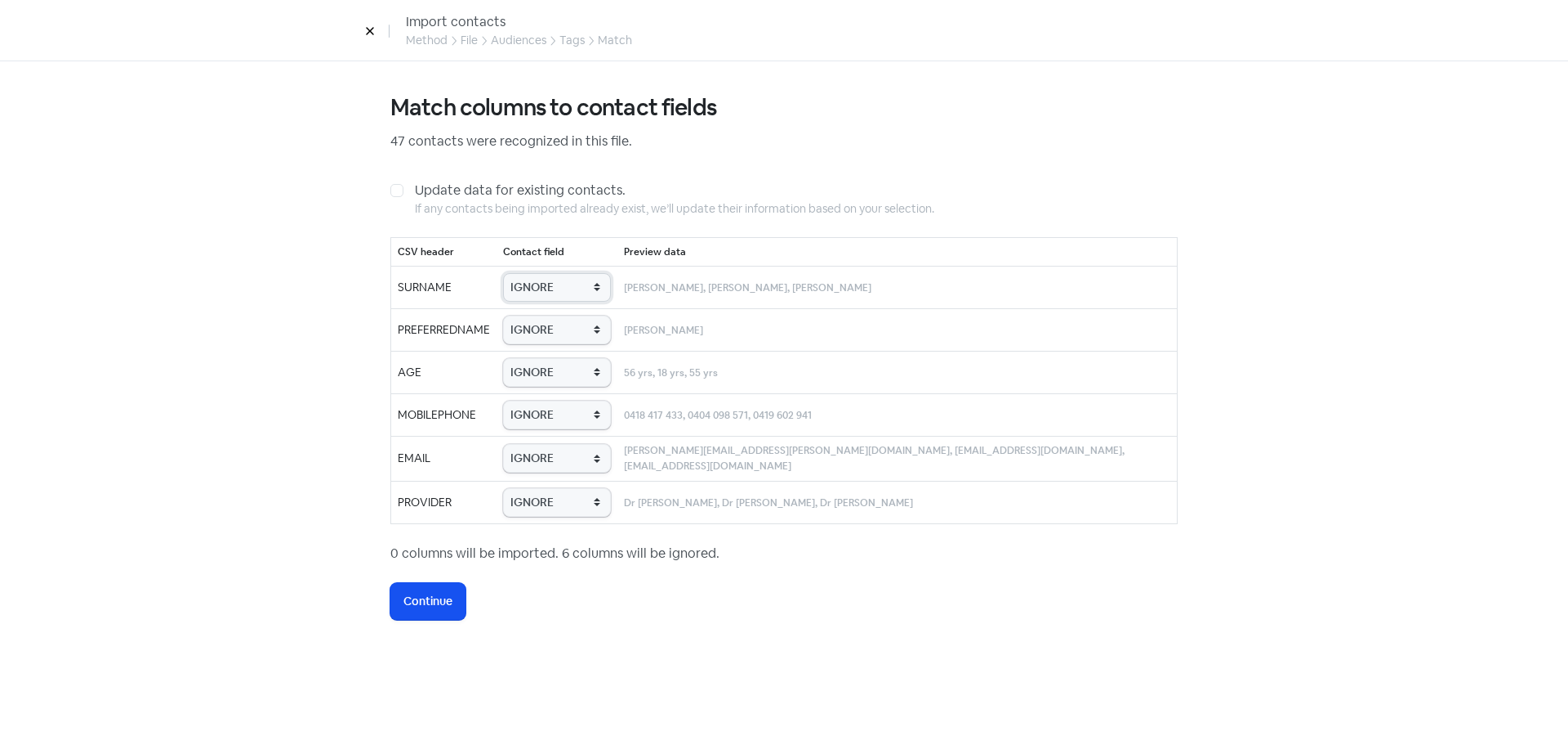
drag, startPoint x: 554, startPoint y: 291, endPoint x: 556, endPoint y: 300, distance: 9.2
click at [554, 291] on select "IGNORE First name Last name Mobile number Email address Contact status Provider…" at bounding box center [557, 287] width 108 height 29
select select "last_name"
click at [523, 273] on select "IGNORE First name Last name Mobile number Email address Contact status Provider…" at bounding box center [557, 287] width 108 height 29
click at [567, 326] on select "IGNORE First name Last name Mobile number Email address Contact status Provider…" at bounding box center [557, 330] width 108 height 29
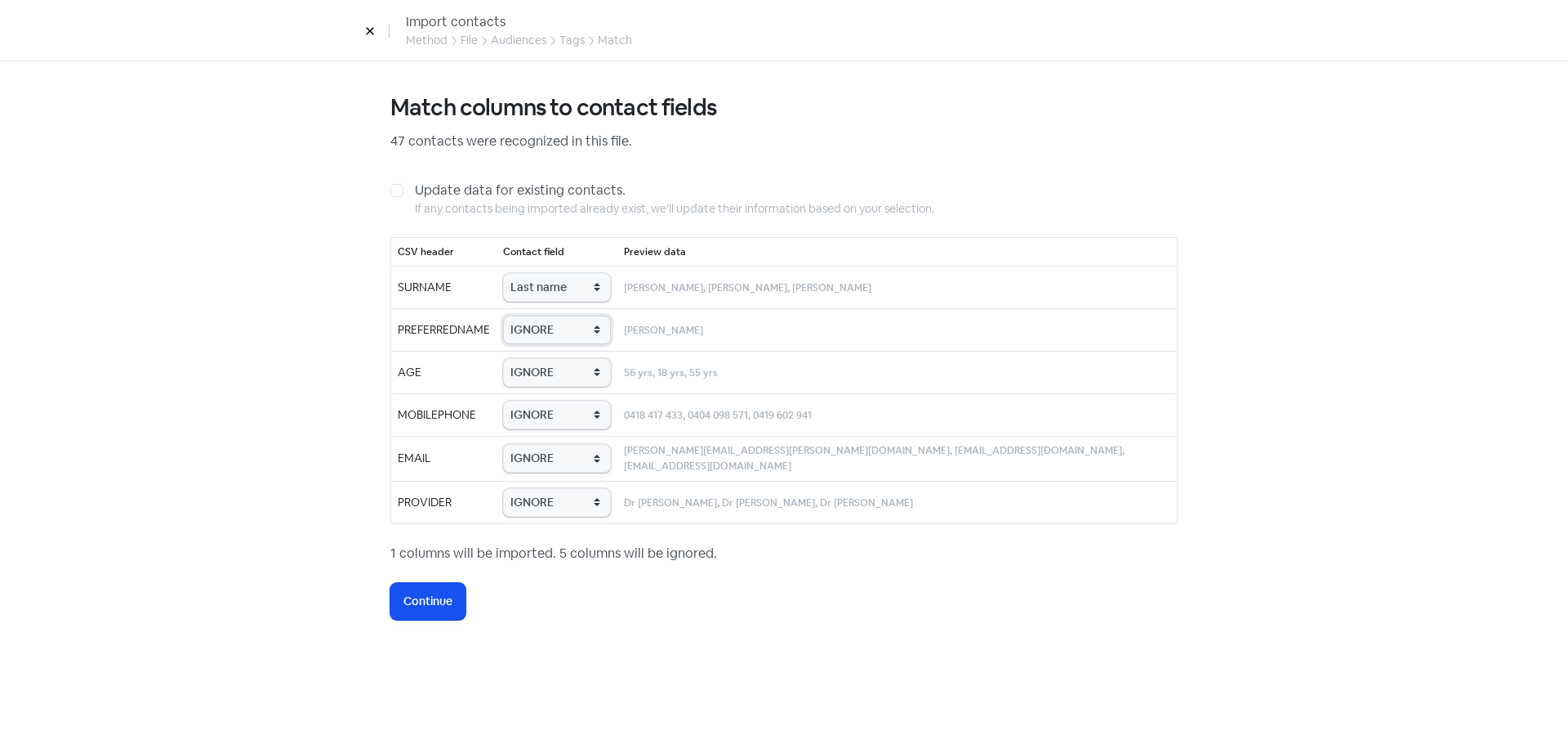
select select "first_name"
click at [523, 316] on select "IGNORE First name Last name Mobile number Email address Contact status Provider…" at bounding box center [557, 330] width 108 height 29
click at [558, 363] on select "IGNORE First name Last name Mobile number Email address Contact status Provider…" at bounding box center [557, 372] width 108 height 29
select select "age"
click at [523, 358] on select "IGNORE First name Last name Mobile number Email address Contact status Provider…" at bounding box center [557, 372] width 108 height 29
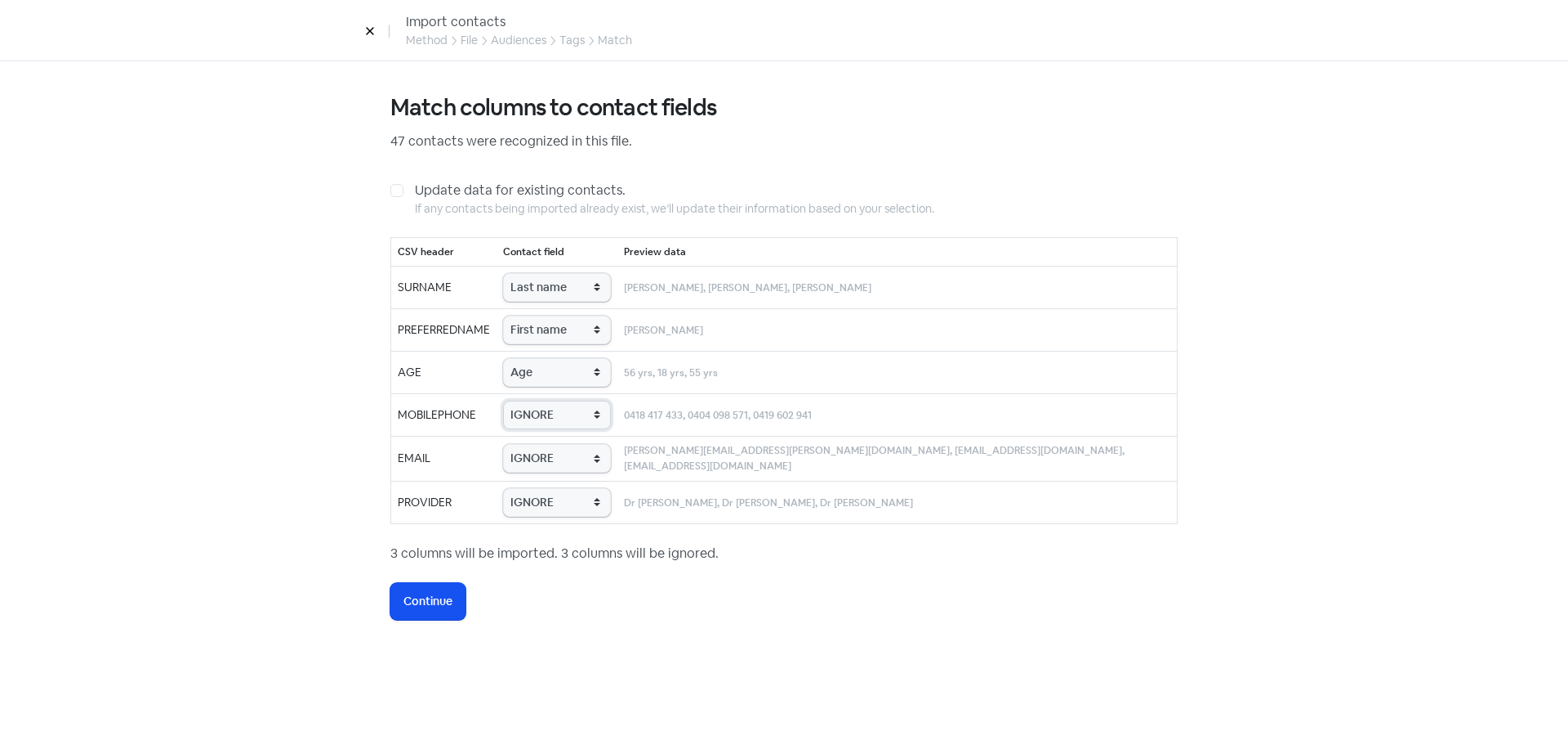
click at [561, 425] on select "IGNORE First name Last name Mobile number Email address Contact status Provider…" at bounding box center [557, 414] width 108 height 29
select select "phone"
click at [523, 400] on select "IGNORE First name Last name Mobile number Email address Contact status Provider…" at bounding box center [557, 414] width 108 height 29
click at [567, 460] on select "IGNORE First name Last name Mobile number Email address Contact status Provider…" at bounding box center [557, 458] width 108 height 29
select select "email"
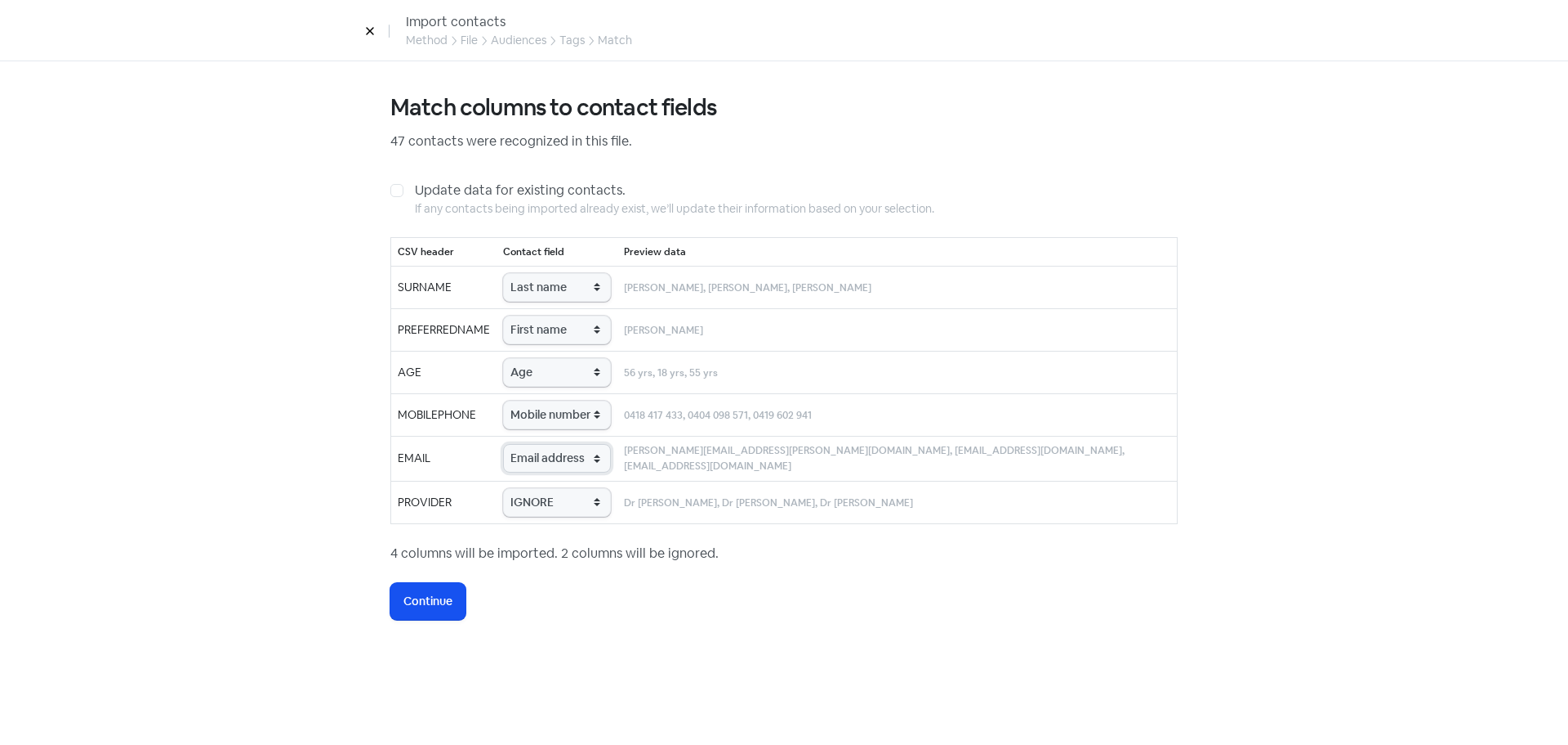
click at [523, 444] on select "IGNORE First name Last name Mobile number Email address Contact status Provider…" at bounding box center [557, 458] width 108 height 29
click at [571, 495] on select "IGNORE First name Last name Mobile number Email address Contact status Provider…" at bounding box center [557, 502] width 108 height 29
select select "provider_name"
click at [523, 488] on select "IGNORE First name Last name Mobile number Email address Contact status Provider…" at bounding box center [557, 502] width 108 height 29
click at [449, 602] on span "Continue" at bounding box center [428, 601] width 49 height 17
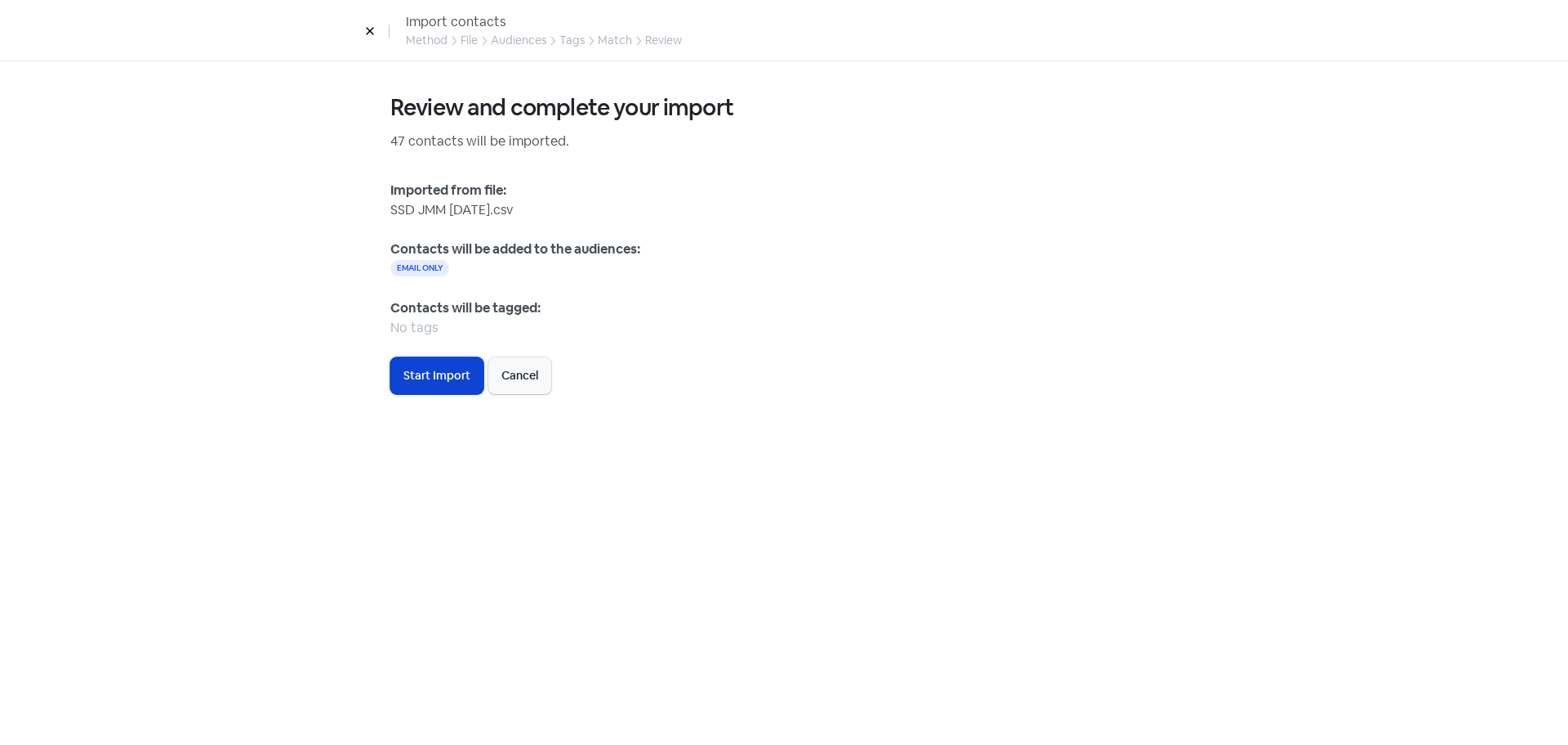
click at [438, 369] on span "Start Import" at bounding box center [437, 375] width 67 height 17
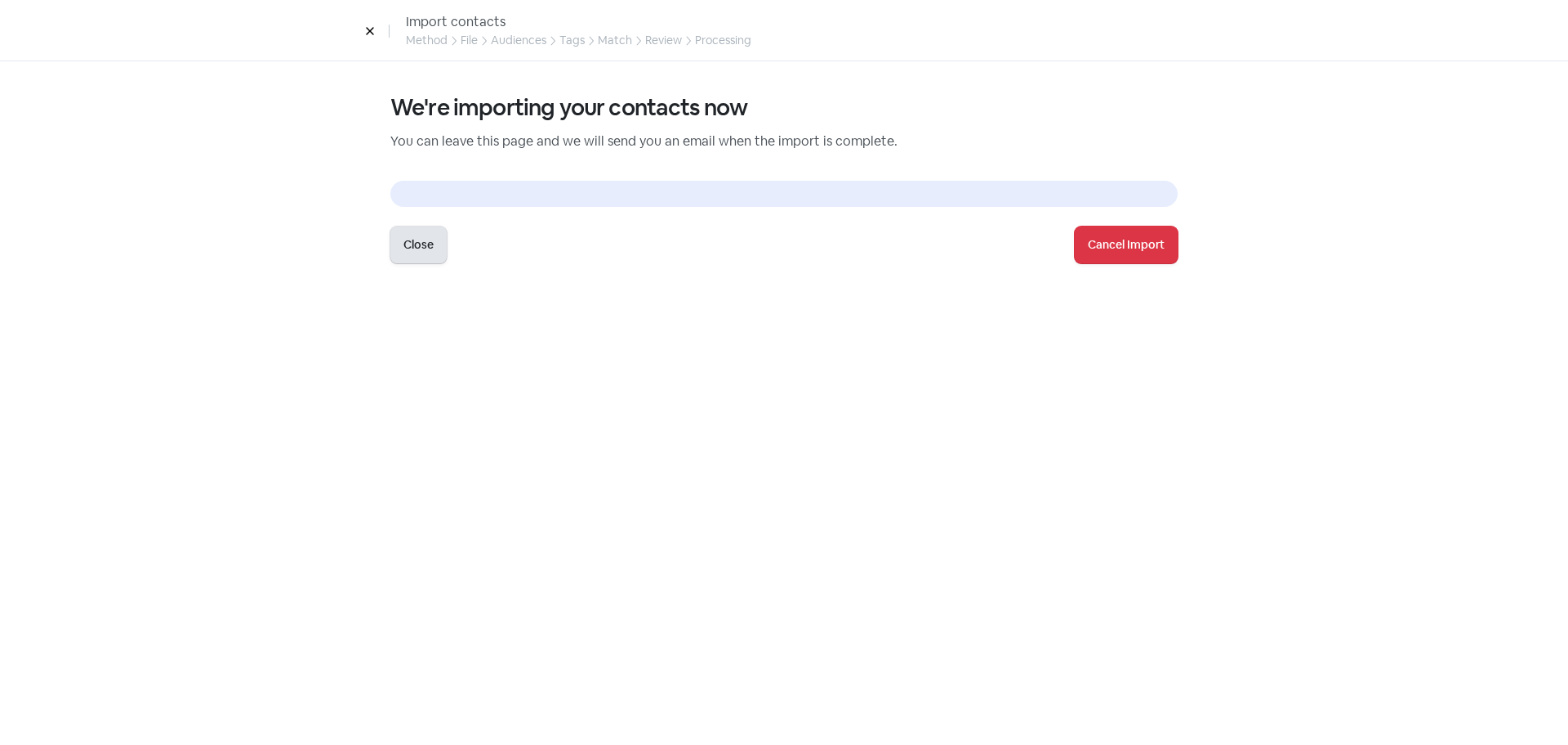
click at [433, 247] on button "Close" at bounding box center [419, 245] width 57 height 37
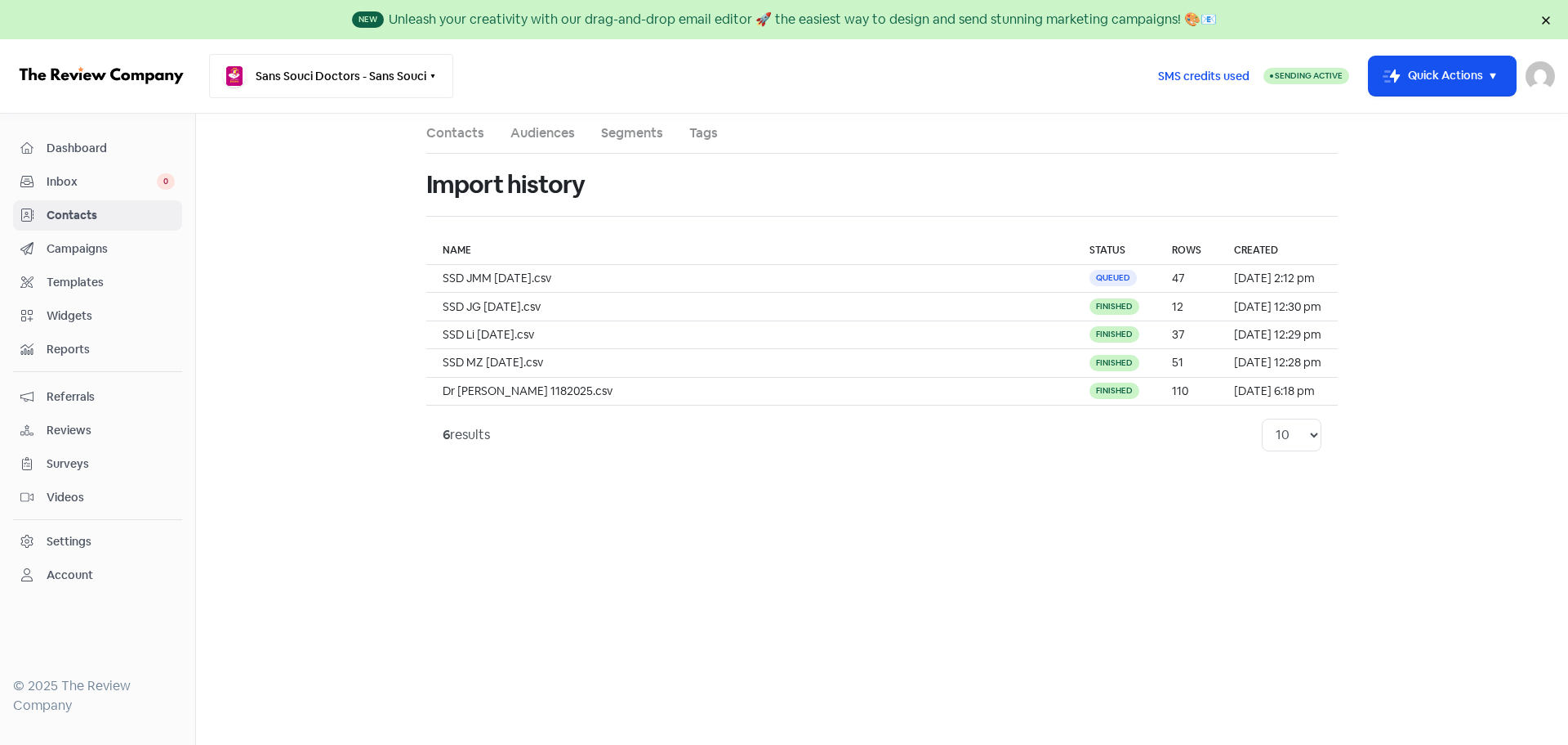
click at [357, 83] on button "Sans Souci Doctors - Sans Souci" at bounding box center [330, 76] width 244 height 45
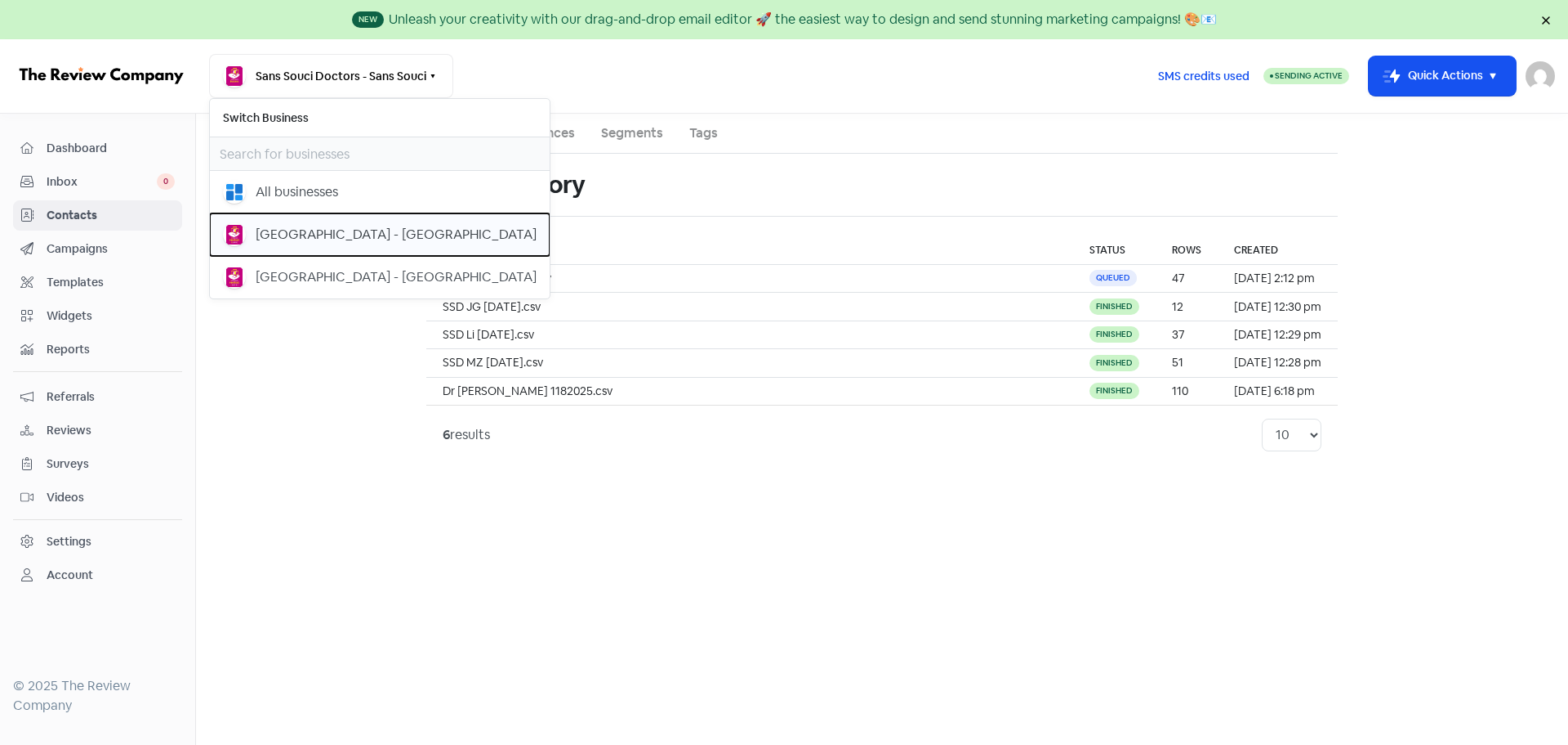
click at [287, 242] on div "[GEOGRAPHIC_DATA] - [GEOGRAPHIC_DATA]" at bounding box center [395, 234] width 281 height 20
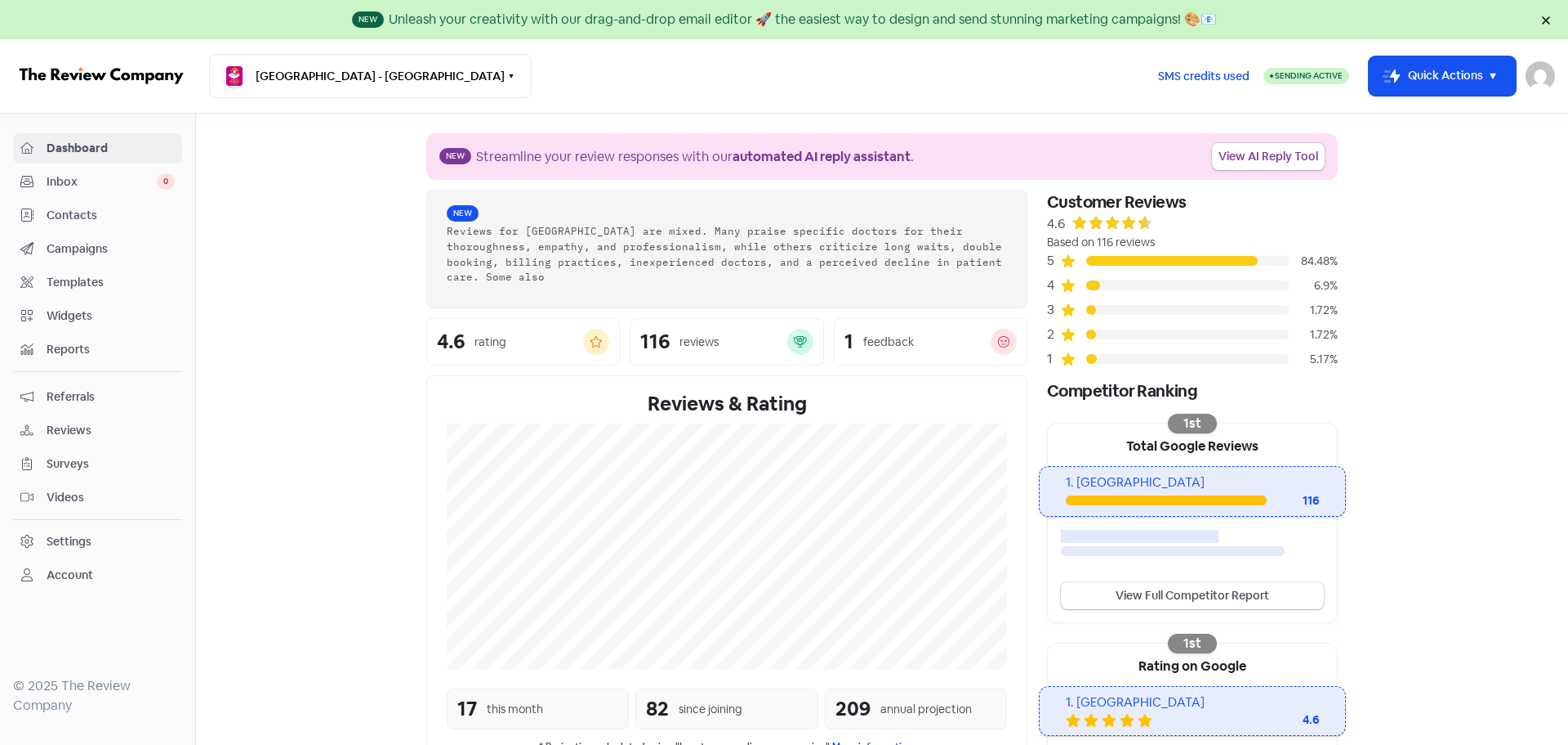
click at [96, 243] on span "Campaigns" at bounding box center [110, 249] width 128 height 17
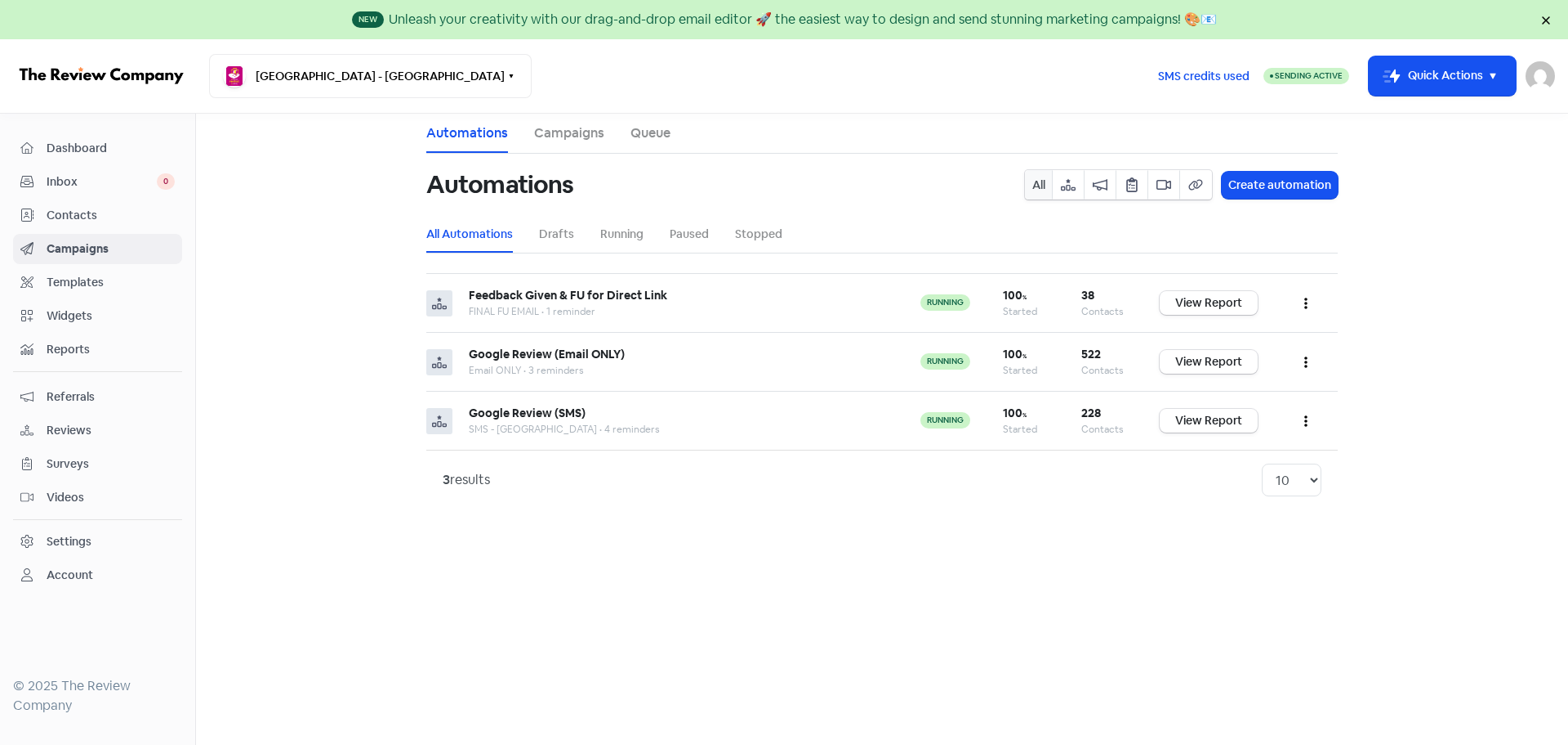
click at [93, 221] on span "Contacts" at bounding box center [110, 216] width 128 height 17
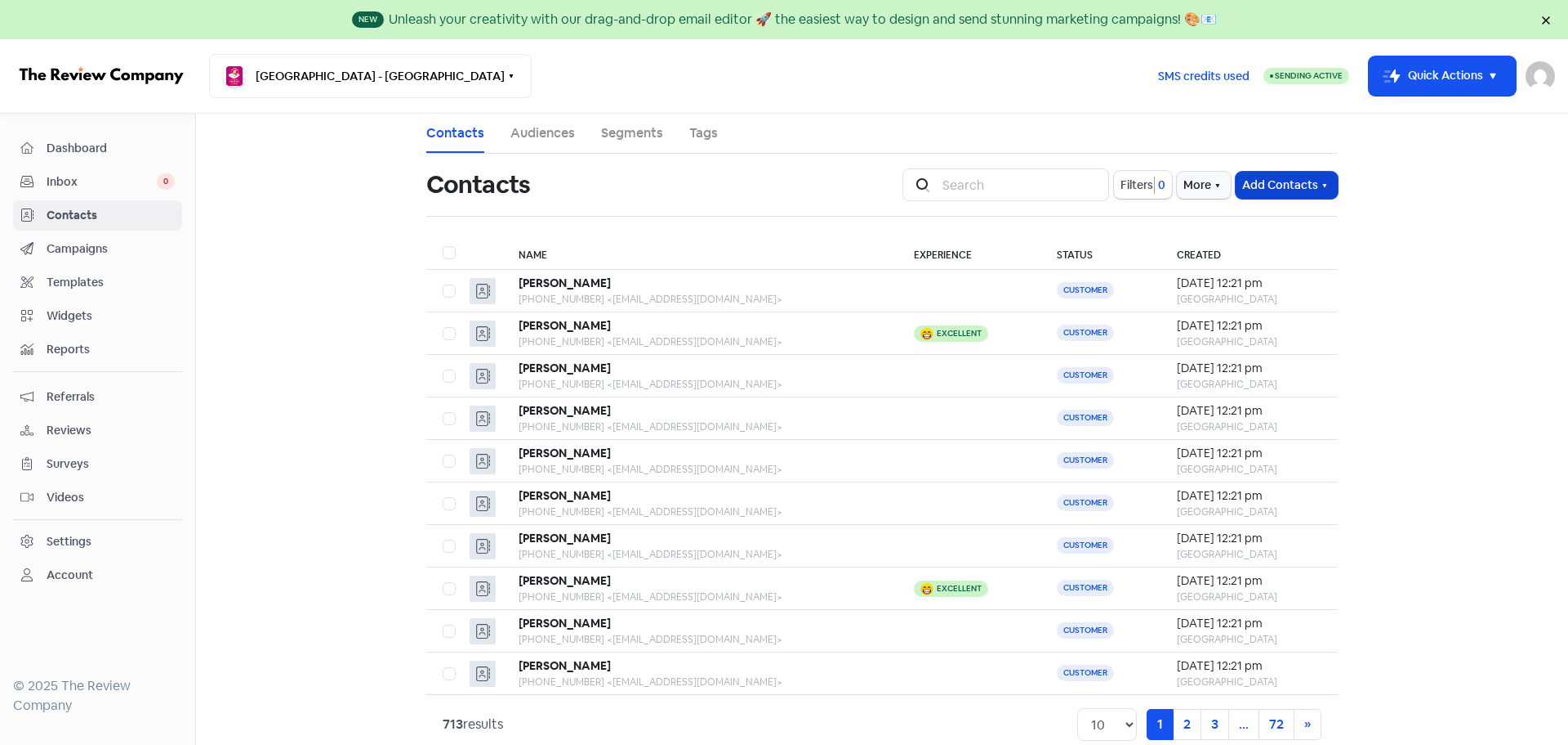
click at [1285, 186] on button "Add Contacts" at bounding box center [1287, 185] width 102 height 27
click at [1250, 282] on button "Import contacts V2" at bounding box center [1268, 285] width 139 height 33
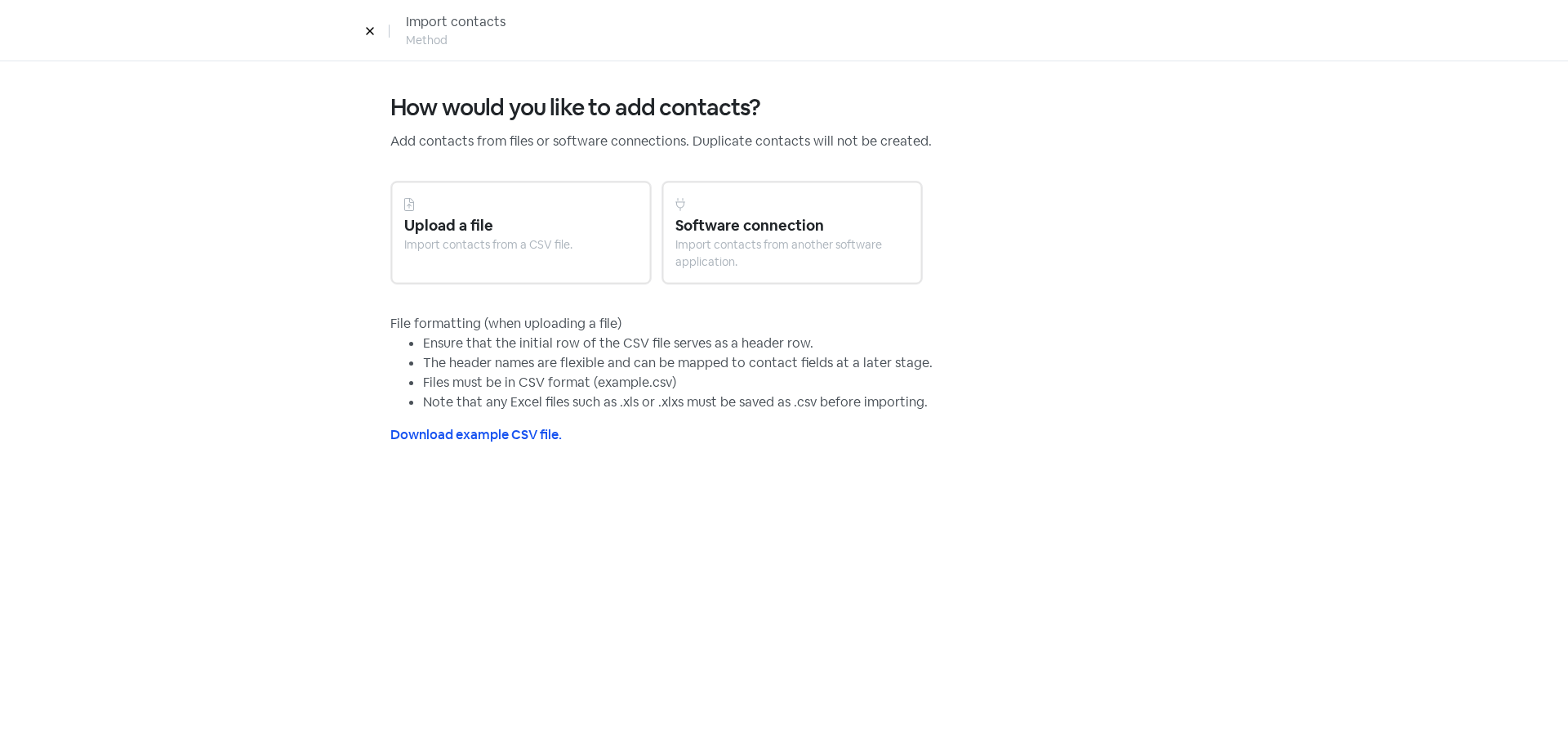
click at [575, 229] on div "Upload a file" at bounding box center [522, 226] width 234 height 22
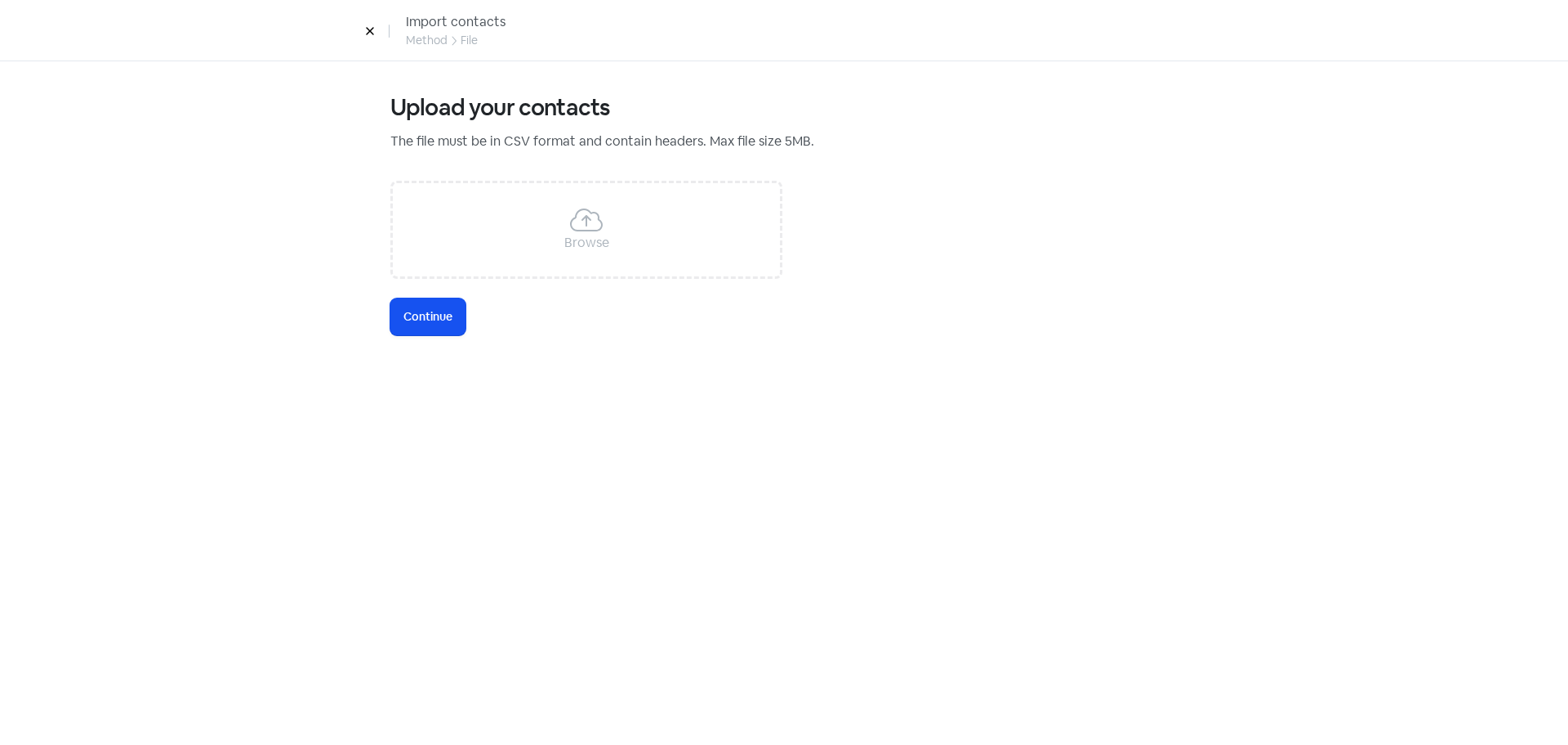
click at [569, 236] on div "Browse" at bounding box center [587, 242] width 45 height 20
click at [411, 304] on button "Icon For Loading Continue" at bounding box center [428, 317] width 75 height 37
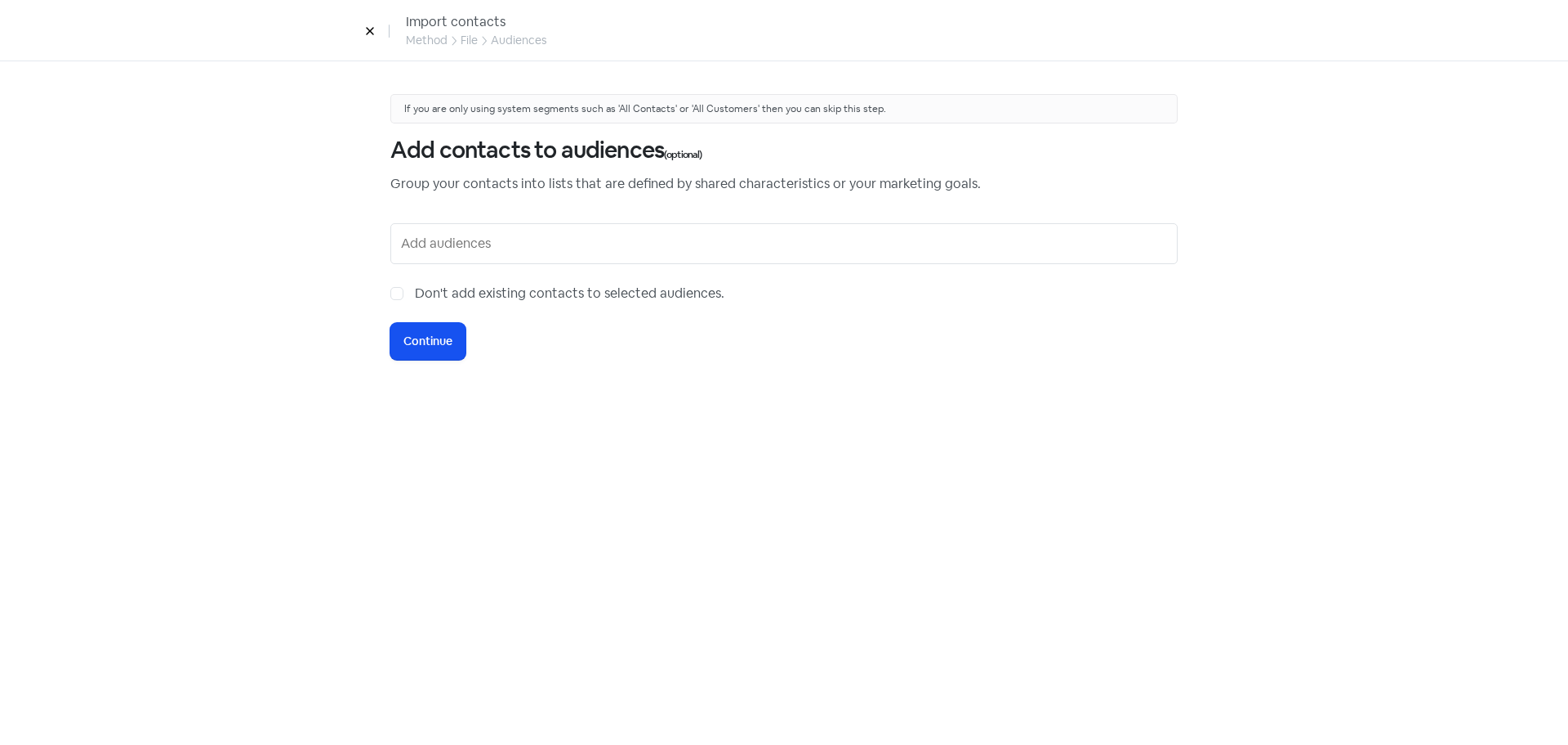
click at [425, 242] on input "text" at bounding box center [785, 243] width 770 height 26
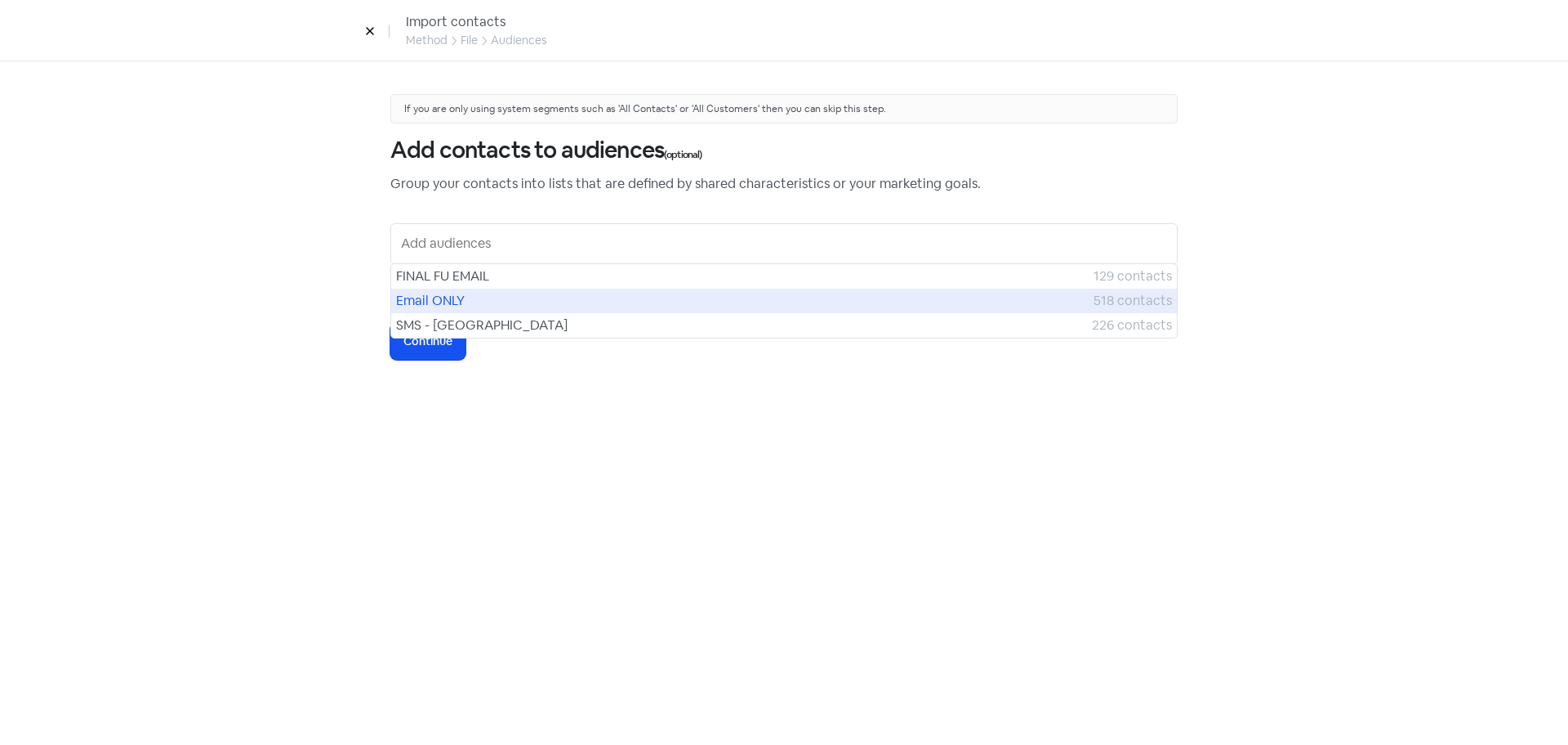
click at [430, 296] on span "Email ONLY" at bounding box center [745, 300] width 697 height 20
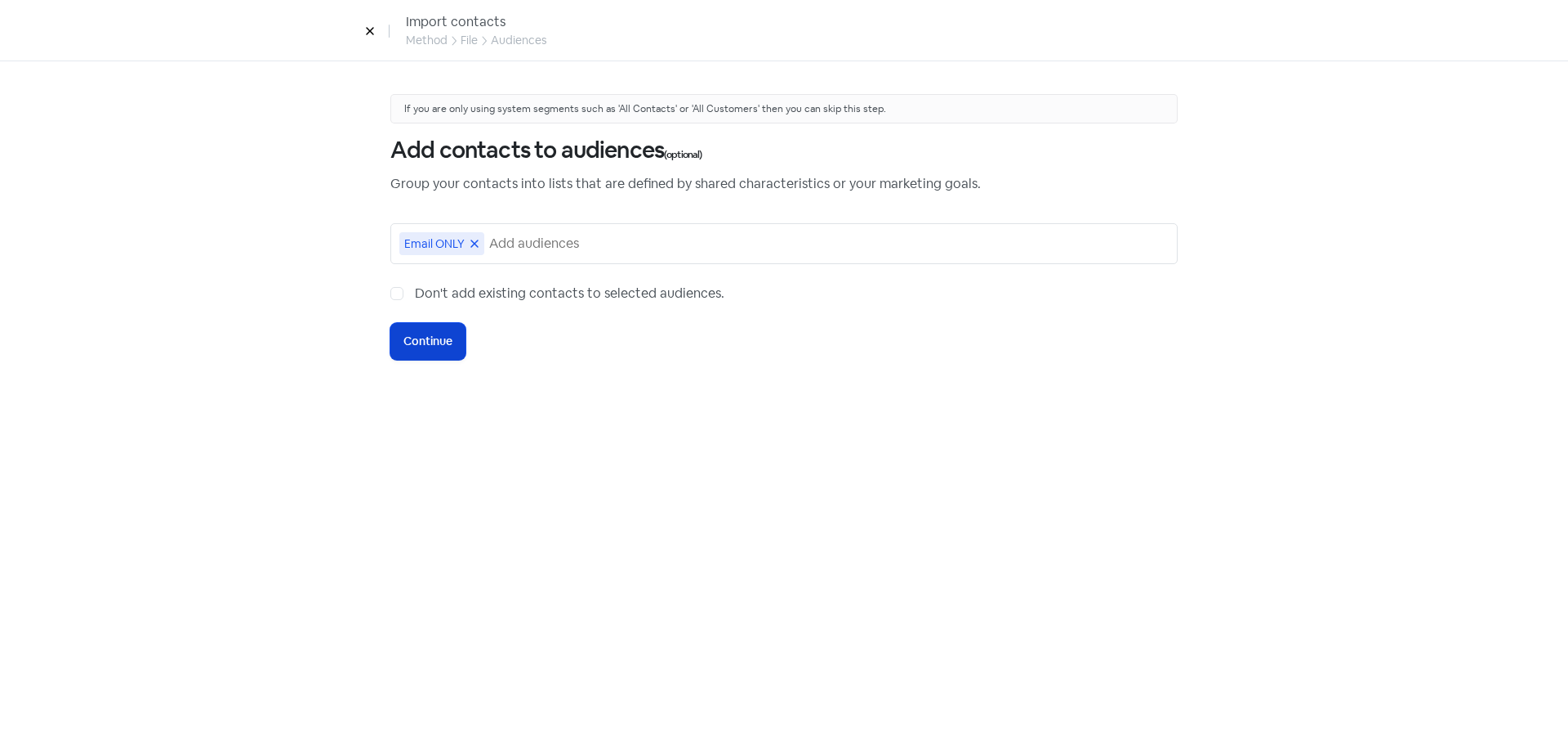
click at [437, 336] on span "Continue" at bounding box center [428, 341] width 49 height 17
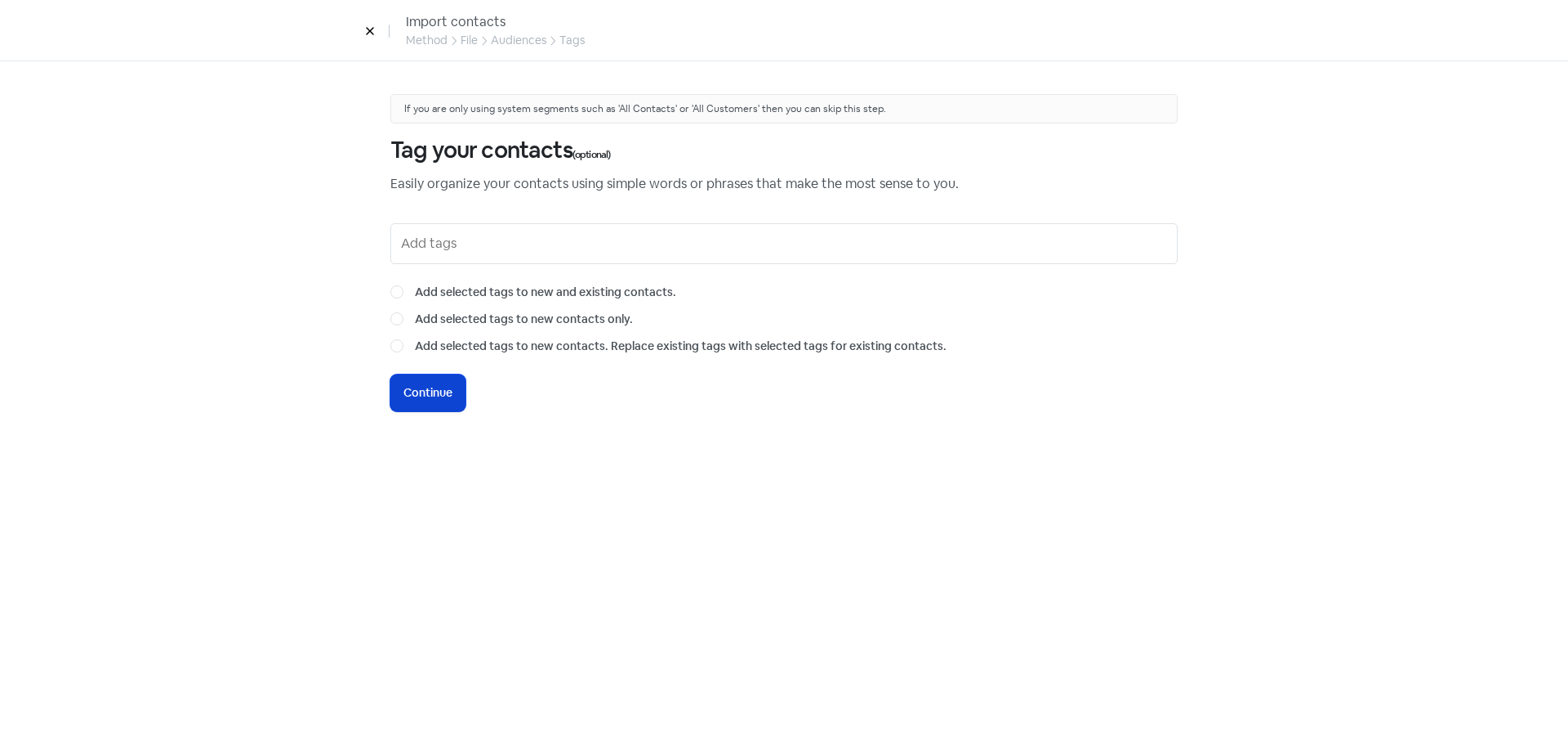
click at [439, 395] on span "Continue" at bounding box center [428, 393] width 49 height 17
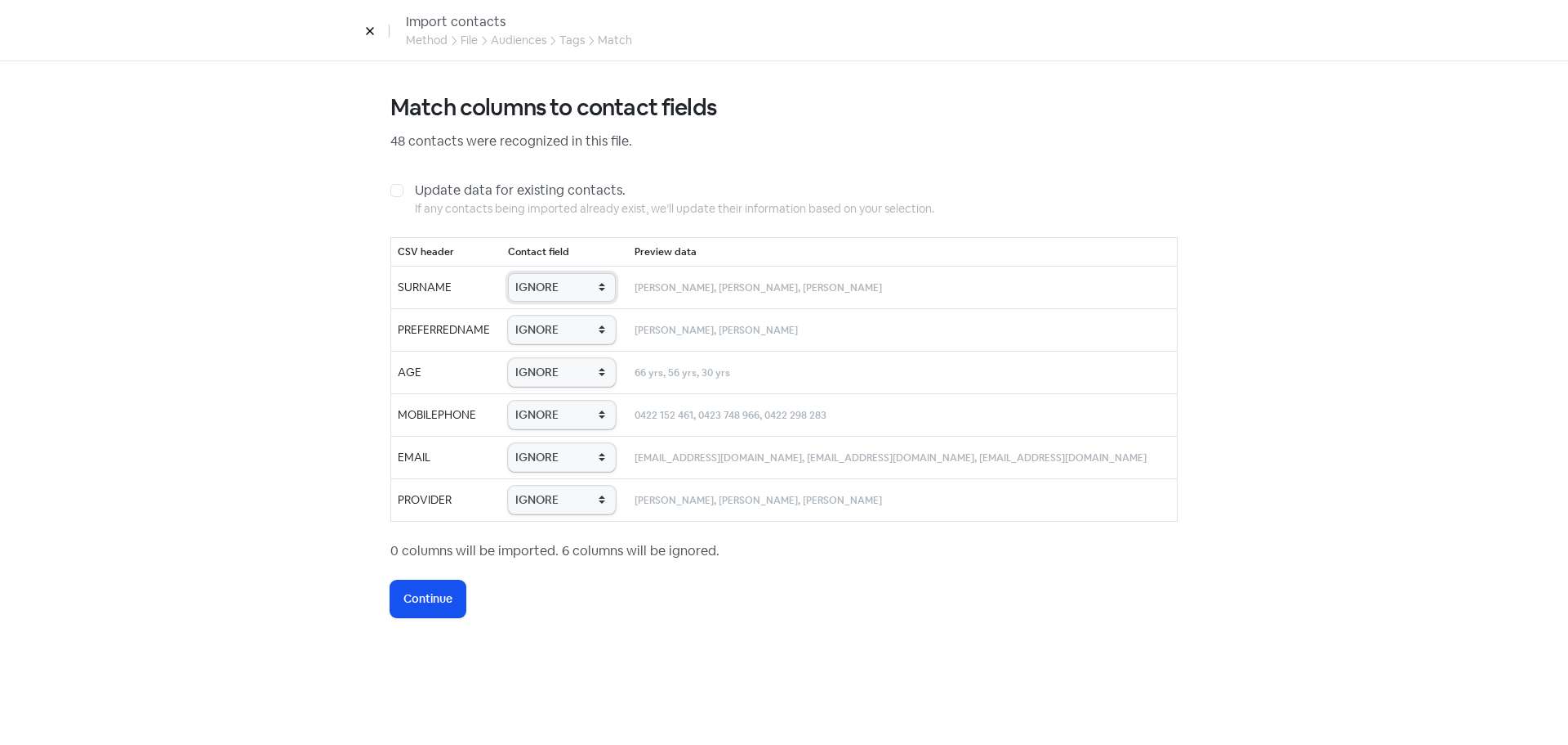
click at [550, 289] on select "IGNORE First name Last name Mobile number Email address Contact status Provider…" at bounding box center [562, 287] width 108 height 29
select select "last_name"
click at [525, 273] on select "IGNORE First name Last name Mobile number Email address Contact status Provider…" at bounding box center [562, 287] width 108 height 29
click at [578, 322] on select "IGNORE First name Last name Mobile number Email address Contact status Provider…" at bounding box center [562, 330] width 108 height 29
select select "first_name"
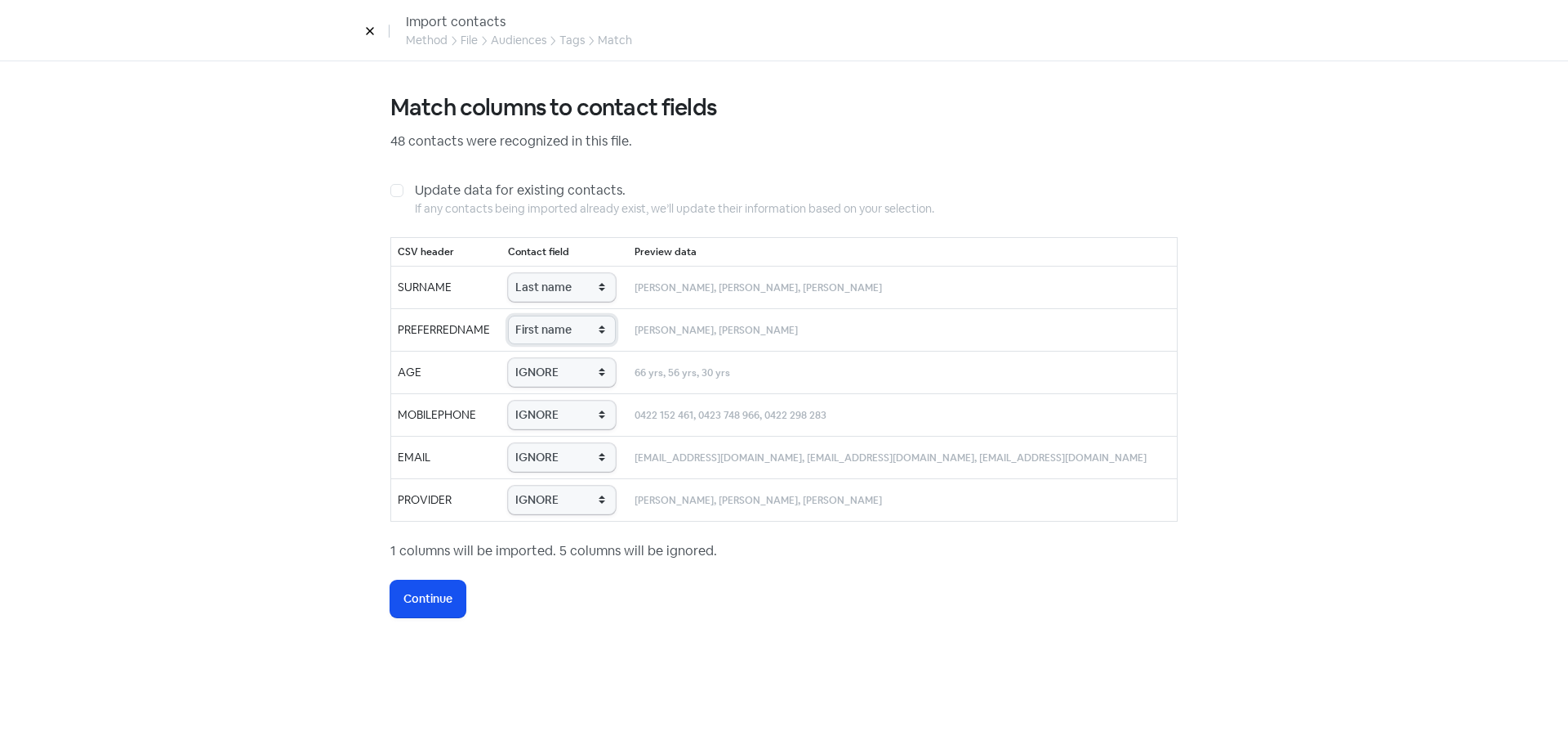
click at [525, 316] on select "IGNORE First name Last name Mobile number Email address Contact status Provider…" at bounding box center [562, 330] width 108 height 29
click at [581, 357] on td "IGNORE First name Last name Mobile number Email address Contact status Provider…" at bounding box center [564, 372] width 126 height 43
click at [583, 372] on select "IGNORE First name Last name Mobile number Email address Contact status Provider…" at bounding box center [562, 372] width 108 height 29
select select "age"
click at [525, 358] on select "IGNORE First name Last name Mobile number Email address Contact status Provider…" at bounding box center [562, 372] width 108 height 29
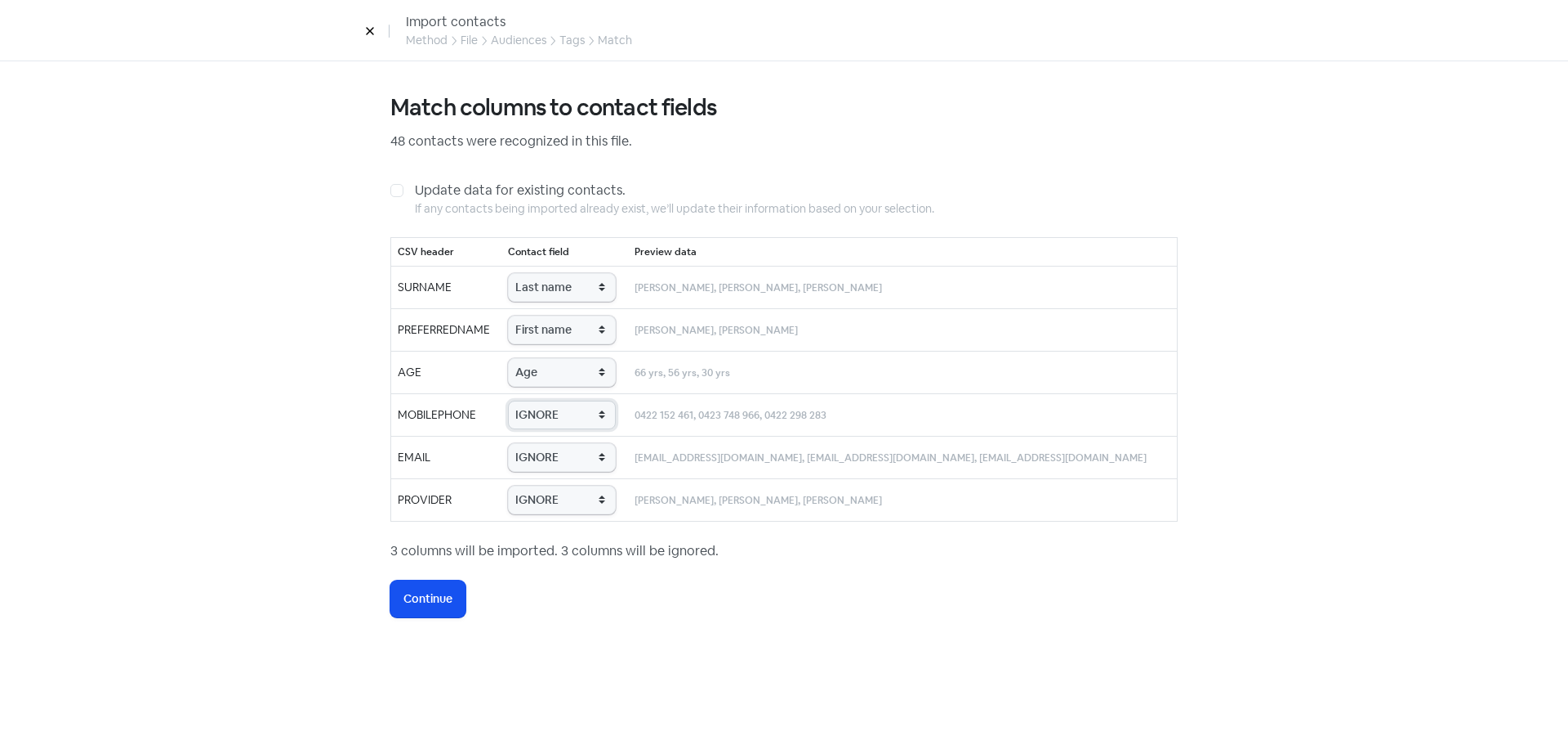
click at [583, 412] on select "IGNORE First name Last name Mobile number Email address Contact status Provider…" at bounding box center [562, 414] width 108 height 29
select select "phone"
click at [525, 400] on select "IGNORE First name Last name Mobile number Email address Contact status Provider…" at bounding box center [562, 414] width 108 height 29
click at [585, 456] on select "IGNORE First name Last name Mobile number Email address Contact status Provider…" at bounding box center [562, 457] width 108 height 29
select select "email"
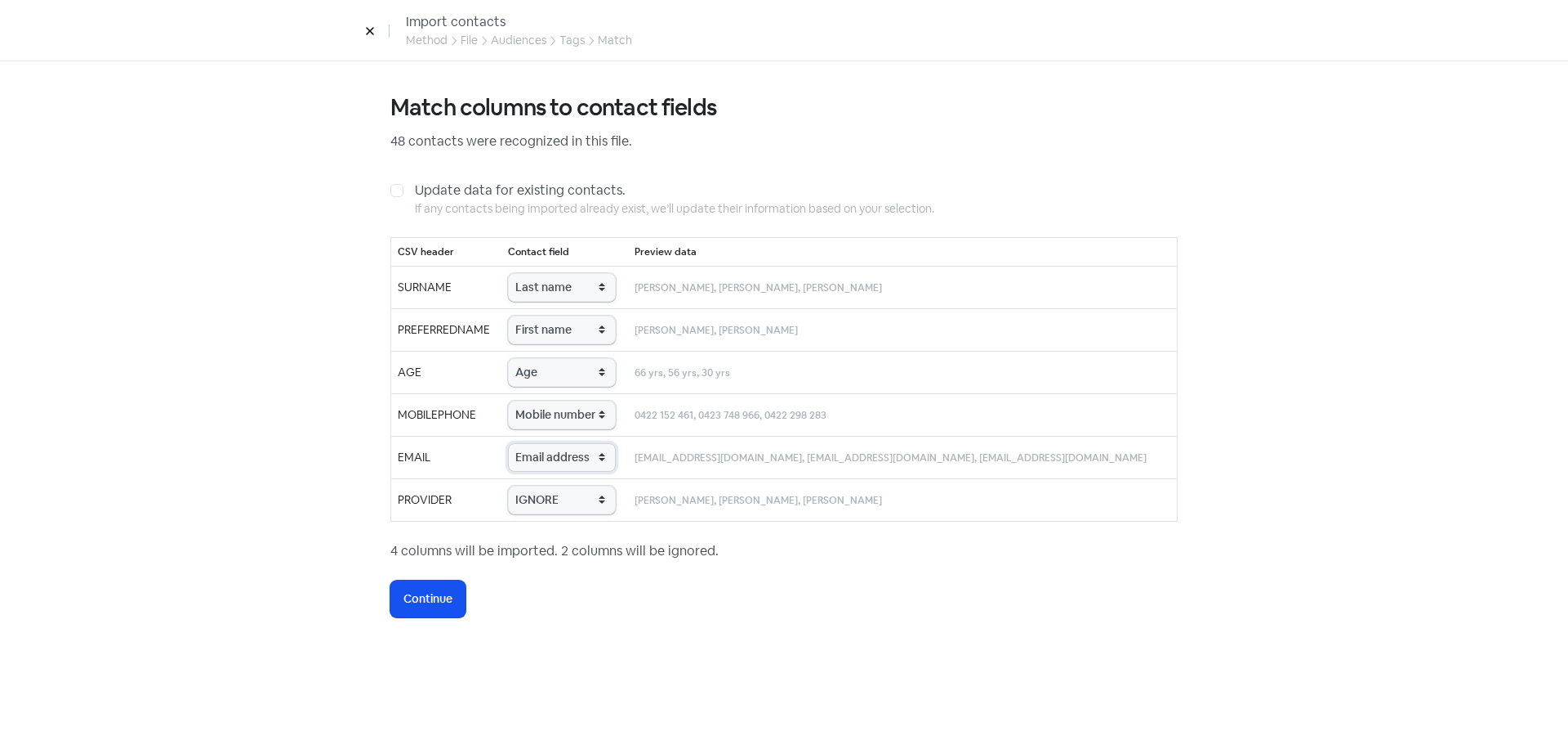
click at [525, 443] on select "IGNORE First name Last name Mobile number Email address Contact status Provider…" at bounding box center [562, 457] width 108 height 29
click at [577, 500] on select "IGNORE First name Last name Mobile number Email address Contact status Provider…" at bounding box center [562, 500] width 108 height 29
select select "provider_name"
click at [525, 486] on select "IGNORE First name Last name Mobile number Email address Contact status Provider…" at bounding box center [562, 500] width 108 height 29
click at [428, 599] on span "Continue" at bounding box center [428, 598] width 49 height 17
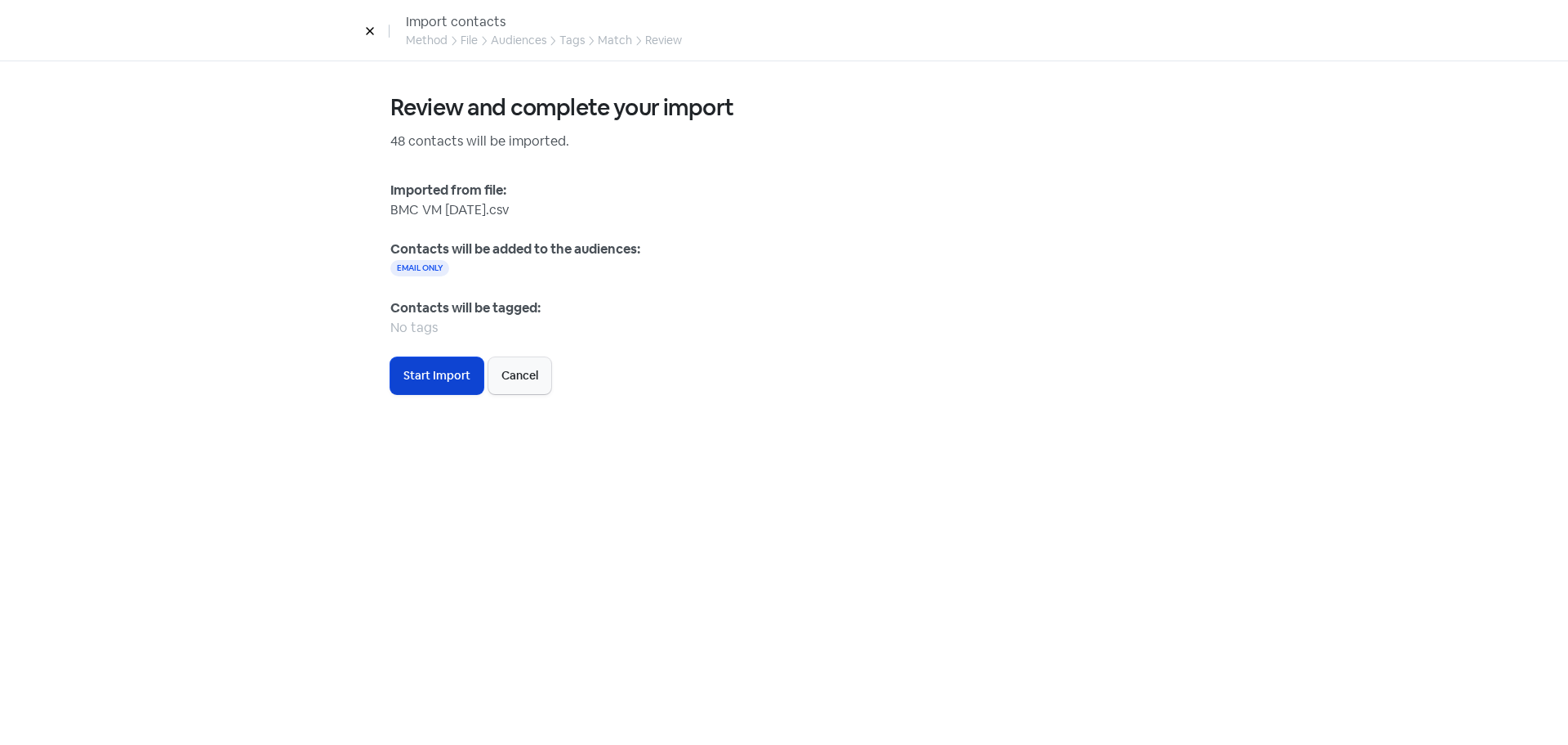
click at [432, 372] on span "Start Import" at bounding box center [437, 375] width 67 height 17
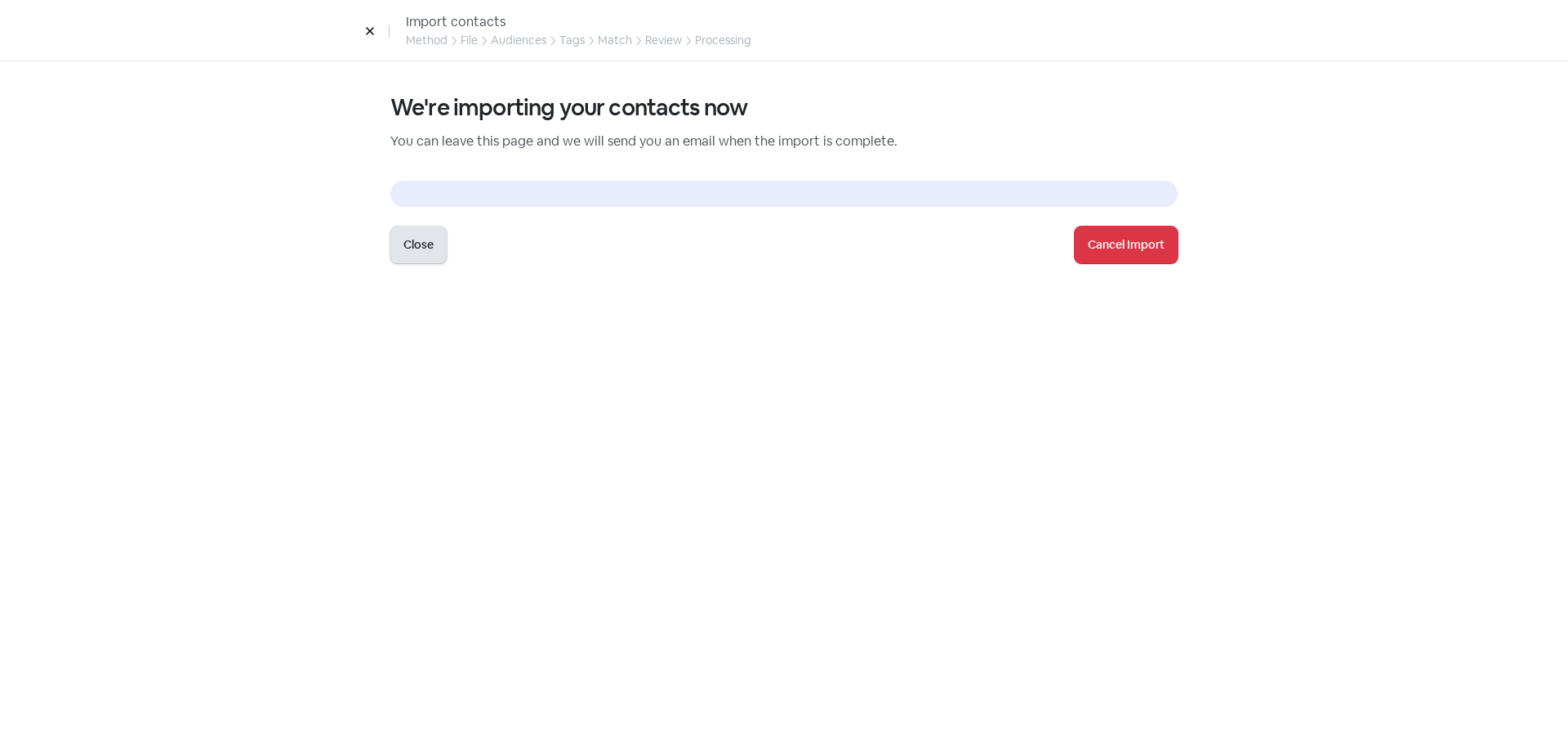
click at [418, 261] on button "Close" at bounding box center [419, 245] width 57 height 37
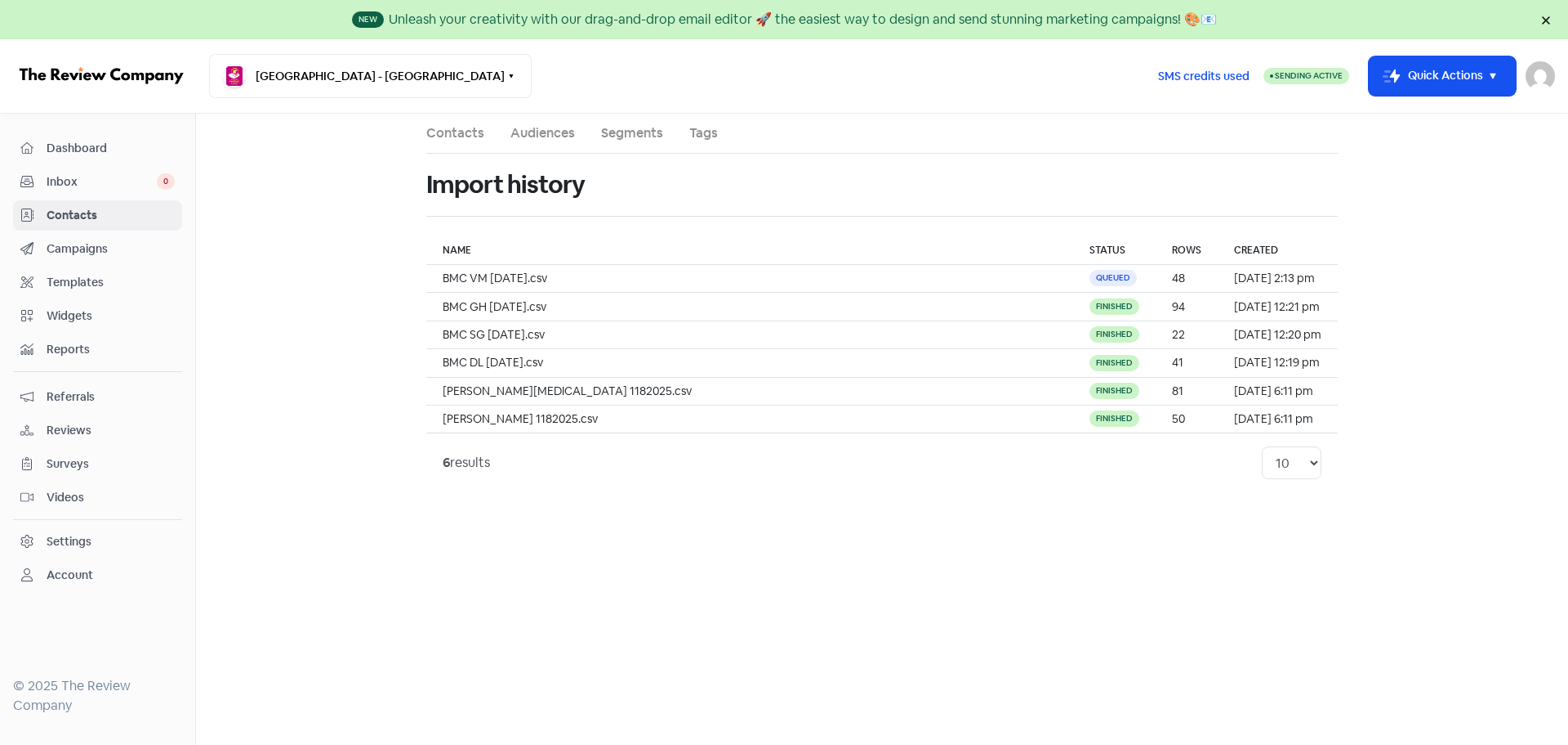
click at [106, 221] on span "Contacts" at bounding box center [110, 216] width 128 height 17
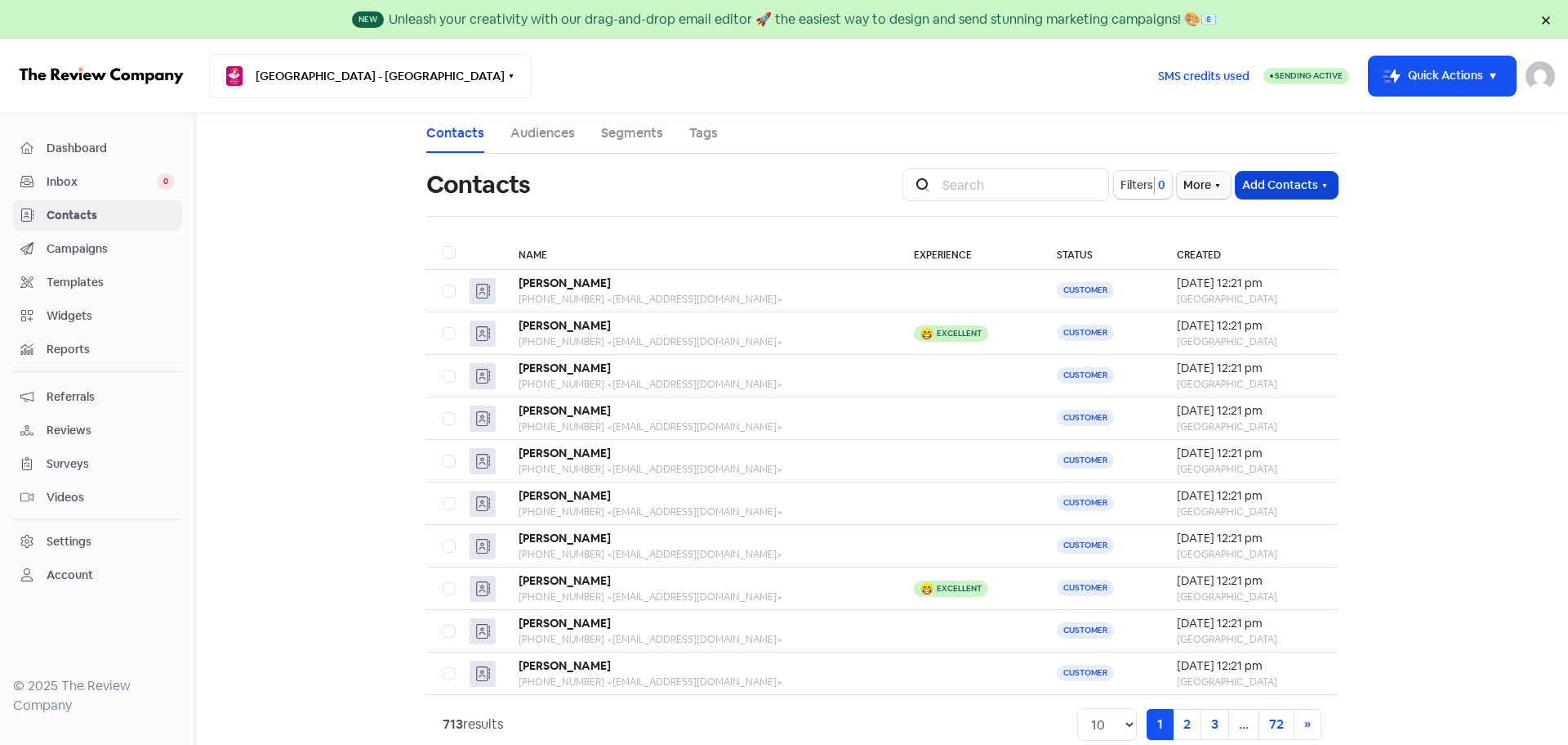
click at [1302, 181] on button "Add Contacts" at bounding box center [1287, 185] width 102 height 27
click at [1289, 281] on button "Import contacts V2" at bounding box center [1268, 285] width 139 height 33
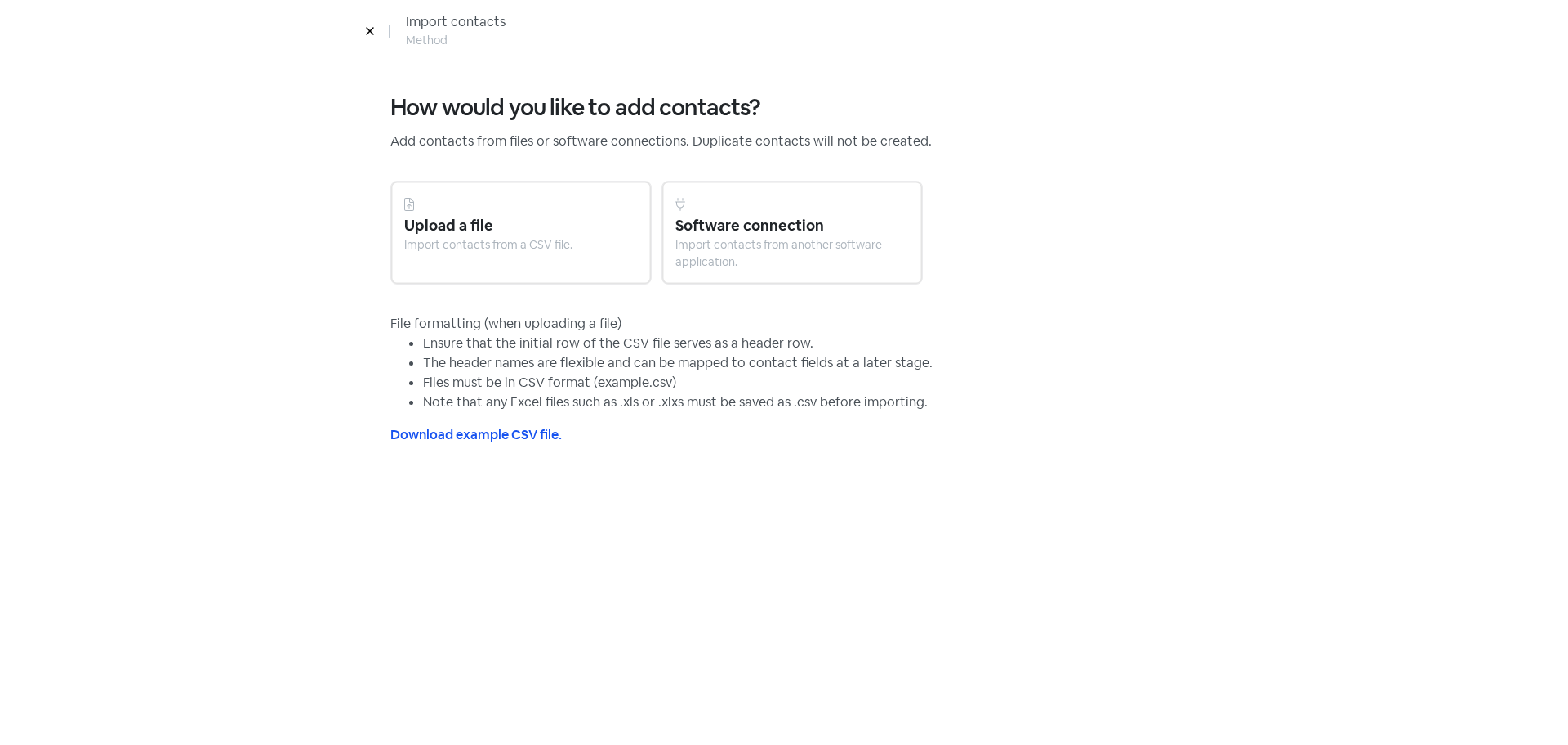
click at [524, 248] on div "Import contacts from a CSV file." at bounding box center [522, 244] width 234 height 17
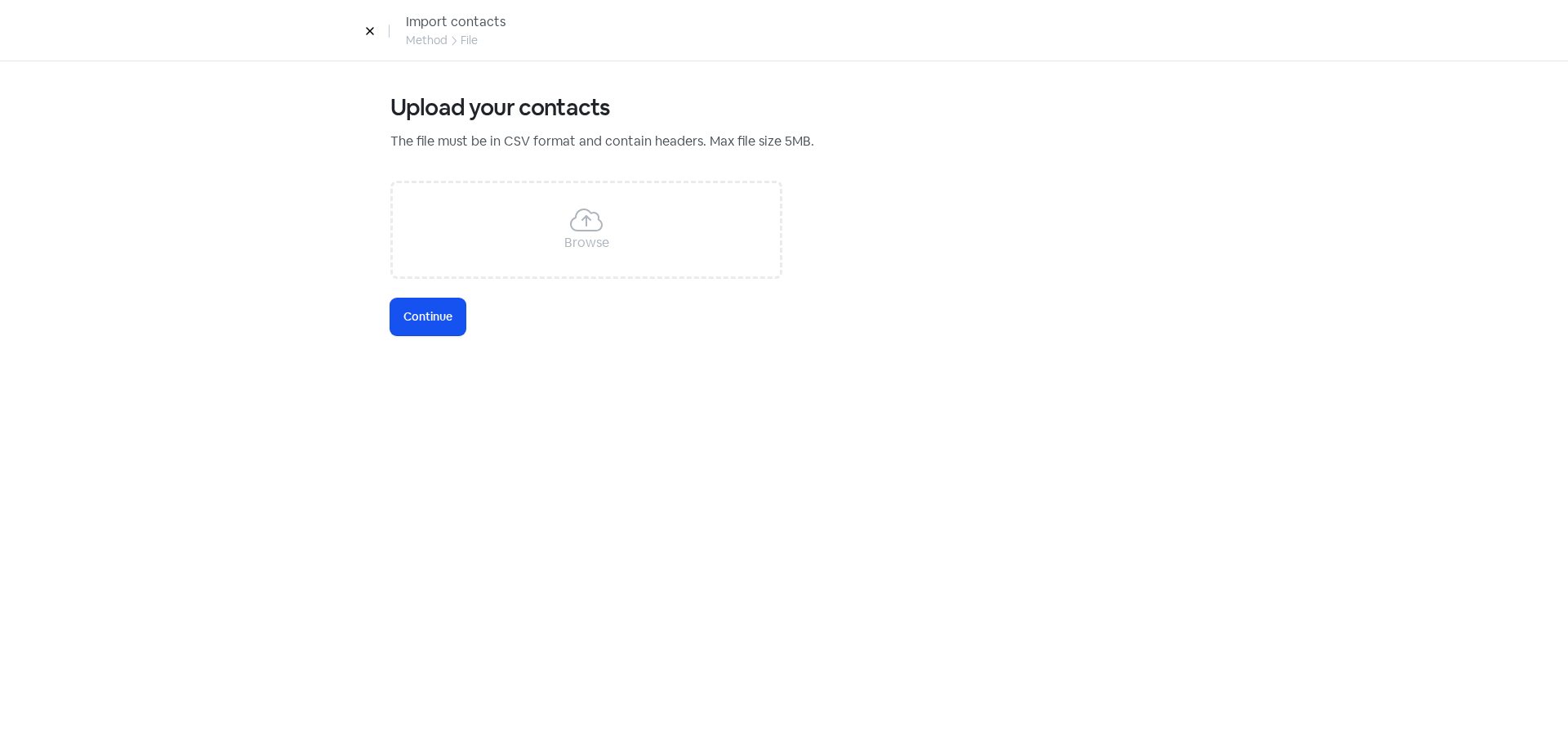
click at [612, 201] on div "Browse" at bounding box center [587, 229] width 392 height 98
click at [442, 320] on span "Continue" at bounding box center [428, 317] width 49 height 17
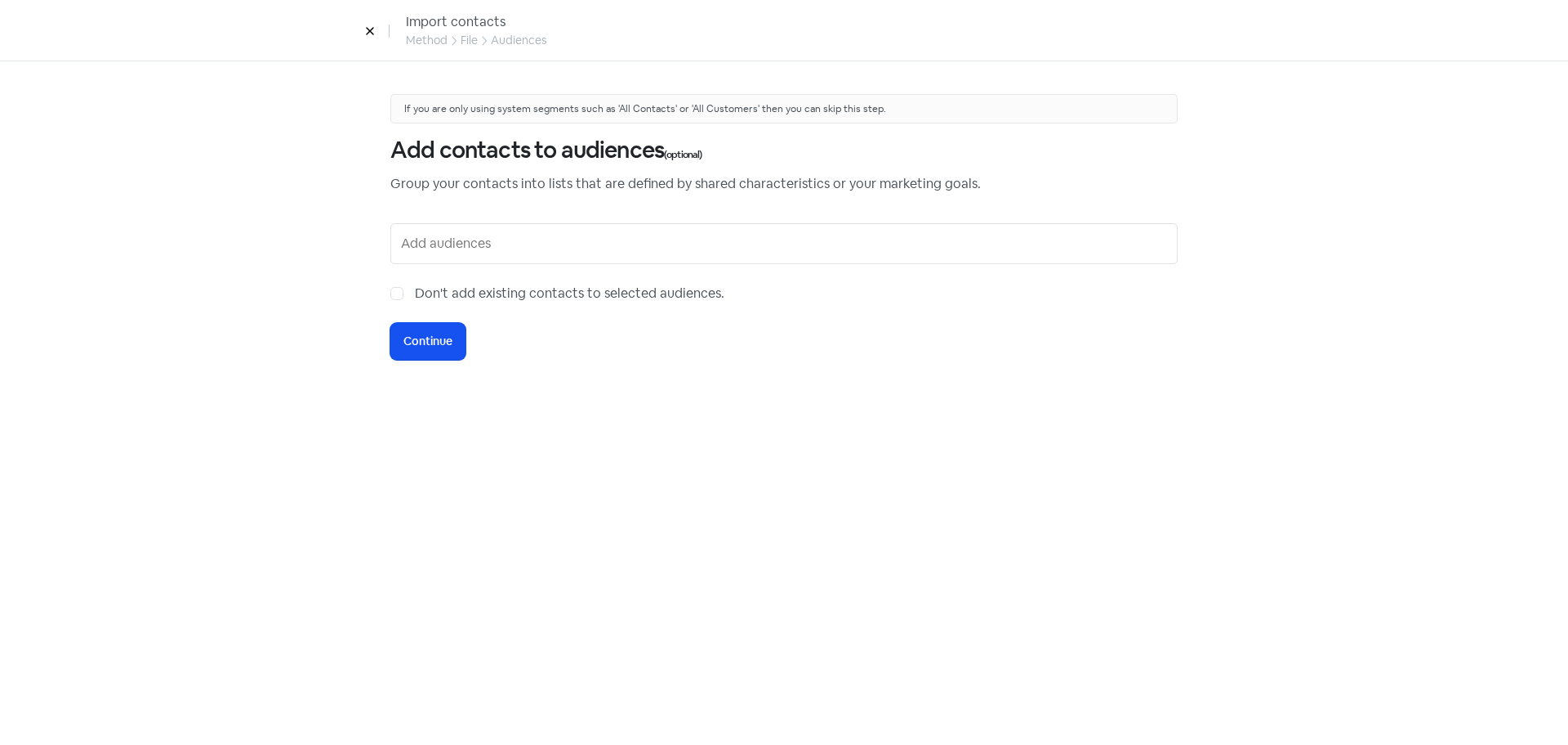
click at [442, 241] on input "text" at bounding box center [785, 243] width 770 height 26
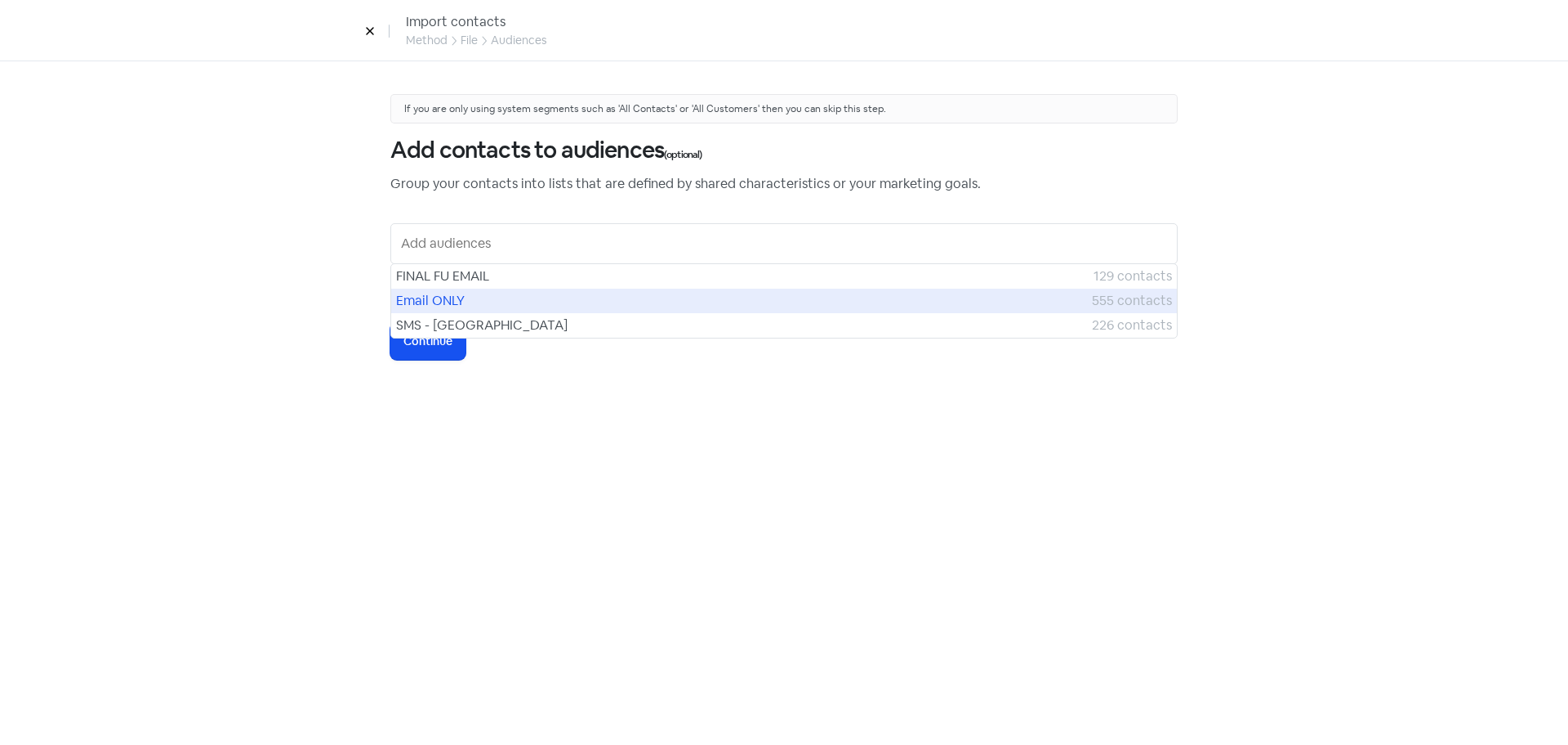
click at [443, 305] on span "Email ONLY" at bounding box center [745, 300] width 696 height 20
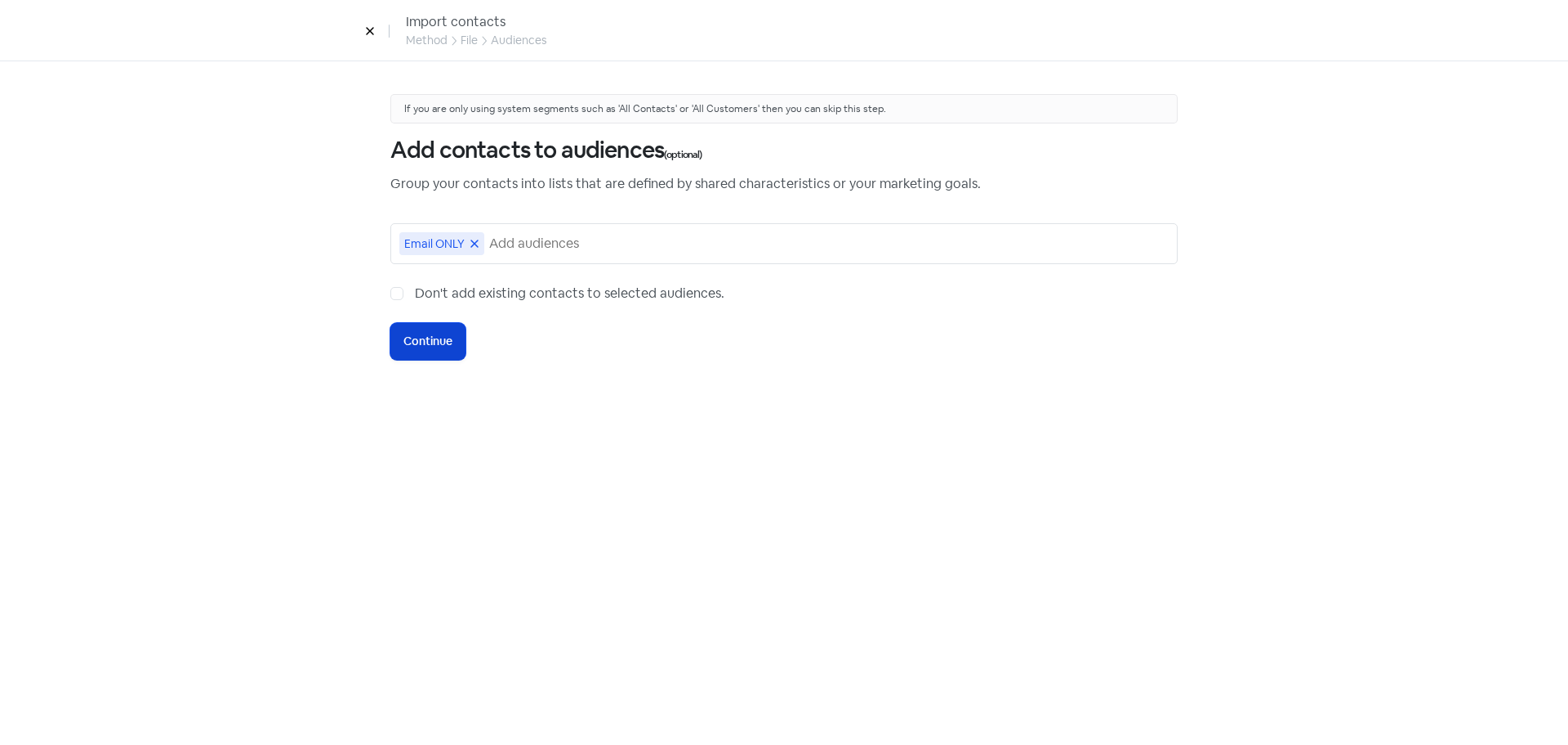
click at [439, 344] on span "Continue" at bounding box center [428, 341] width 49 height 17
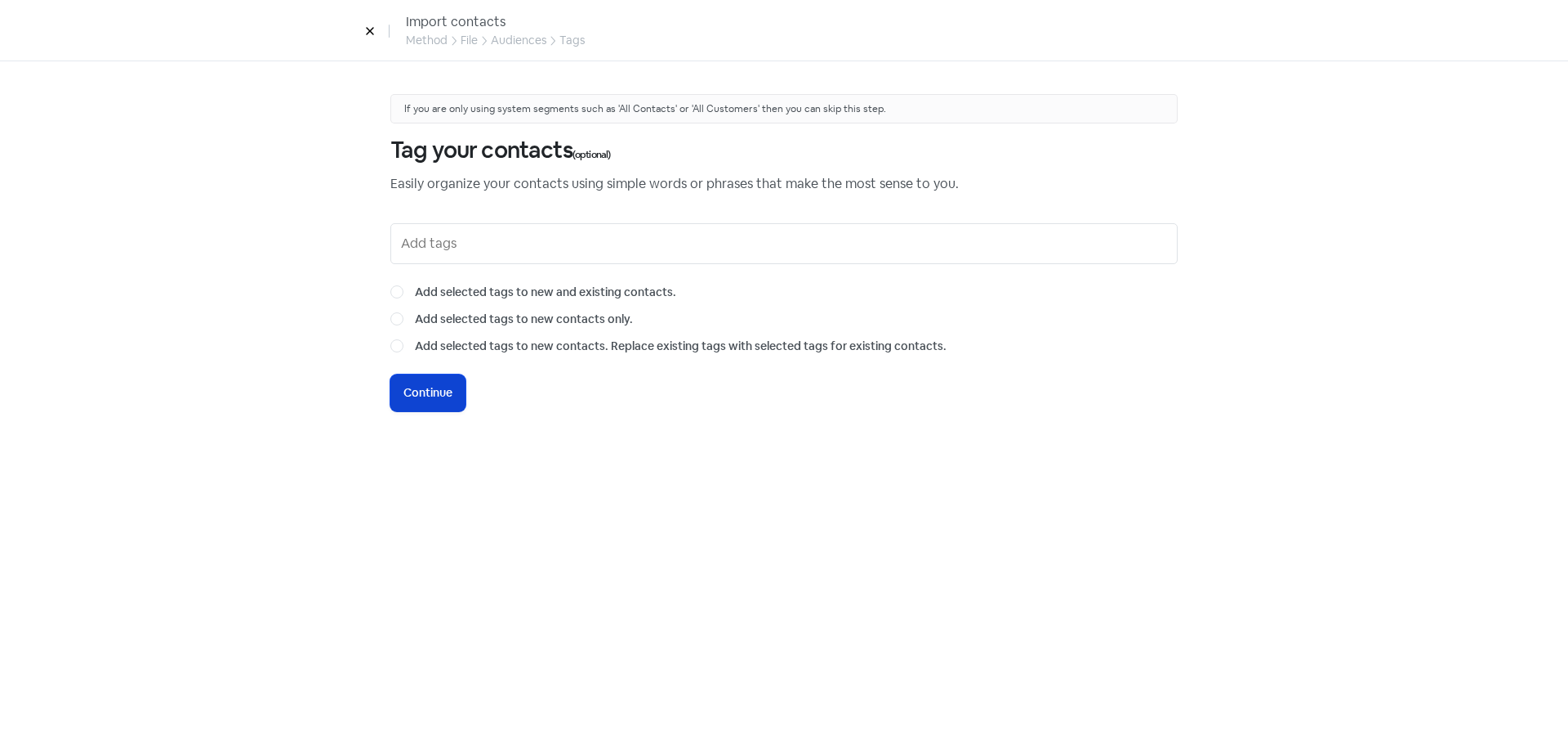
click at [441, 380] on button "Icon For Loading Continue" at bounding box center [428, 393] width 75 height 37
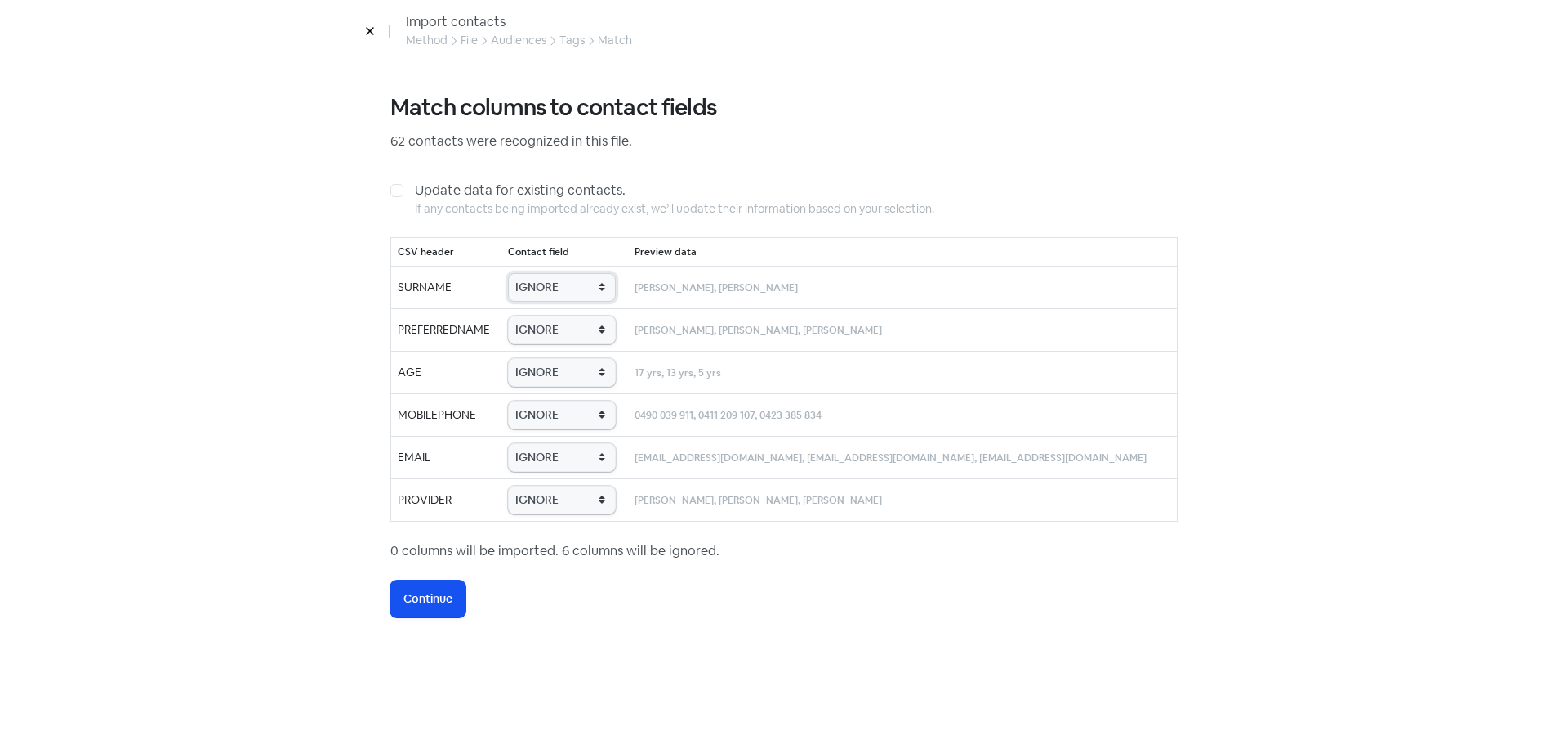
drag, startPoint x: 544, startPoint y: 285, endPoint x: 554, endPoint y: 296, distance: 14.9
click at [544, 285] on select "IGNORE First name Last name Mobile number Email address Contact status Provider…" at bounding box center [562, 287] width 108 height 29
select select "last_name"
click at [534, 273] on select "IGNORE First name Last name Mobile number Email address Contact status Provider…" at bounding box center [562, 287] width 108 height 29
click at [594, 322] on select "IGNORE First name Last name Mobile number Email address Contact status Provider…" at bounding box center [562, 330] width 108 height 29
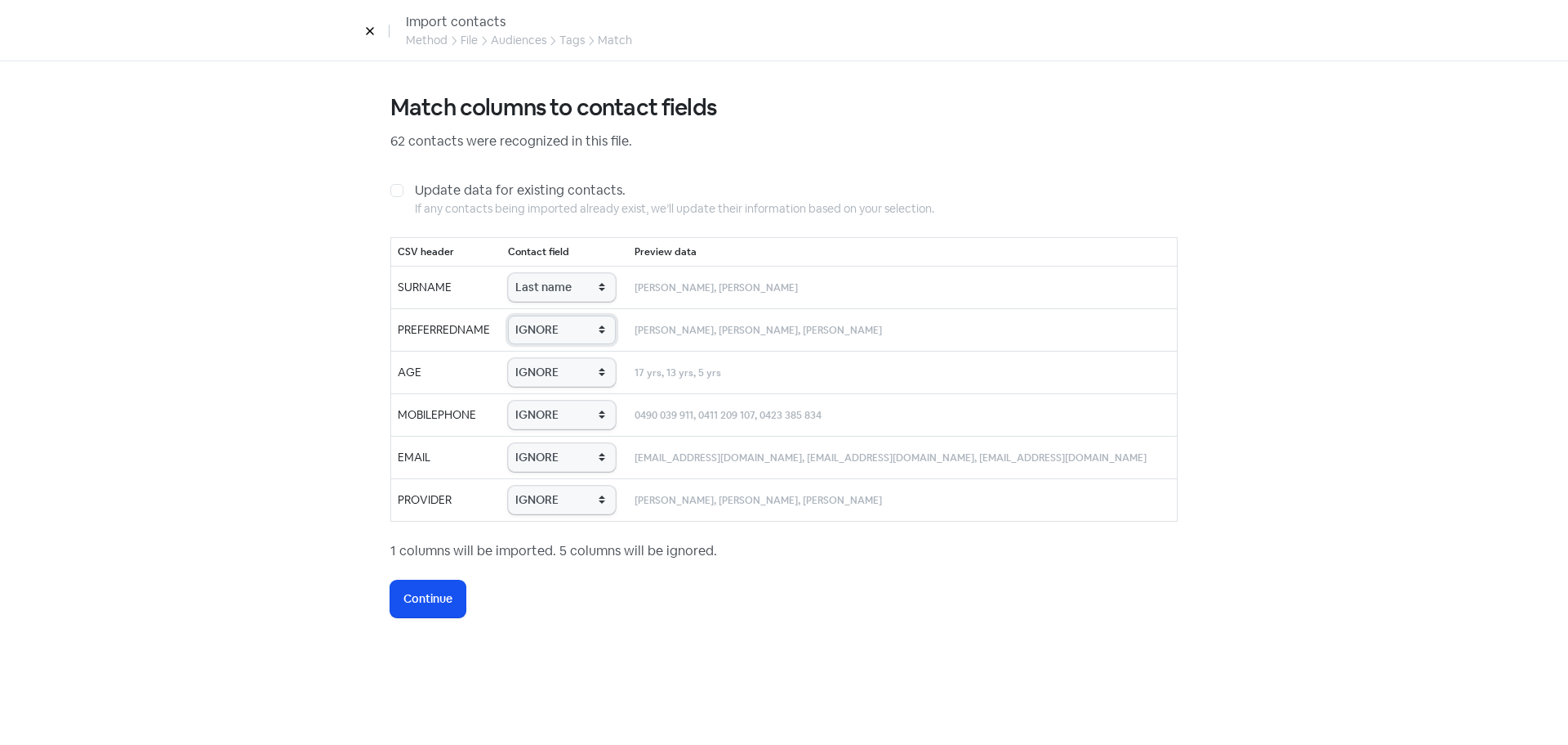
select select "first_name"
click at [534, 316] on select "IGNORE First name Last name Mobile number Email address Contact status Provider…" at bounding box center [562, 330] width 108 height 29
click at [589, 371] on select "IGNORE First name Last name Mobile number Email address Contact status Provider…" at bounding box center [562, 372] width 108 height 29
select select "age"
click at [534, 358] on select "IGNORE First name Last name Mobile number Email address Contact status Provider…" at bounding box center [562, 372] width 108 height 29
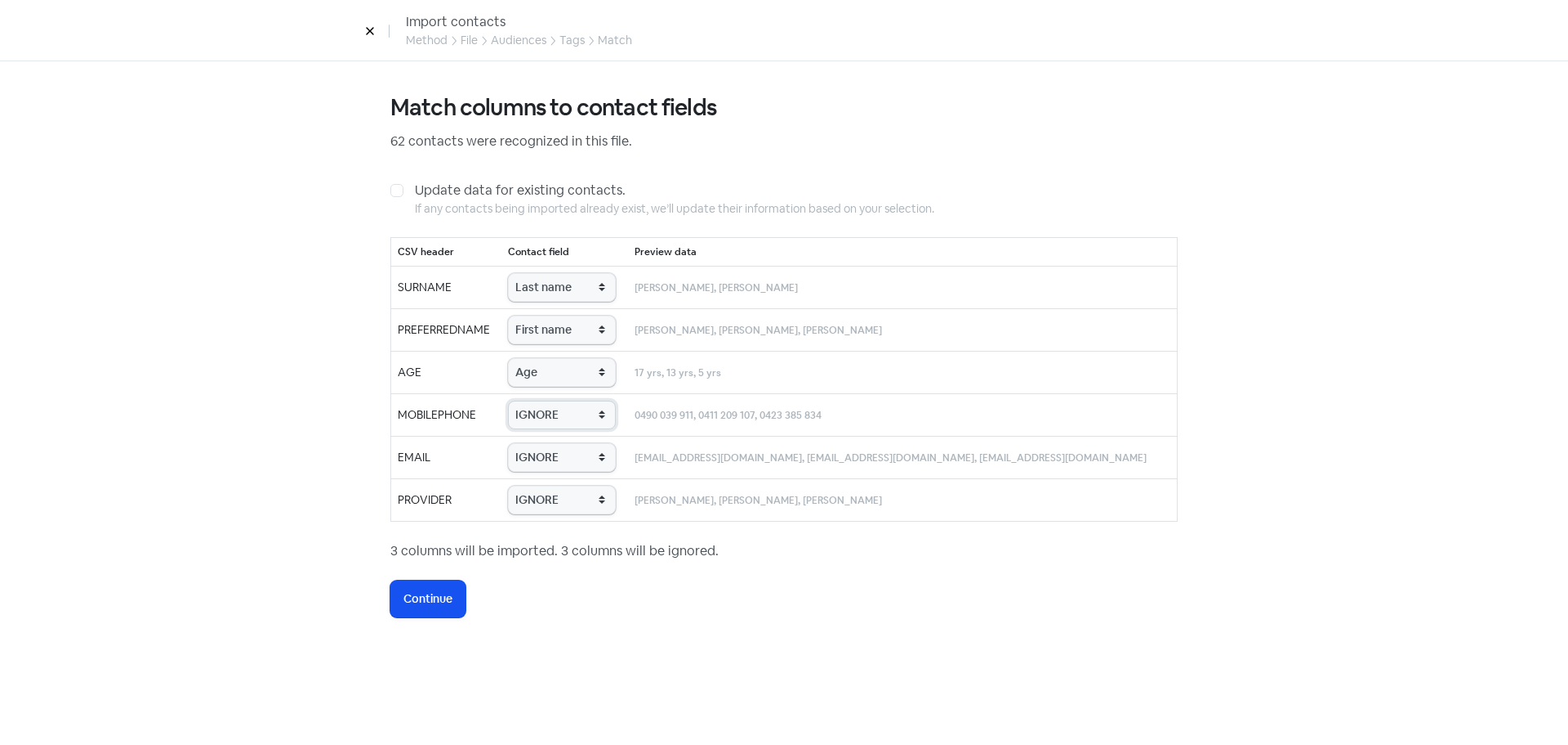
click at [601, 423] on select "IGNORE First name Last name Mobile number Email address Contact status Provider…" at bounding box center [562, 414] width 108 height 29
select select "phone"
click at [534, 400] on select "IGNORE First name Last name Mobile number Email address Contact status Provider…" at bounding box center [562, 414] width 108 height 29
click at [604, 467] on select "IGNORE First name Last name Mobile number Email address Contact status Provider…" at bounding box center [562, 457] width 108 height 29
select select "email"
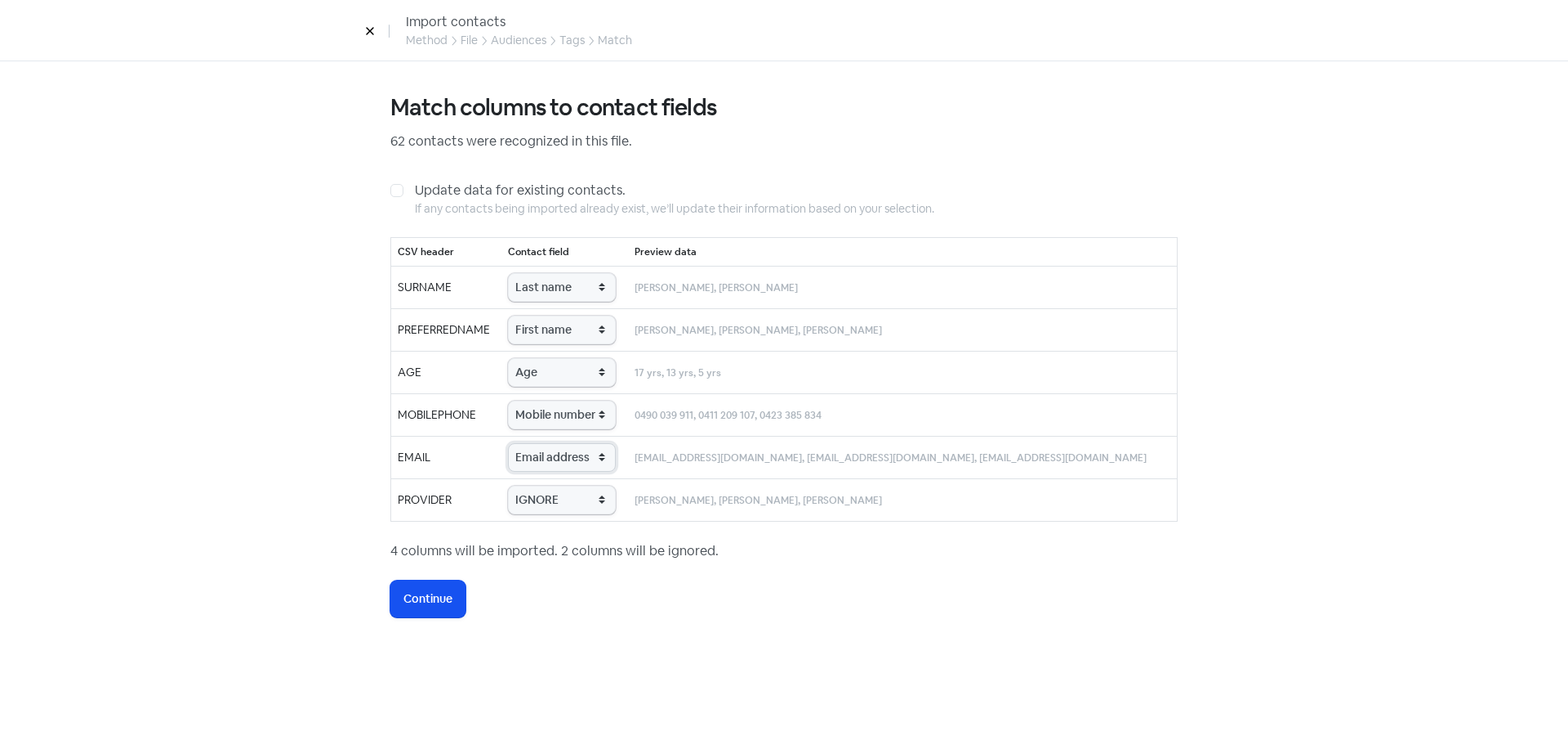
click at [534, 443] on select "IGNORE First name Last name Mobile number Email address Contact status Provider…" at bounding box center [562, 457] width 108 height 29
click at [598, 514] on select "IGNORE First name Last name Mobile number Email address Contact status Provider…" at bounding box center [562, 500] width 108 height 29
click at [599, 491] on select "IGNORE First name Last name Mobile number Email address Contact status Provider…" at bounding box center [562, 500] width 108 height 29
click at [603, 506] on select "IGNORE First name Last name Mobile number Email address Contact status Provider…" at bounding box center [562, 500] width 108 height 29
select select "provider_name"
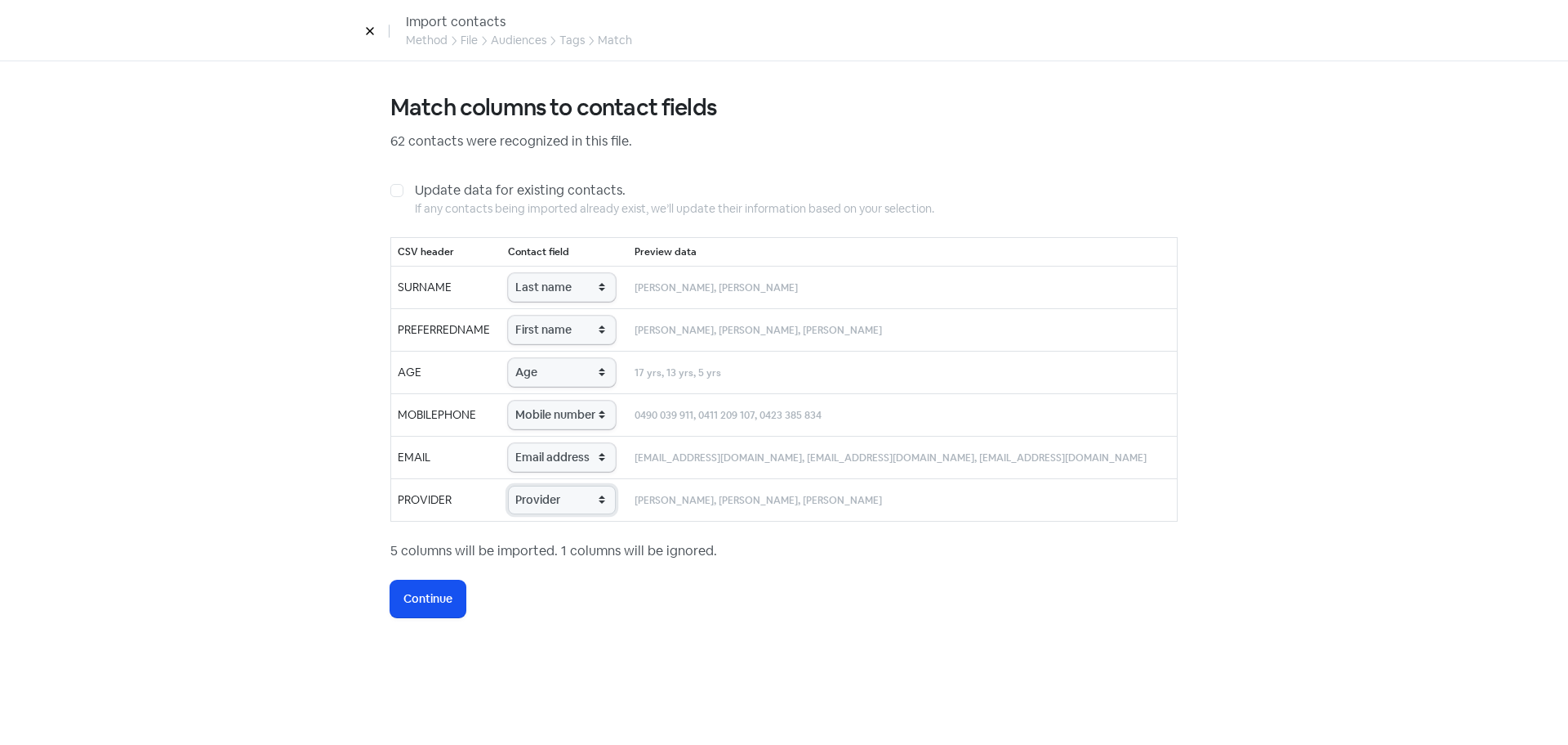
click at [534, 486] on select "IGNORE First name Last name Mobile number Email address Contact status Provider…" at bounding box center [562, 500] width 108 height 29
click at [459, 597] on button "Icon For Loading Continue" at bounding box center [428, 599] width 75 height 37
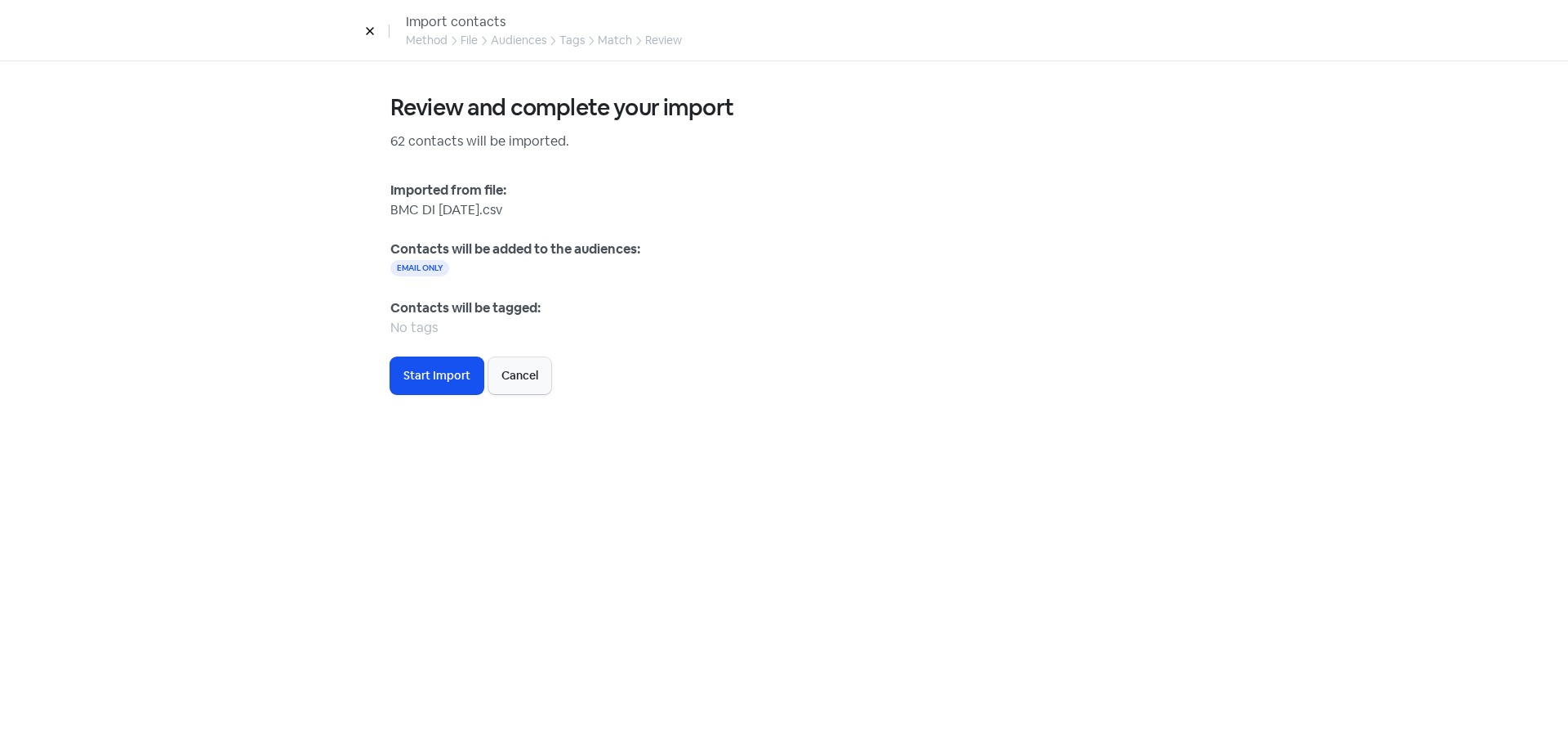
click at [430, 396] on div "Review and complete your import 62 contacts will be imported. Imported from fil…" at bounding box center [784, 403] width 853 height 684
click at [433, 377] on span "Start Import" at bounding box center [437, 375] width 67 height 17
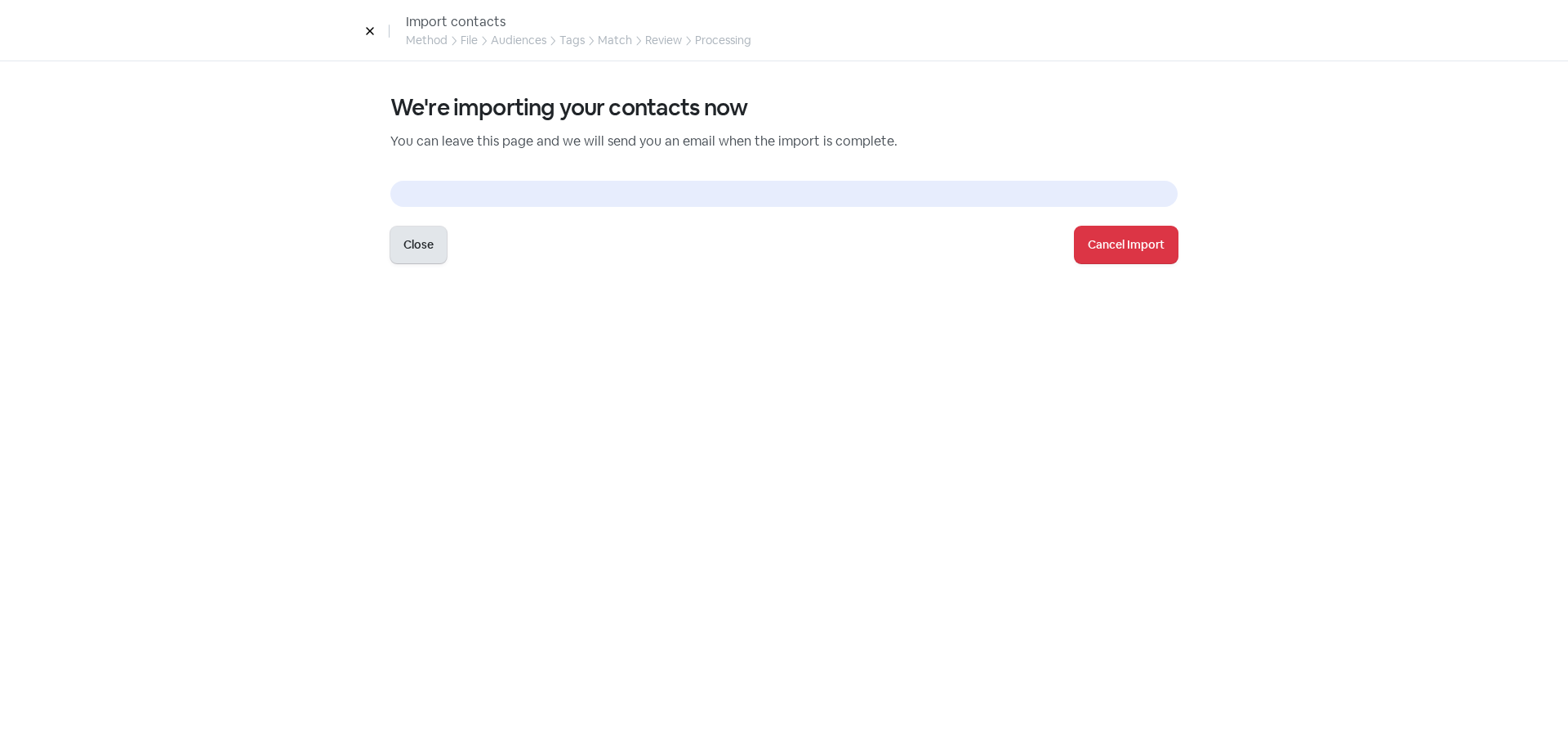
click at [433, 245] on button "Close" at bounding box center [419, 245] width 57 height 37
